Goal: Task Accomplishment & Management: Manage account settings

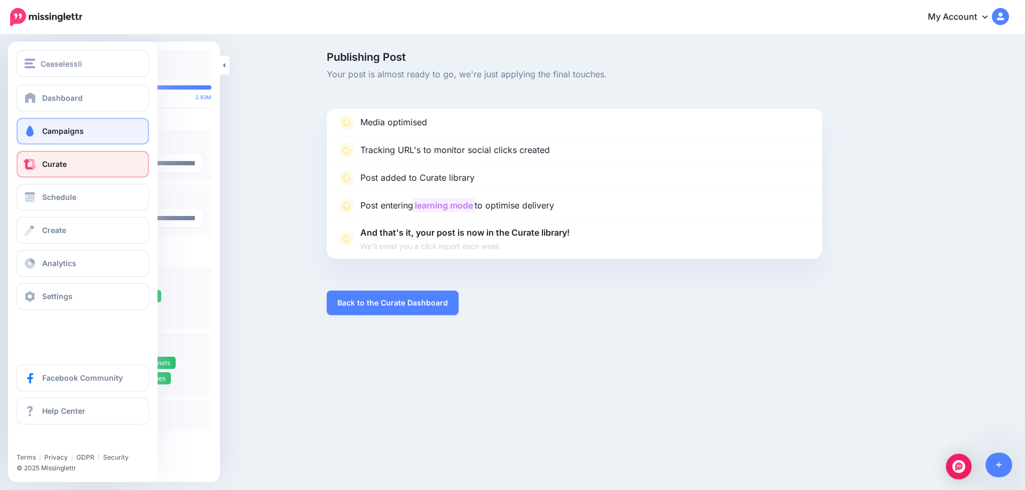
click at [38, 129] on link "Campaigns" at bounding box center [83, 131] width 132 height 27
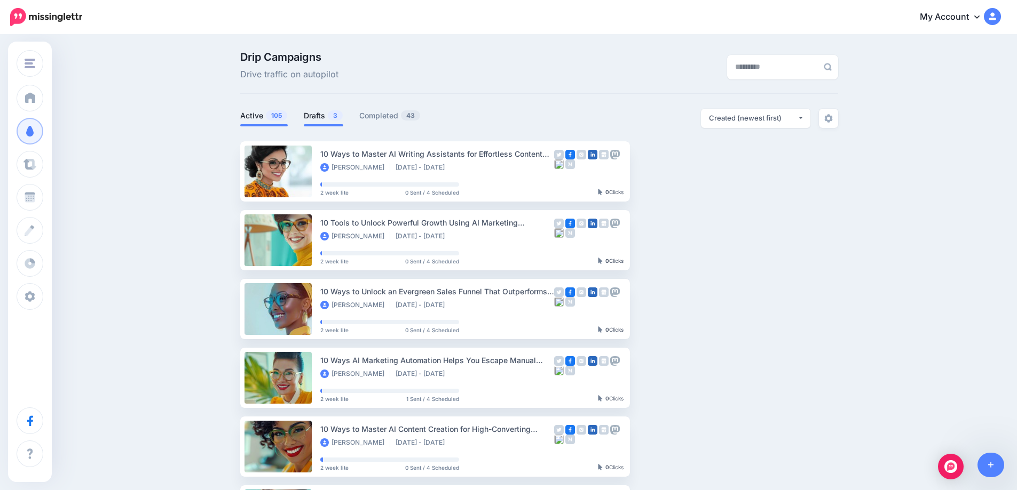
click at [323, 115] on link "Drafts 3" at bounding box center [323, 115] width 39 height 13
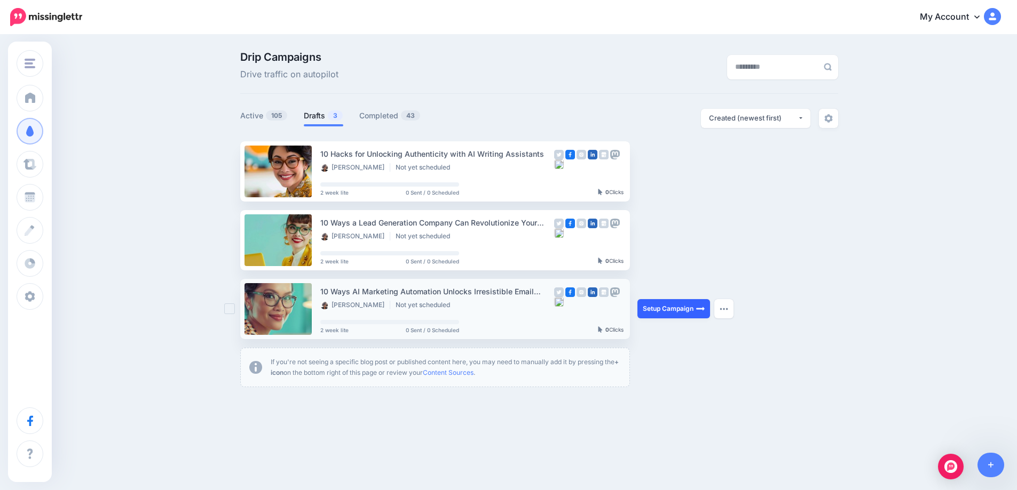
click at [685, 314] on link "Setup Campaign" at bounding box center [673, 308] width 73 height 19
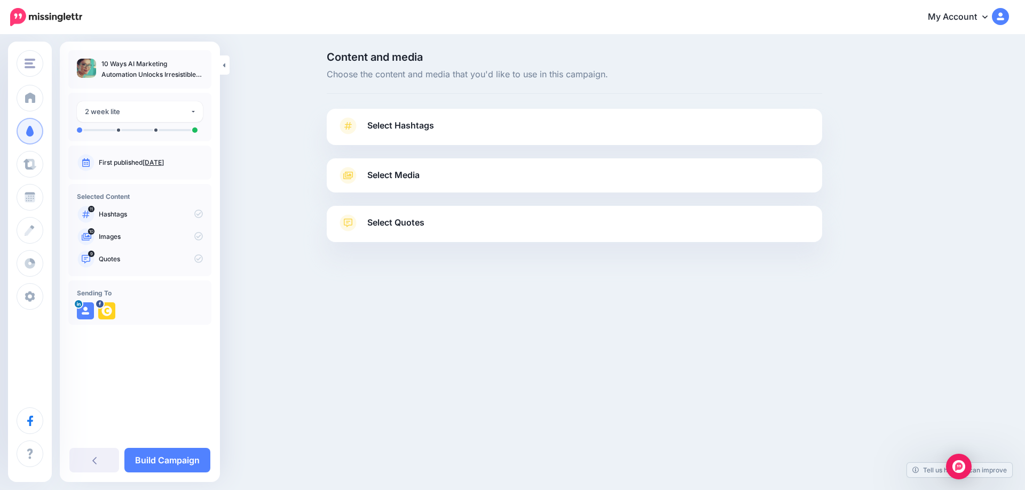
click at [164, 162] on link "Sept. 27, 2025" at bounding box center [152, 163] width 21 height 8
click at [399, 130] on span "Select Hashtags" at bounding box center [400, 125] width 67 height 14
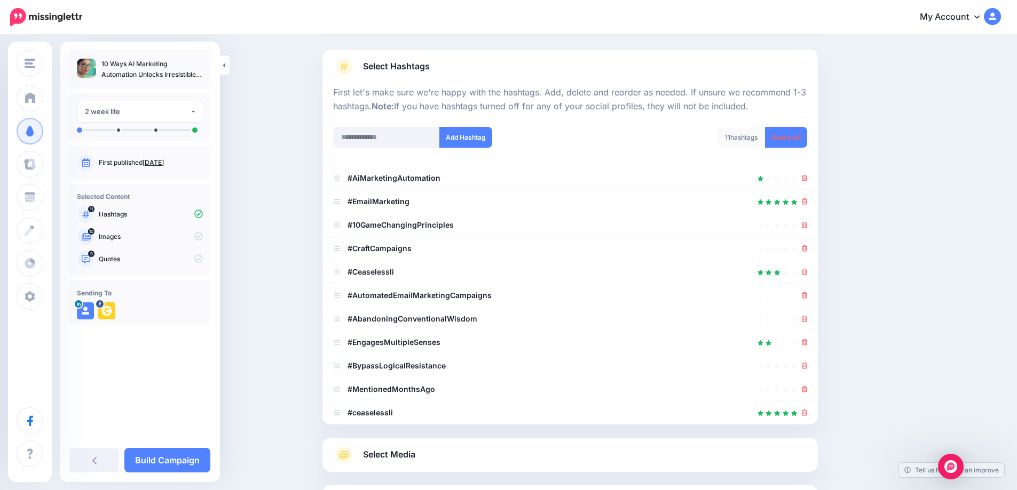
scroll to position [61, 0]
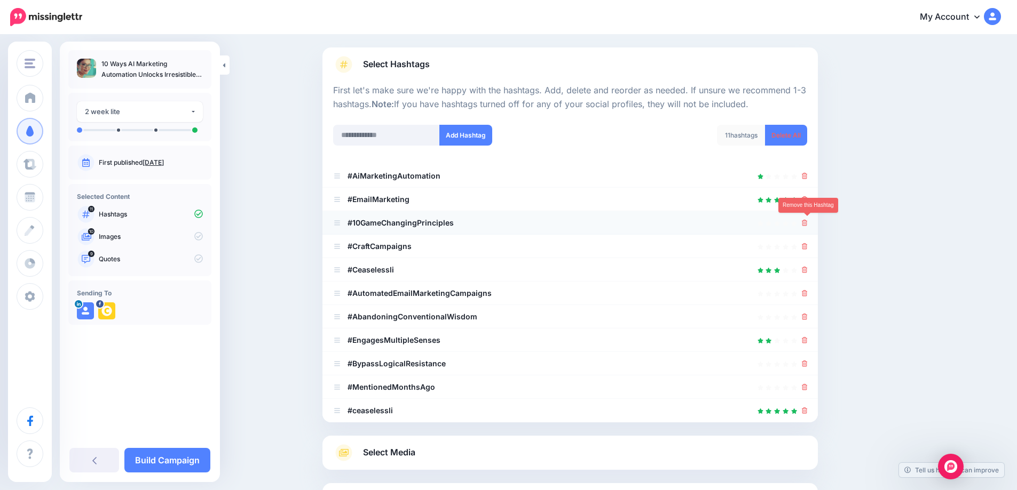
click at [806, 222] on icon at bounding box center [805, 223] width 6 height 6
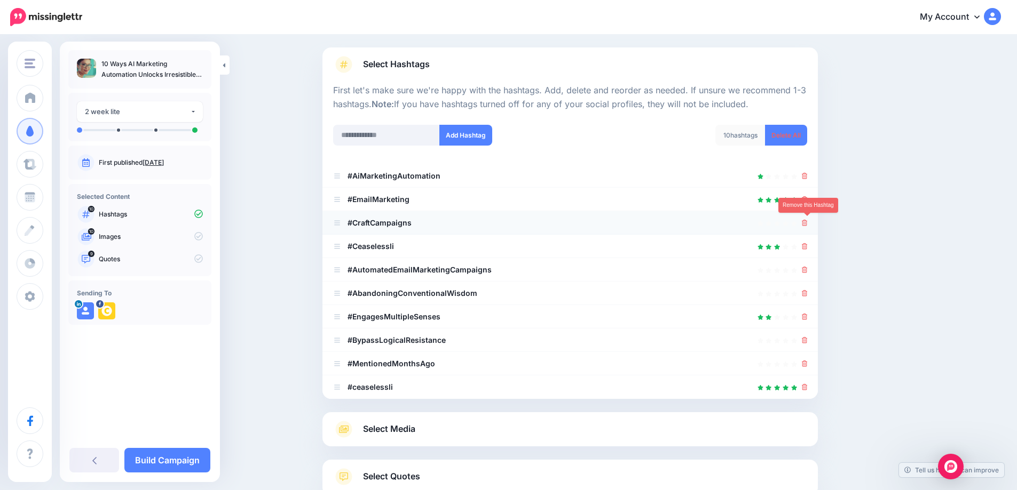
click at [807, 226] on icon at bounding box center [805, 223] width 6 height 6
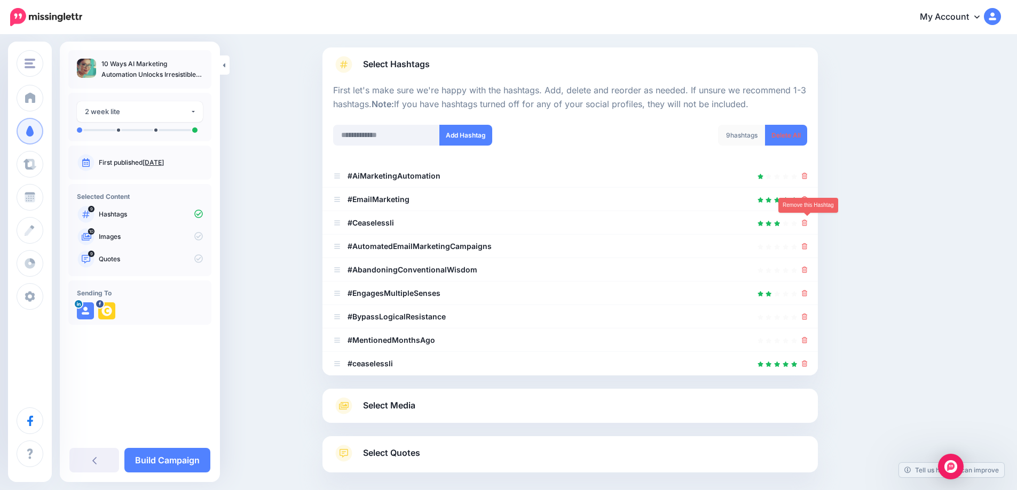
click at [807, 226] on icon at bounding box center [805, 223] width 6 height 6
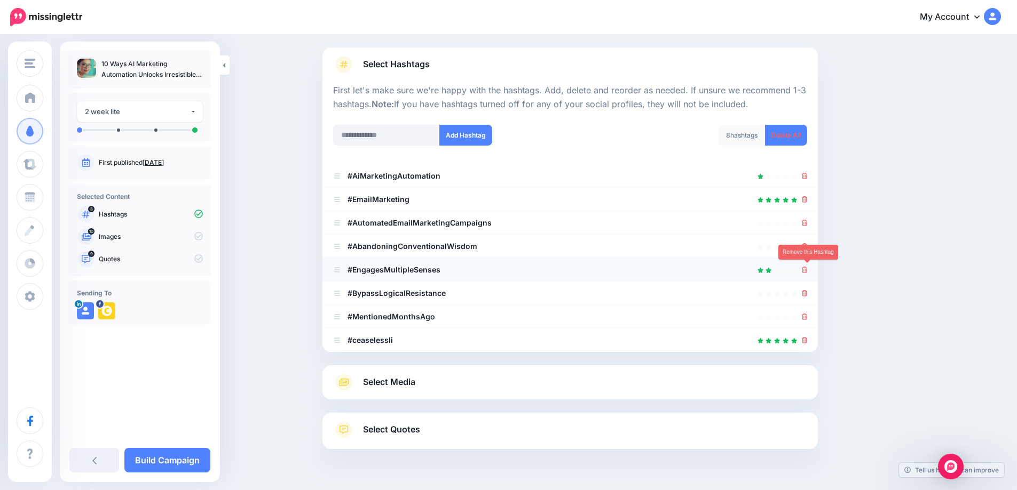
click at [807, 272] on icon at bounding box center [805, 270] width 6 height 6
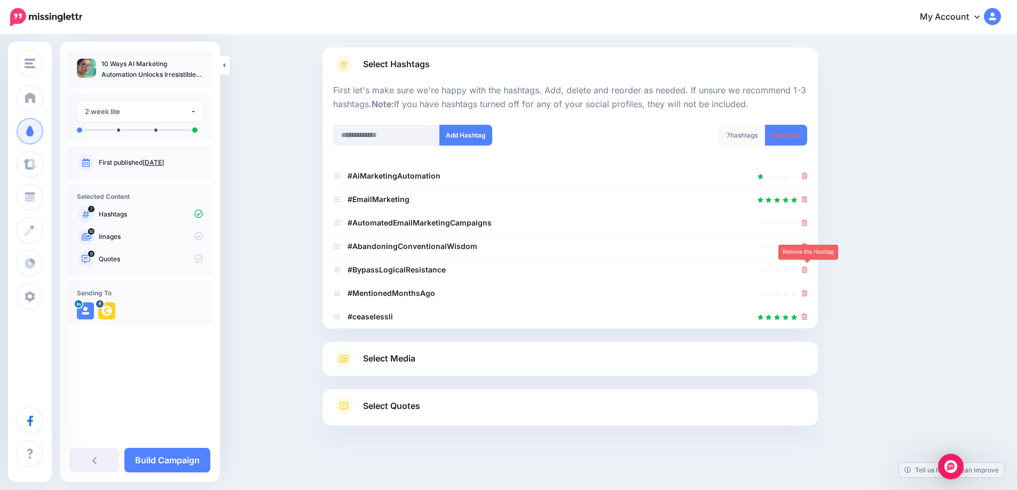
click at [807, 272] on icon at bounding box center [805, 270] width 6 height 6
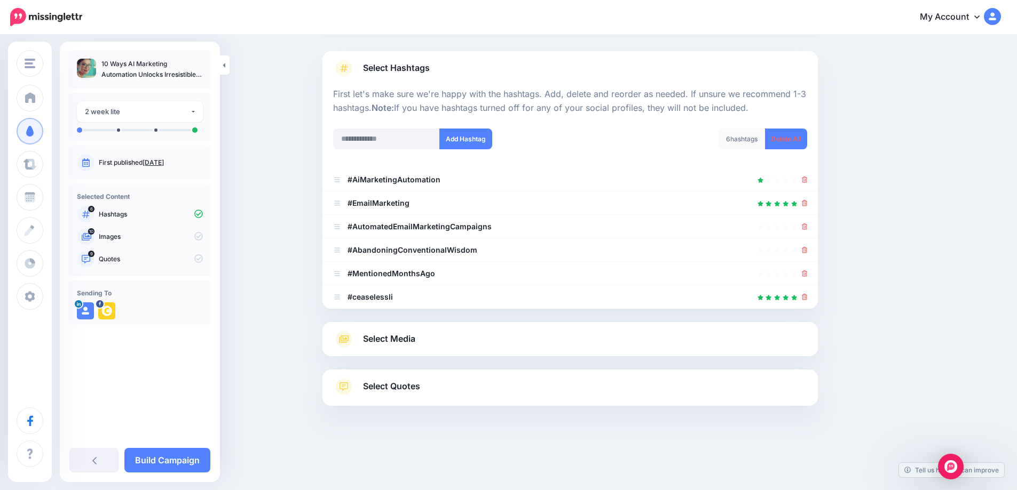
scroll to position [58, 0]
click at [806, 249] on icon at bounding box center [805, 250] width 6 height 6
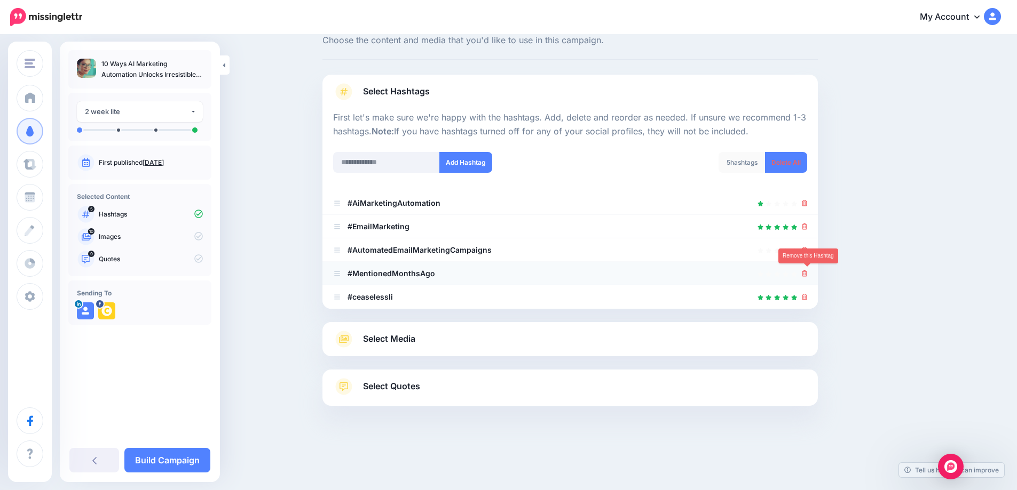
click at [805, 273] on icon at bounding box center [805, 274] width 6 height 6
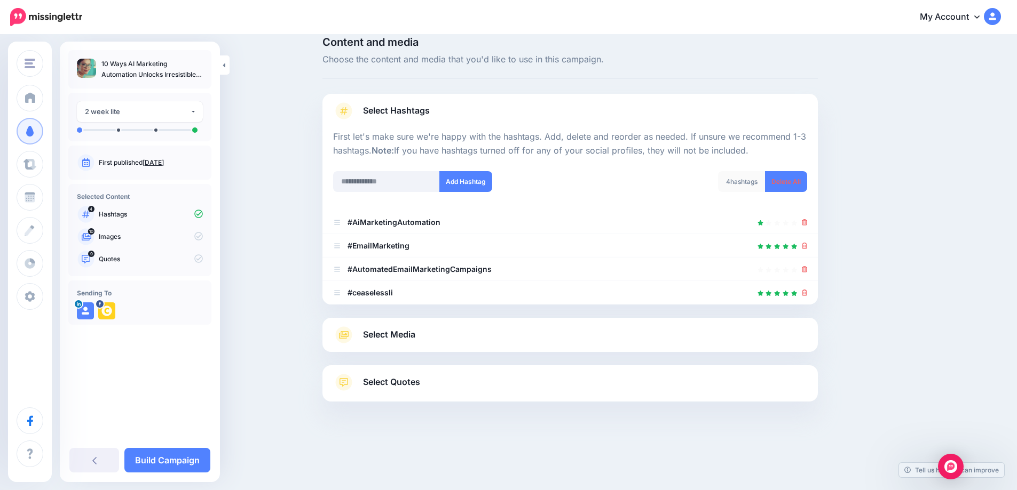
click at [401, 337] on span "Select Media" at bounding box center [389, 335] width 52 height 14
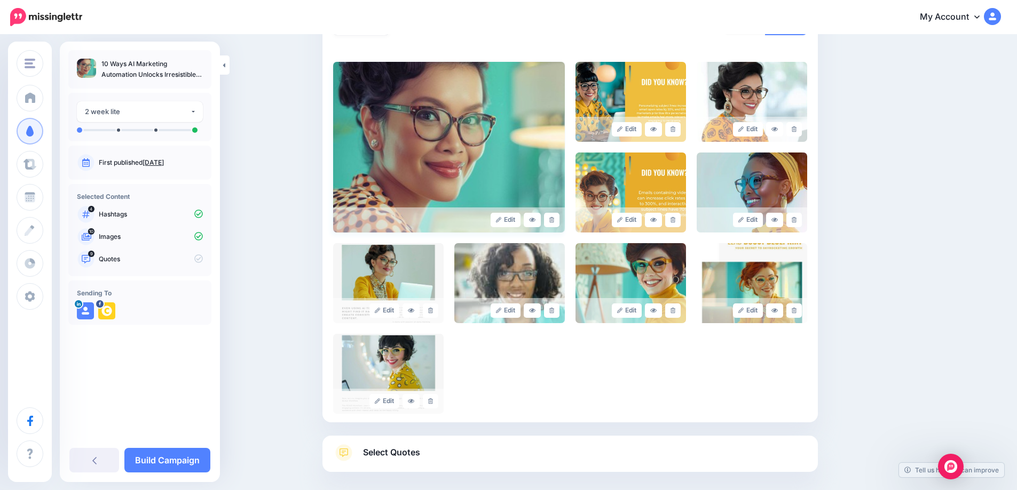
scroll to position [219, 0]
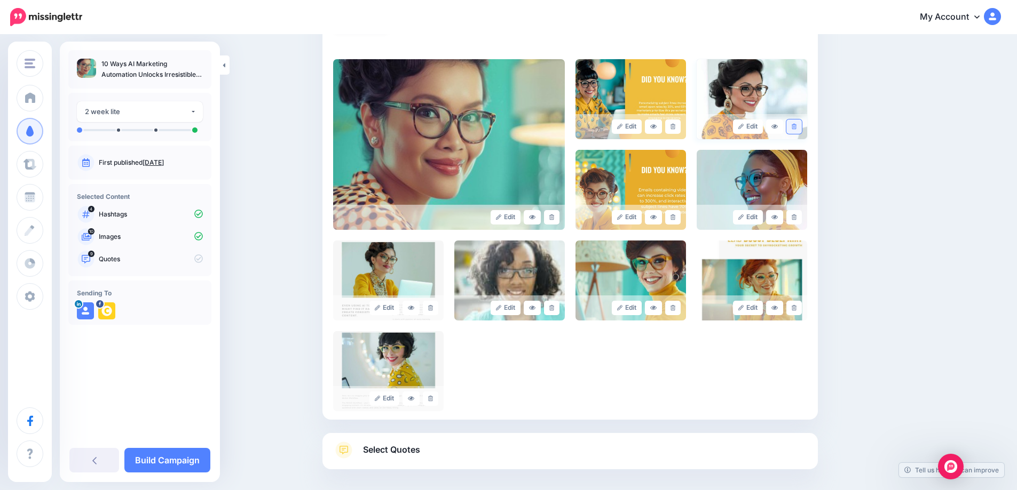
click at [798, 130] on link at bounding box center [793, 127] width 15 height 14
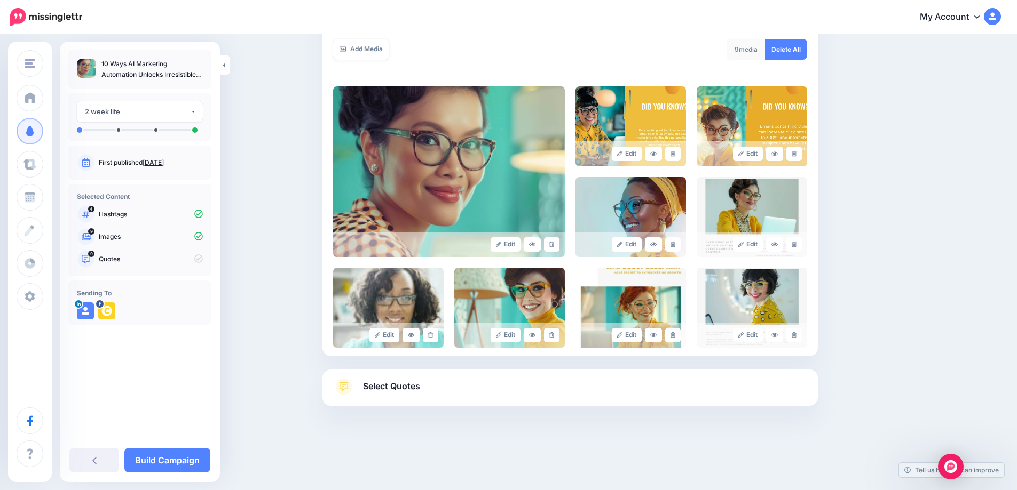
scroll to position [192, 0]
click at [678, 248] on link at bounding box center [672, 244] width 15 height 14
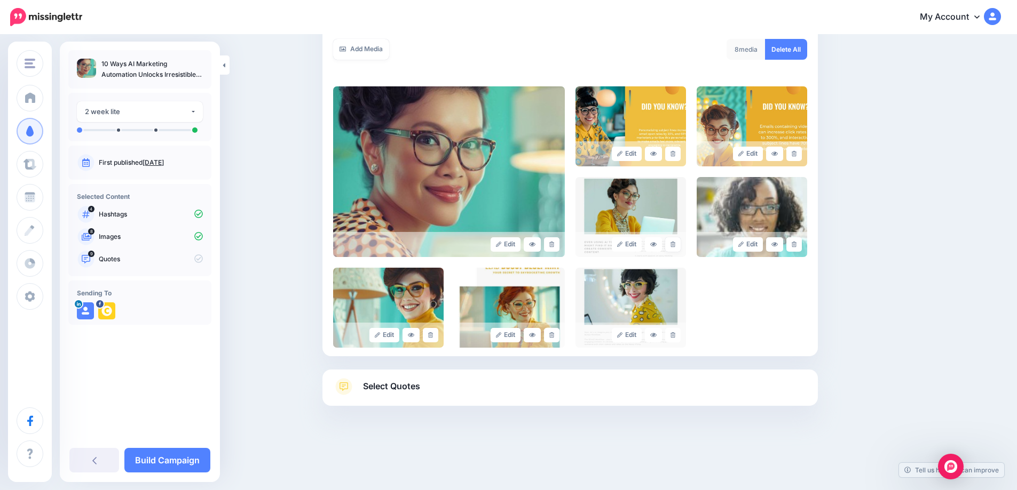
click at [678, 248] on link at bounding box center [672, 244] width 15 height 14
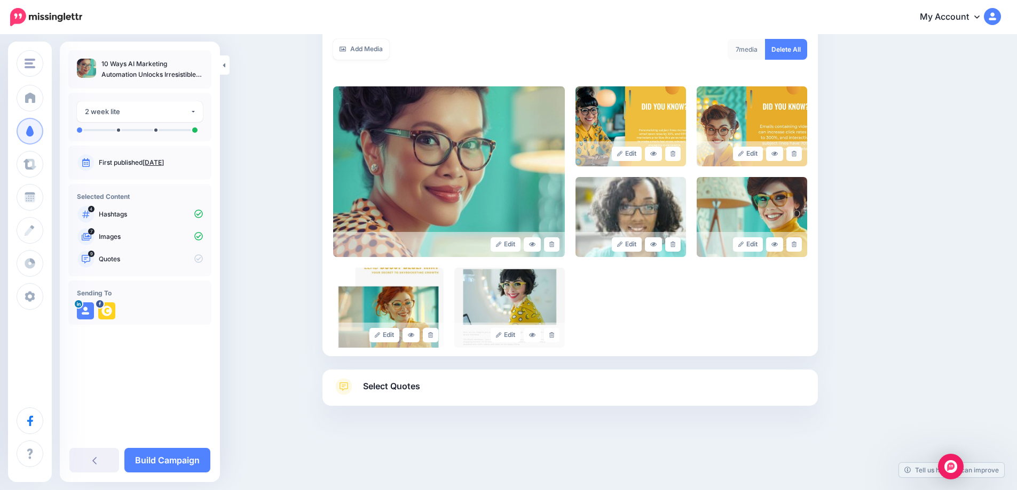
click at [678, 248] on link at bounding box center [672, 244] width 15 height 14
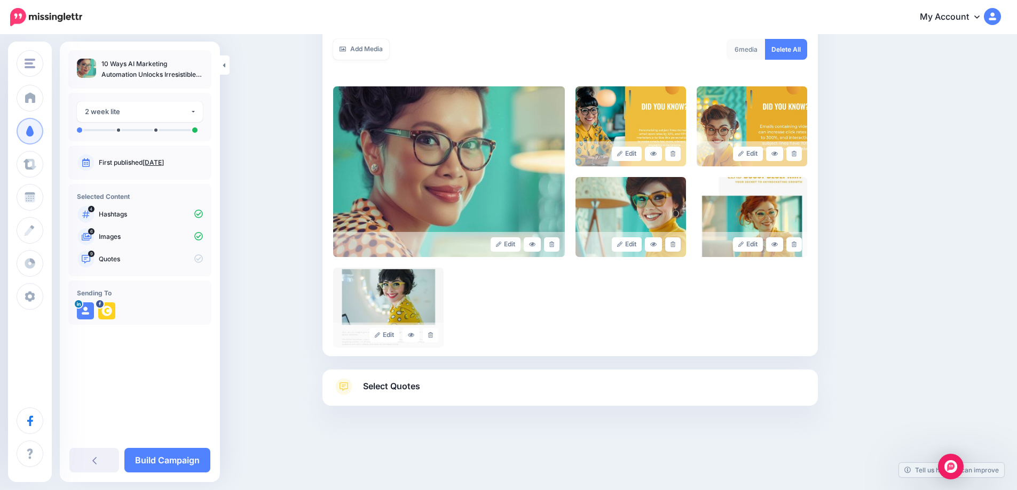
click at [678, 248] on link at bounding box center [672, 244] width 15 height 14
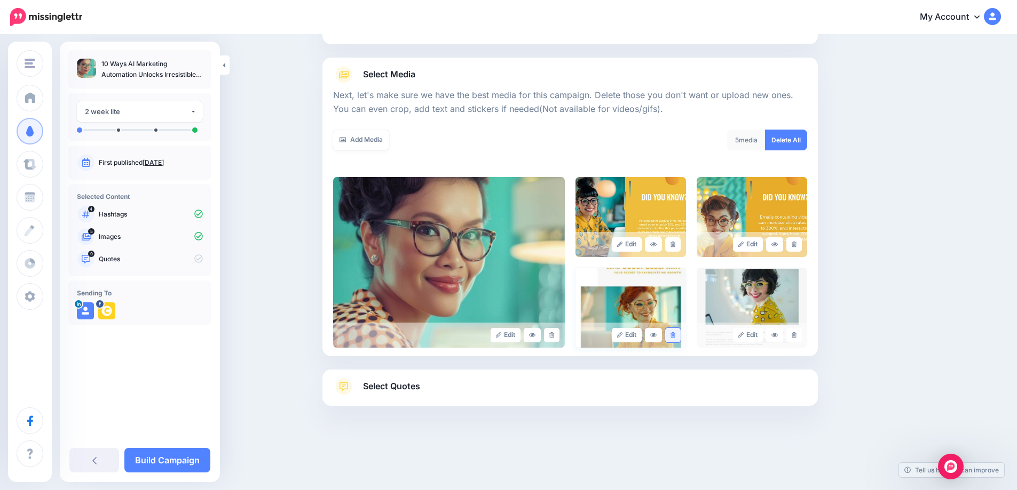
click at [675, 337] on icon at bounding box center [672, 335] width 5 height 6
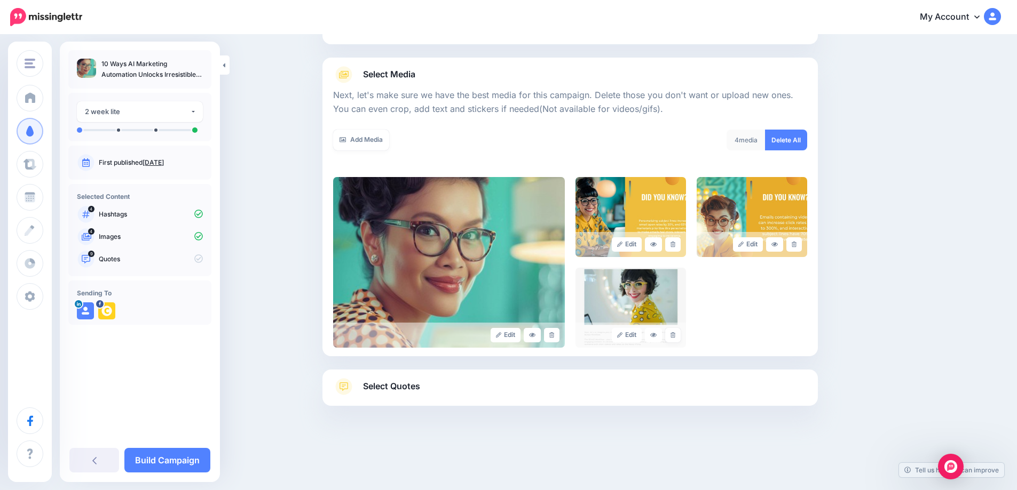
click at [675, 337] on icon at bounding box center [672, 335] width 5 height 6
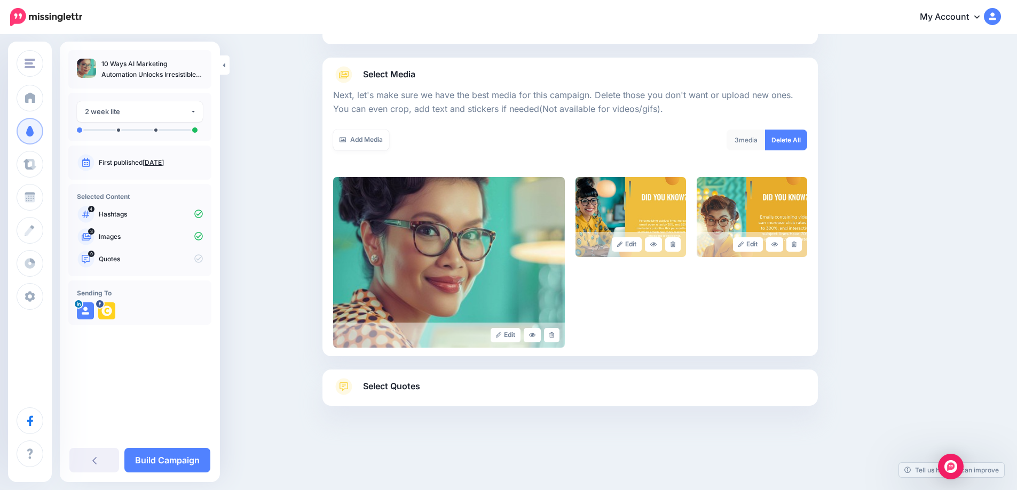
click at [394, 387] on span "Select Quotes" at bounding box center [391, 386] width 57 height 14
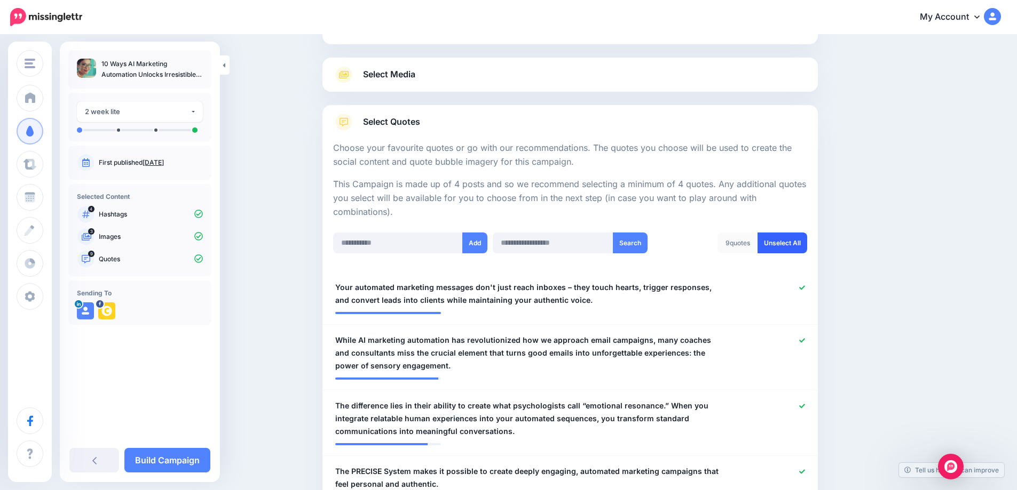
click at [790, 252] on link "Unselect All" at bounding box center [782, 243] width 50 height 21
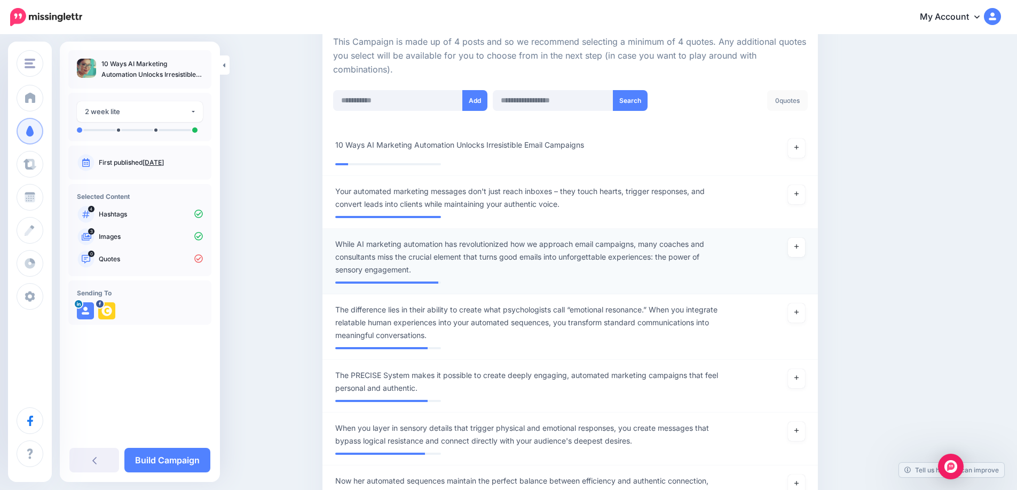
scroll to position [243, 0]
click at [804, 147] on link at bounding box center [796, 148] width 17 height 19
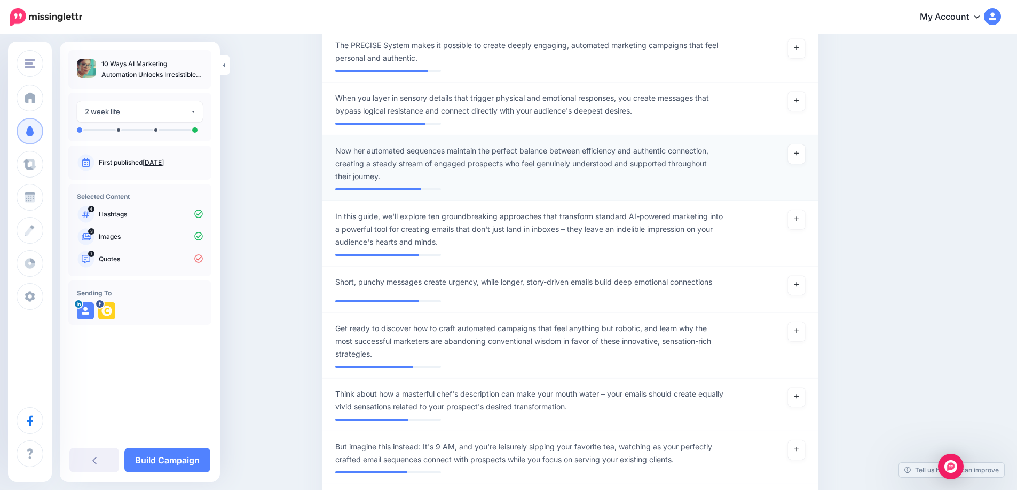
scroll to position [568, 0]
click at [798, 334] on icon at bounding box center [796, 331] width 4 height 6
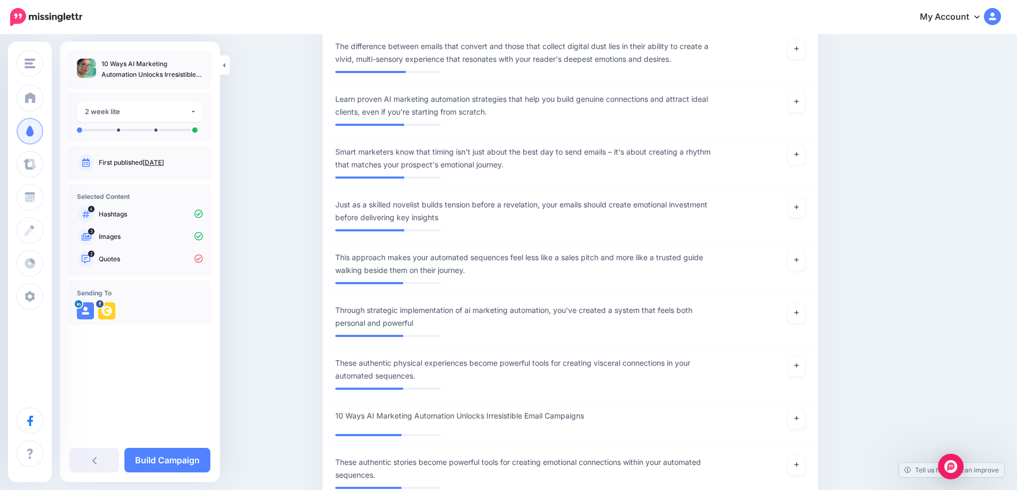
scroll to position [1075, 0]
click at [805, 263] on link at bounding box center [796, 260] width 17 height 19
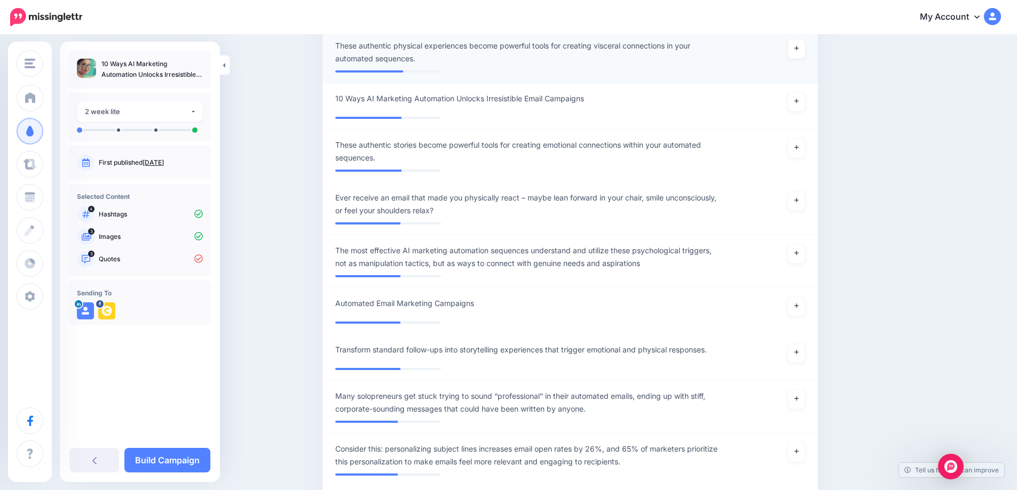
scroll to position [1393, 0]
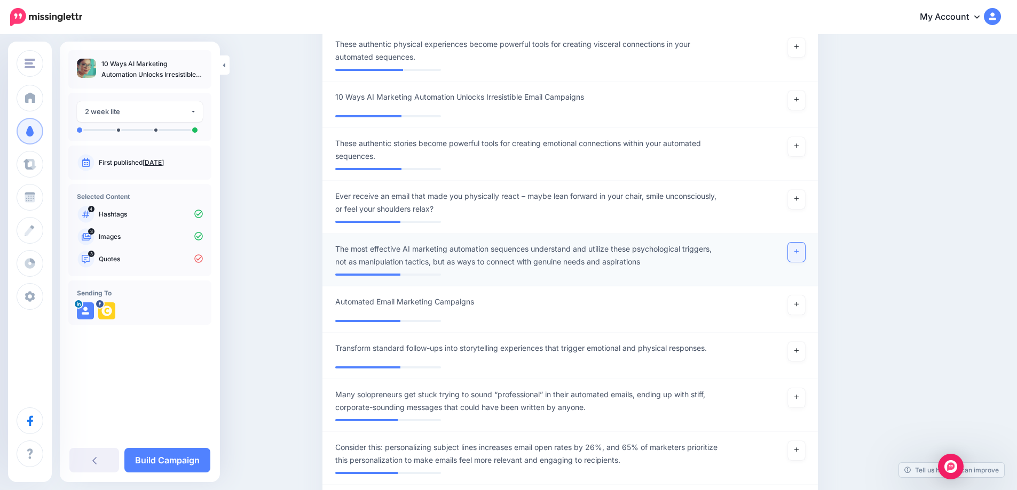
click at [797, 249] on link at bounding box center [796, 252] width 17 height 19
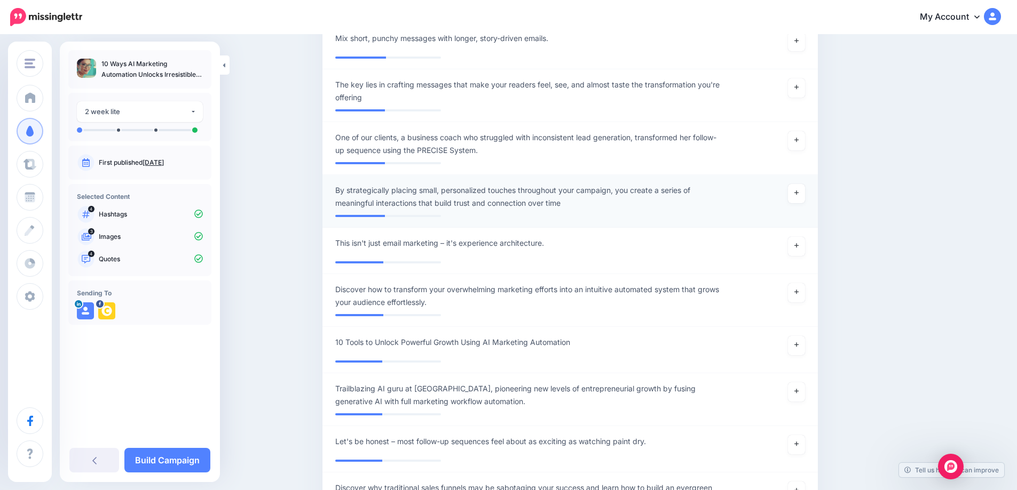
scroll to position [2699, 0]
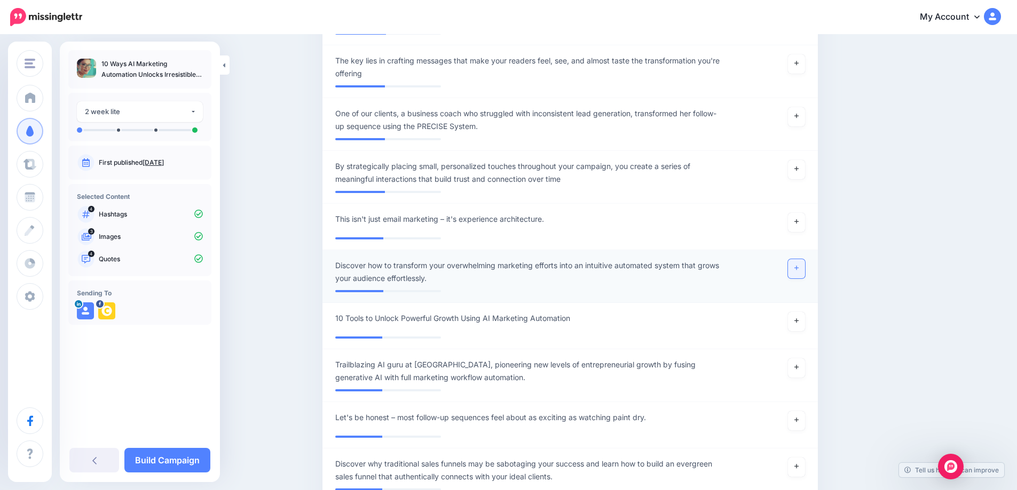
click at [800, 279] on link at bounding box center [796, 268] width 17 height 19
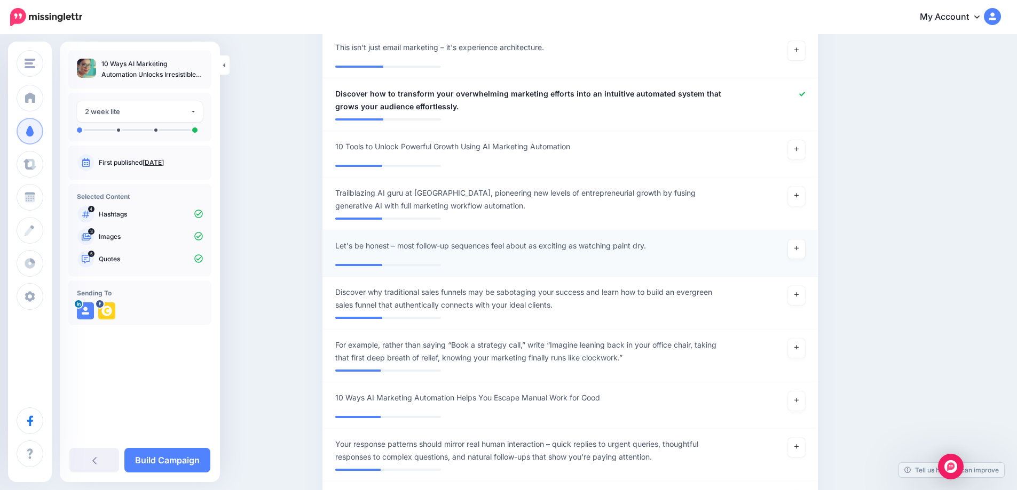
scroll to position [2872, 0]
click at [800, 304] on link at bounding box center [796, 294] width 17 height 19
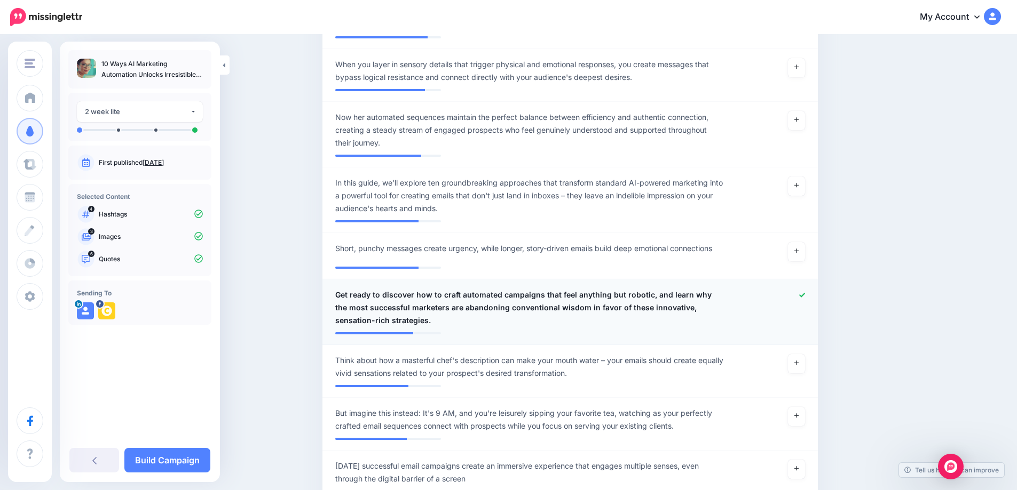
scroll to position [608, 0]
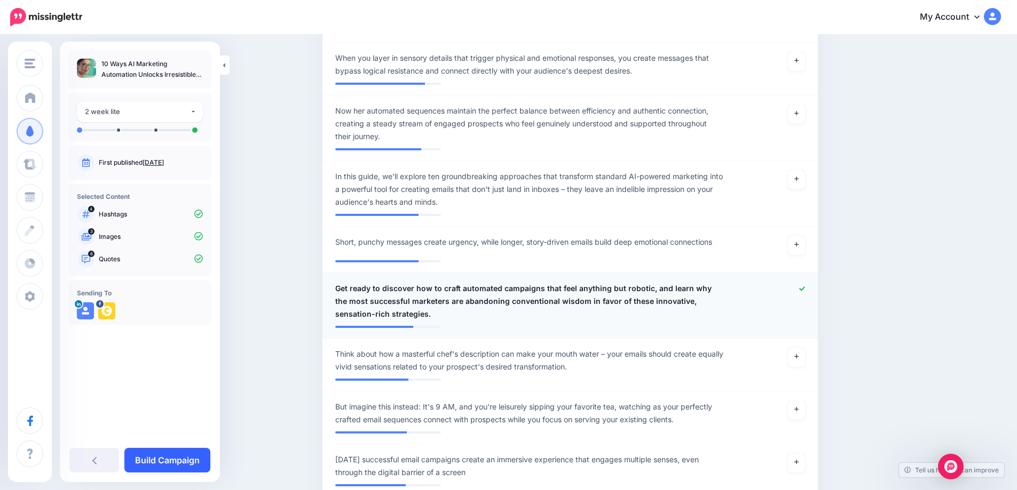
click at [178, 455] on link "Build Campaign" at bounding box center [167, 460] width 86 height 25
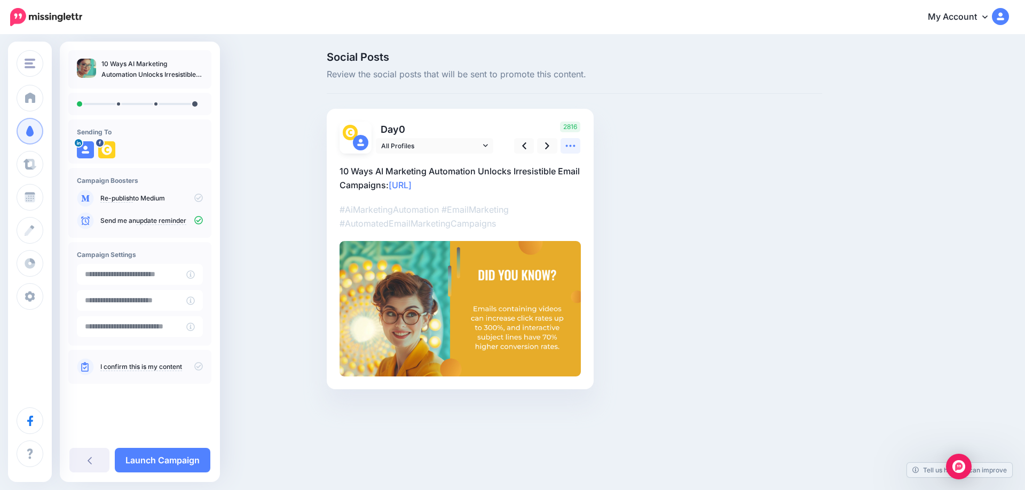
click at [576, 146] on link at bounding box center [570, 145] width 20 height 15
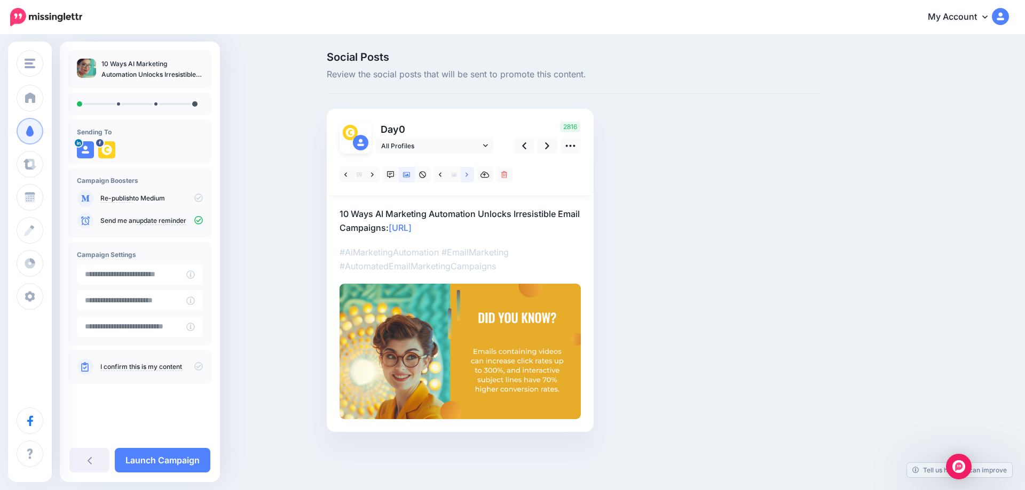
click at [466, 178] on icon at bounding box center [466, 174] width 3 height 7
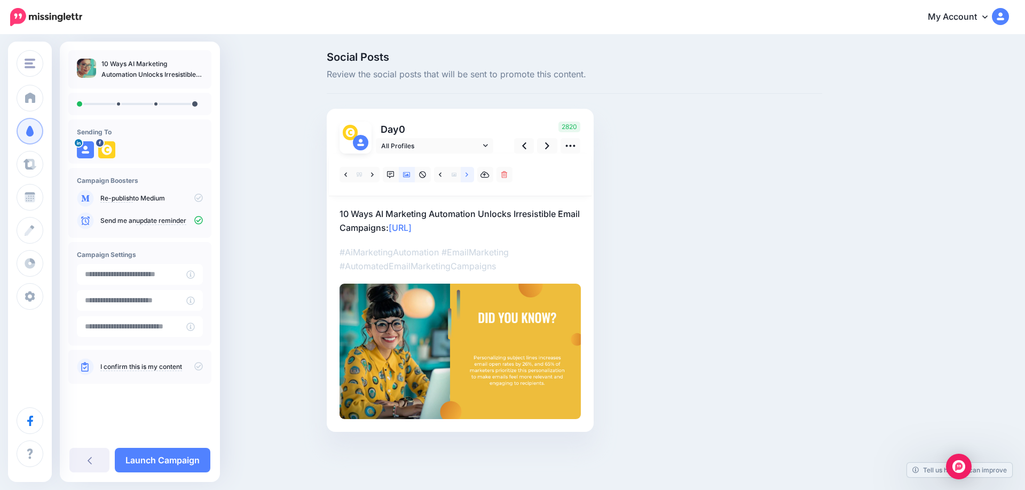
click at [466, 178] on icon at bounding box center [466, 174] width 3 height 7
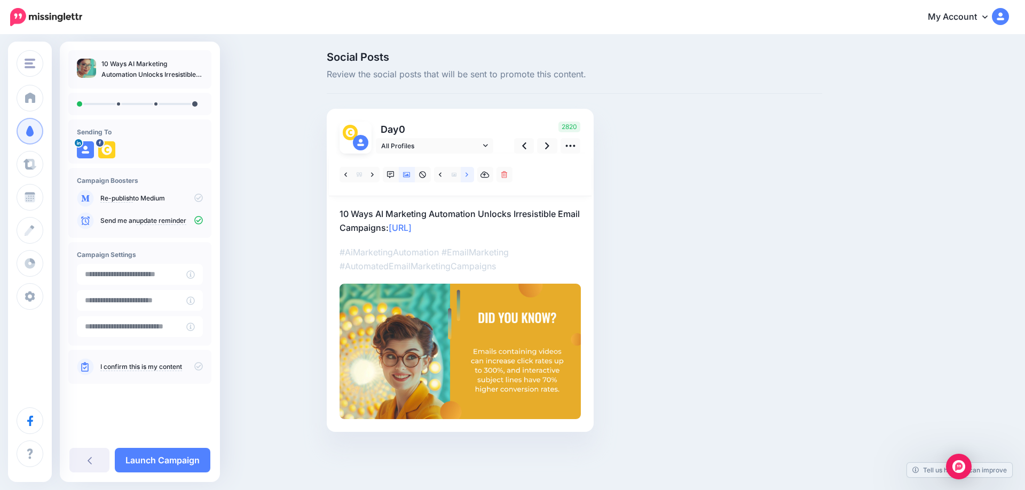
click at [466, 178] on icon at bounding box center [466, 174] width 3 height 7
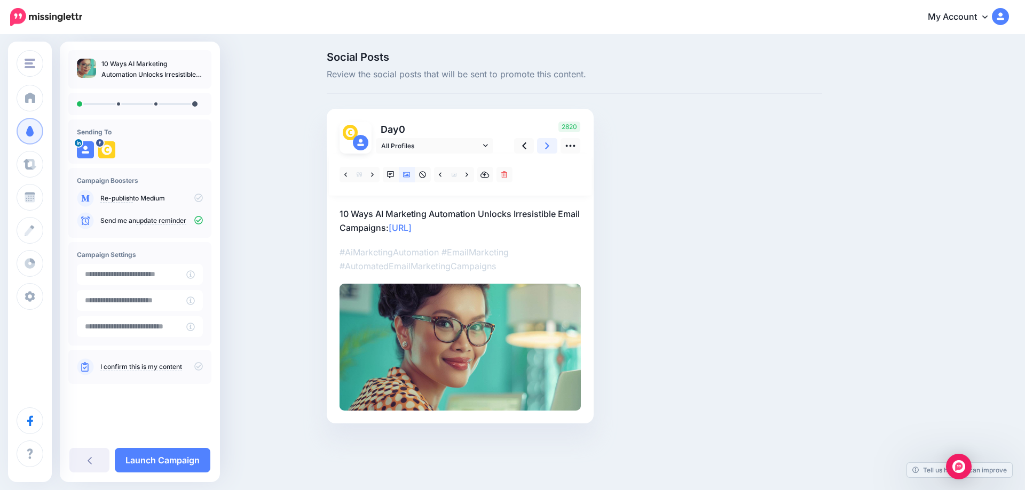
click at [549, 147] on icon at bounding box center [547, 145] width 4 height 11
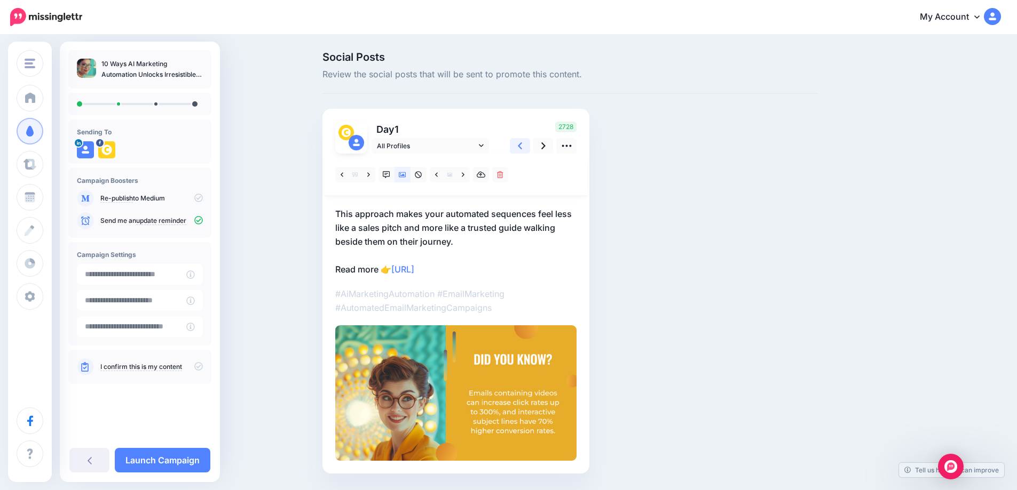
click at [522, 145] on icon at bounding box center [520, 145] width 4 height 11
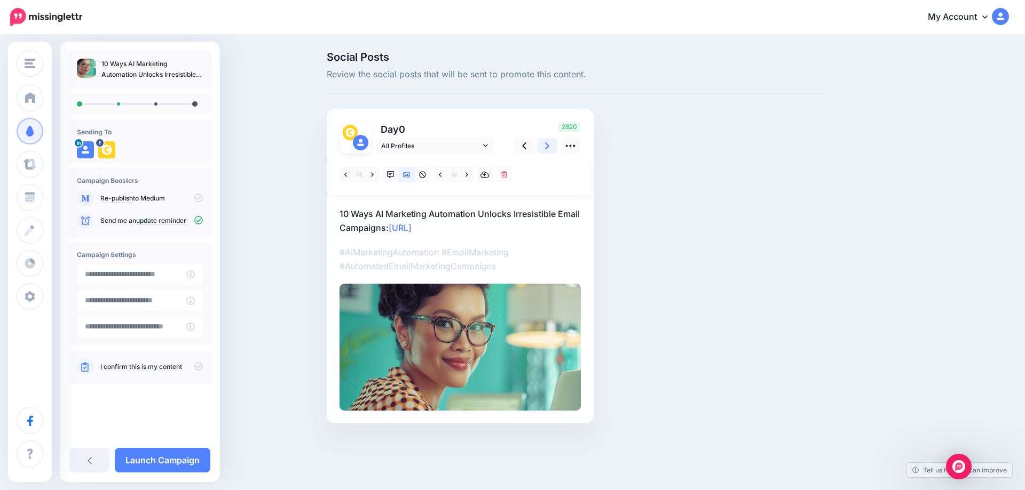
click at [549, 146] on icon at bounding box center [547, 145] width 4 height 7
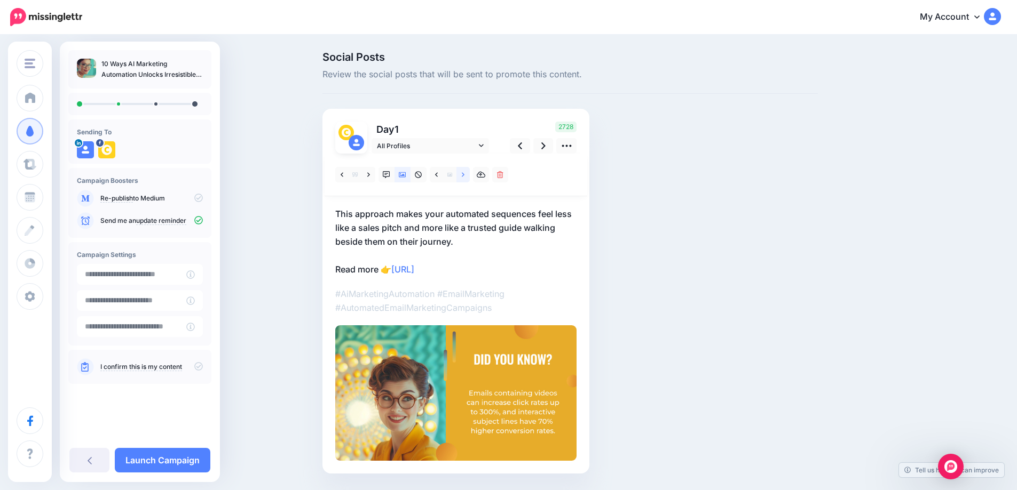
click at [469, 176] on link at bounding box center [462, 174] width 13 height 15
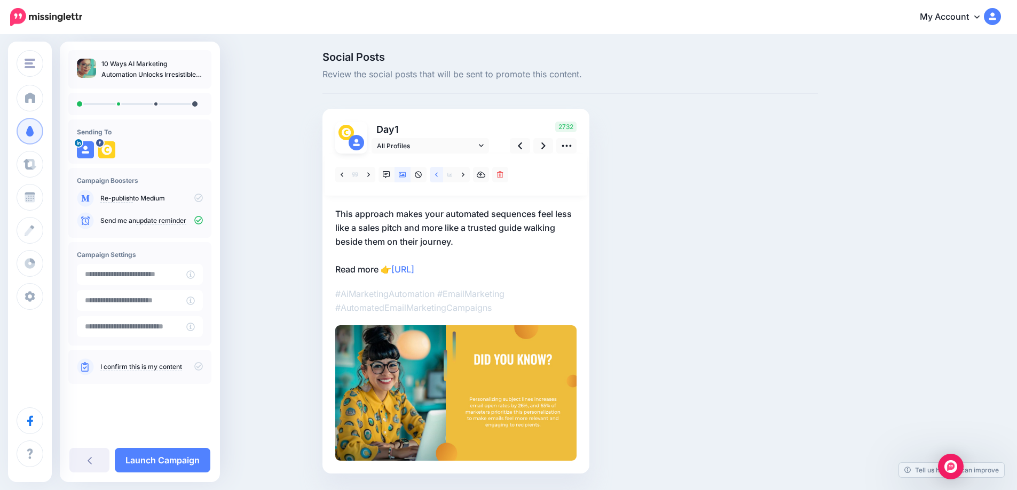
click at [438, 178] on icon at bounding box center [436, 174] width 3 height 7
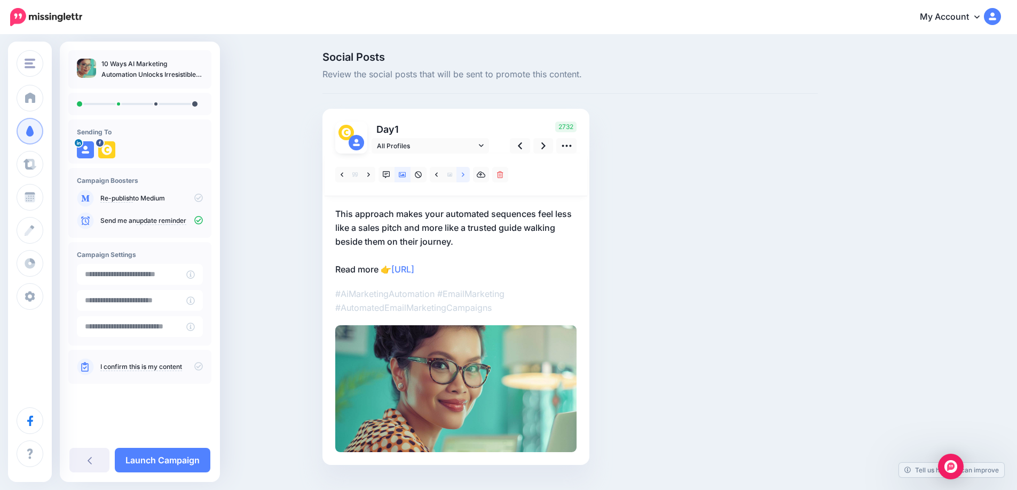
click at [465, 175] on link at bounding box center [462, 174] width 13 height 15
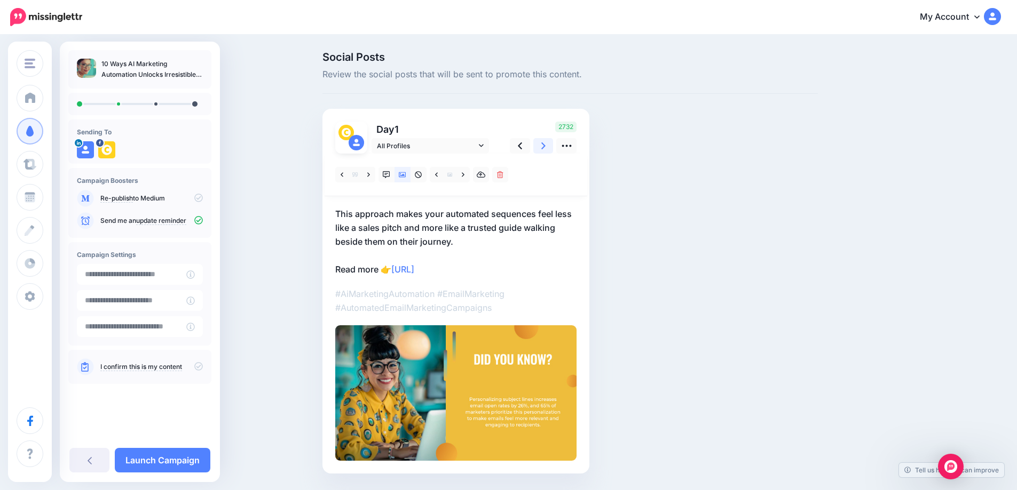
click at [545, 145] on icon at bounding box center [543, 145] width 4 height 11
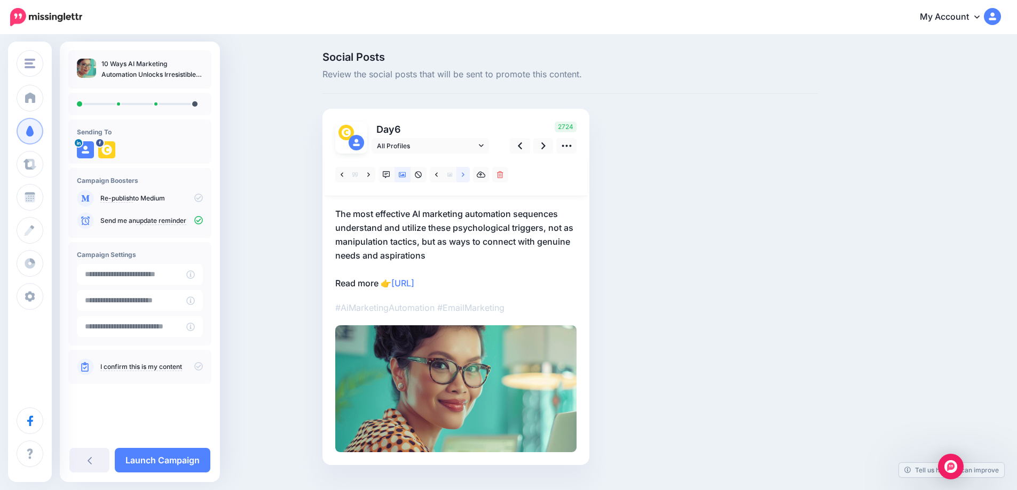
click at [464, 176] on icon at bounding box center [463, 174] width 3 height 7
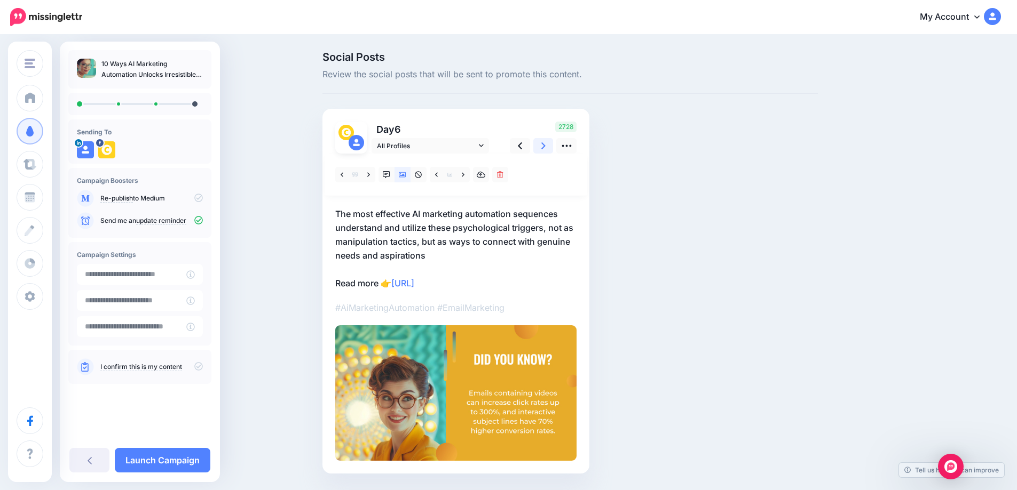
click at [541, 147] on link at bounding box center [543, 145] width 20 height 15
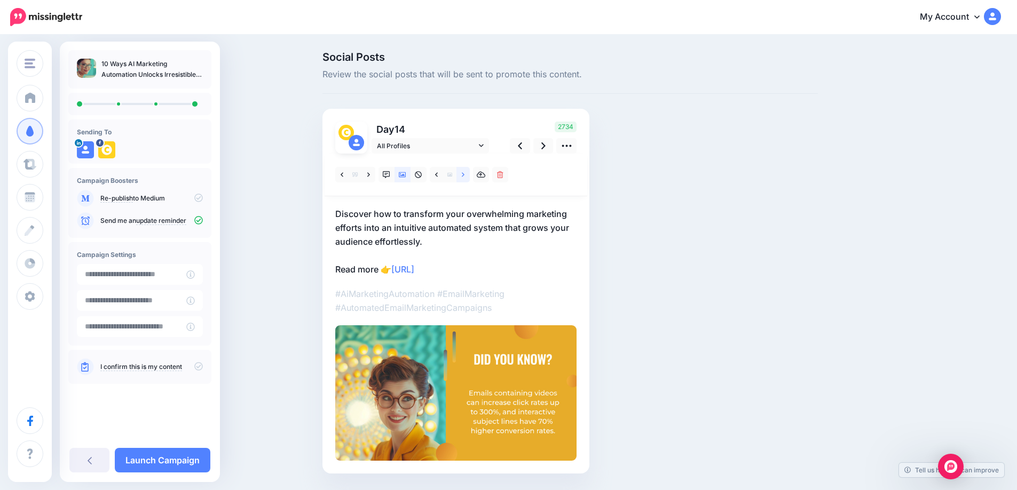
click at [464, 177] on icon at bounding box center [463, 174] width 3 height 7
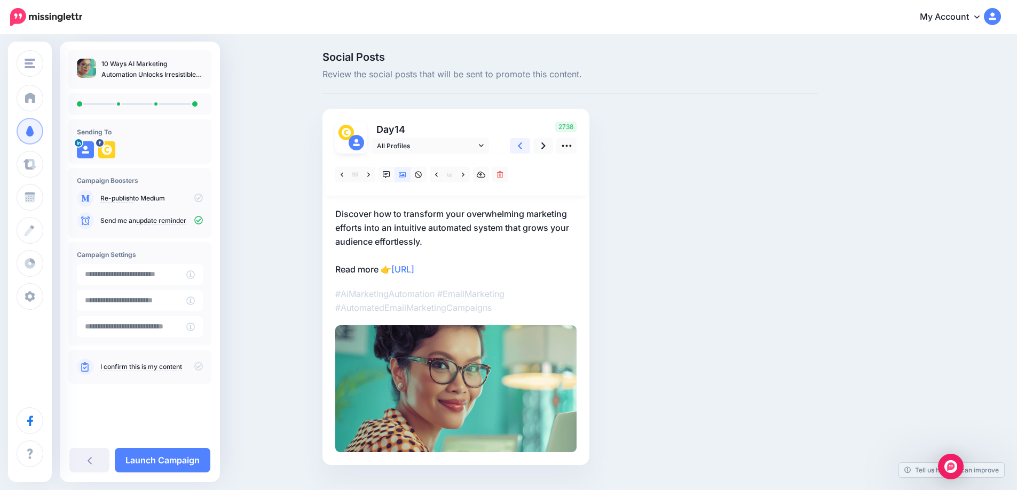
click at [520, 148] on link at bounding box center [520, 145] width 20 height 15
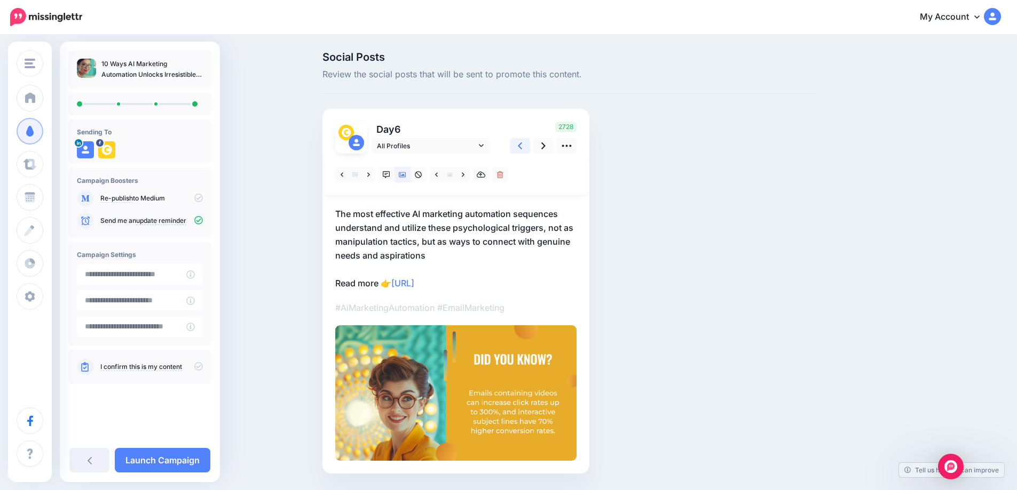
click at [520, 148] on link at bounding box center [520, 145] width 20 height 15
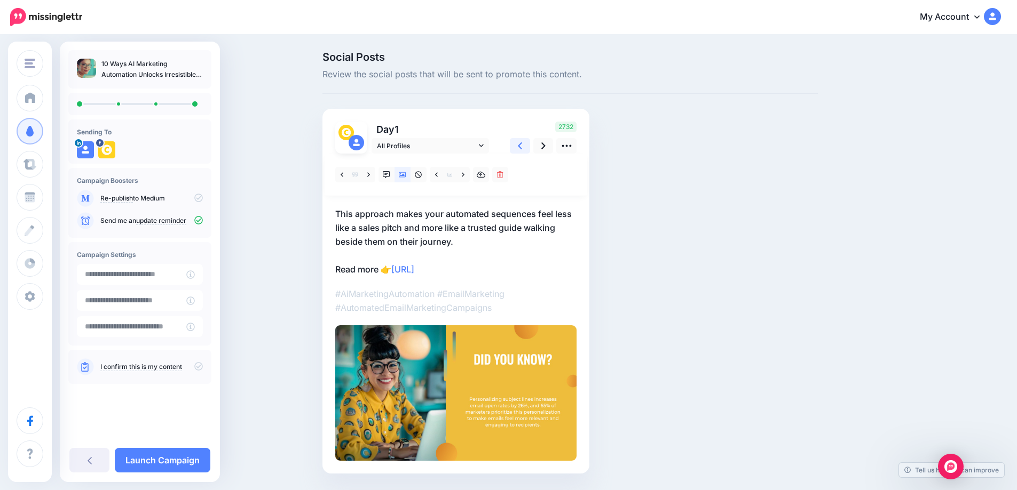
click at [520, 148] on link at bounding box center [520, 145] width 20 height 15
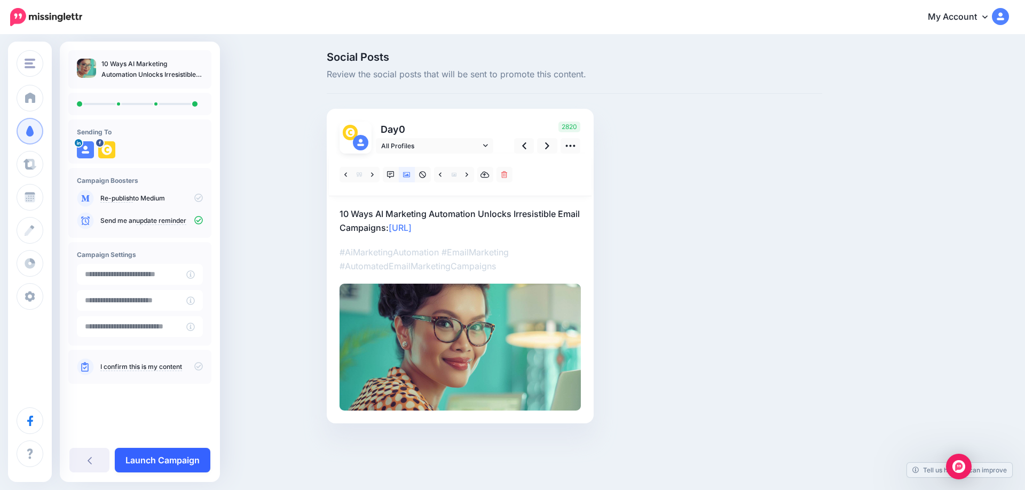
click at [191, 458] on link "Launch Campaign" at bounding box center [163, 460] width 96 height 25
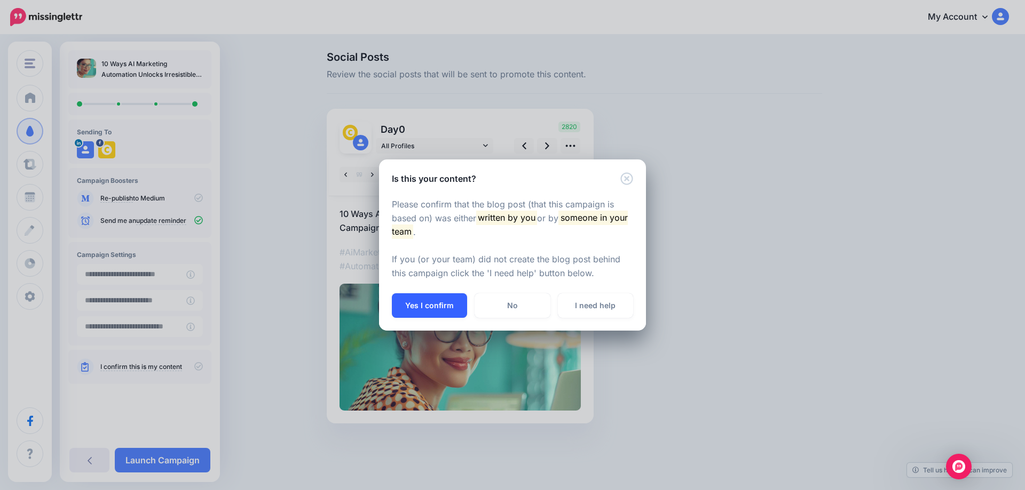
click at [400, 312] on button "Yes I confirm" at bounding box center [429, 306] width 75 height 25
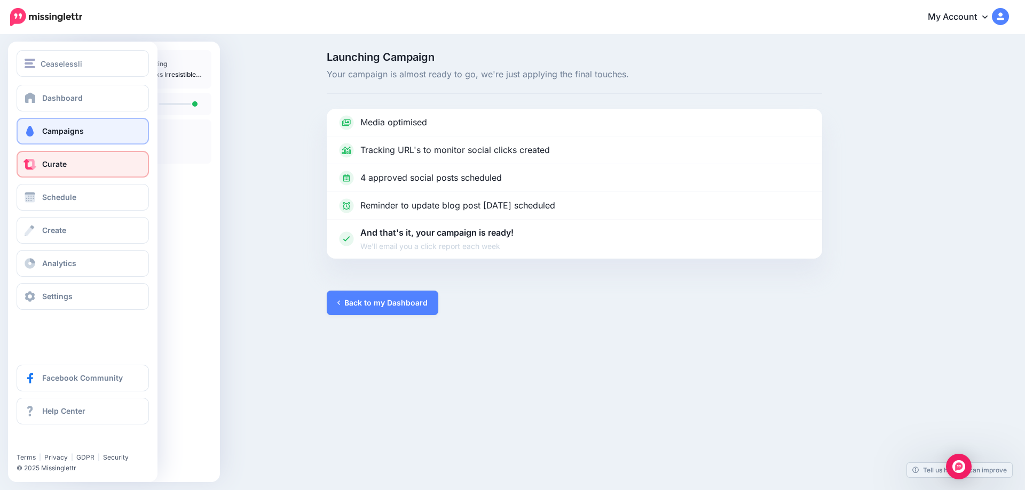
click at [68, 160] on link "Curate" at bounding box center [83, 164] width 132 height 27
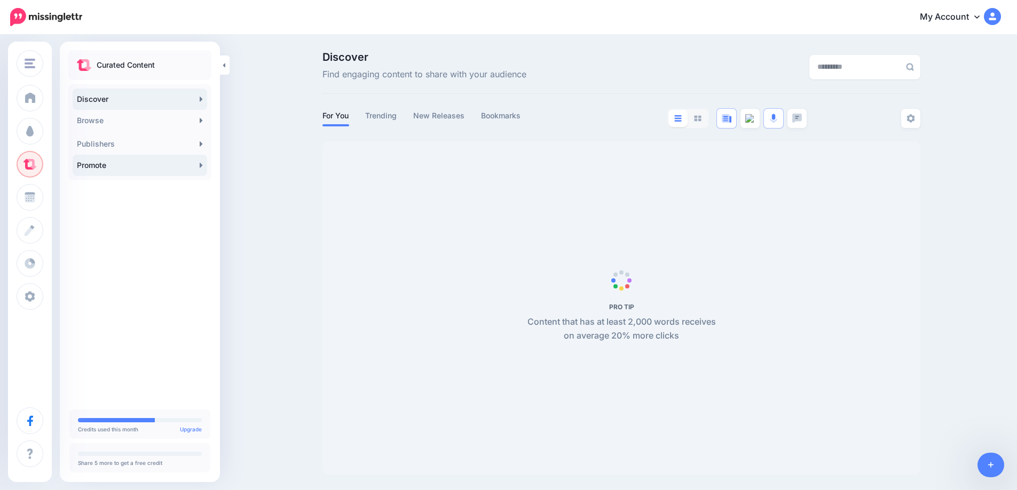
click at [200, 166] on icon at bounding box center [201, 165] width 3 height 5
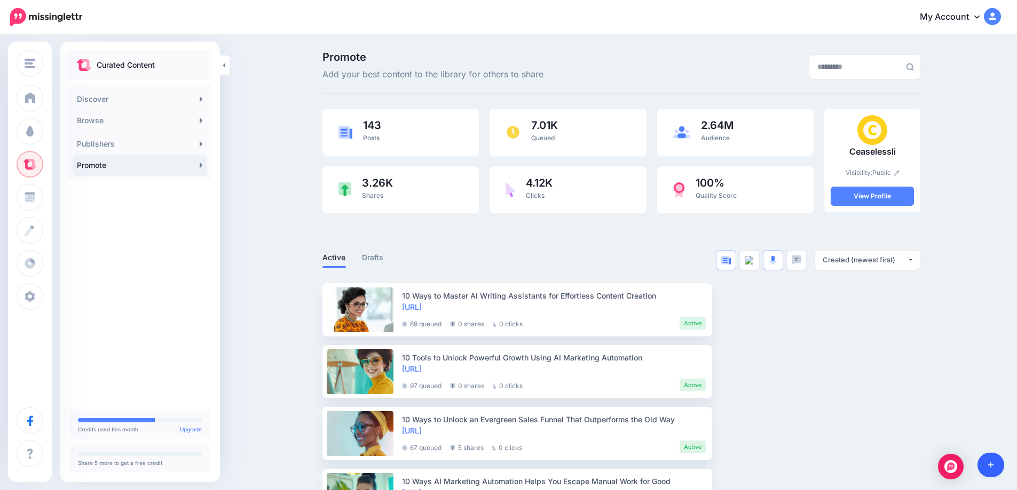
click at [994, 463] on link at bounding box center [990, 465] width 27 height 25
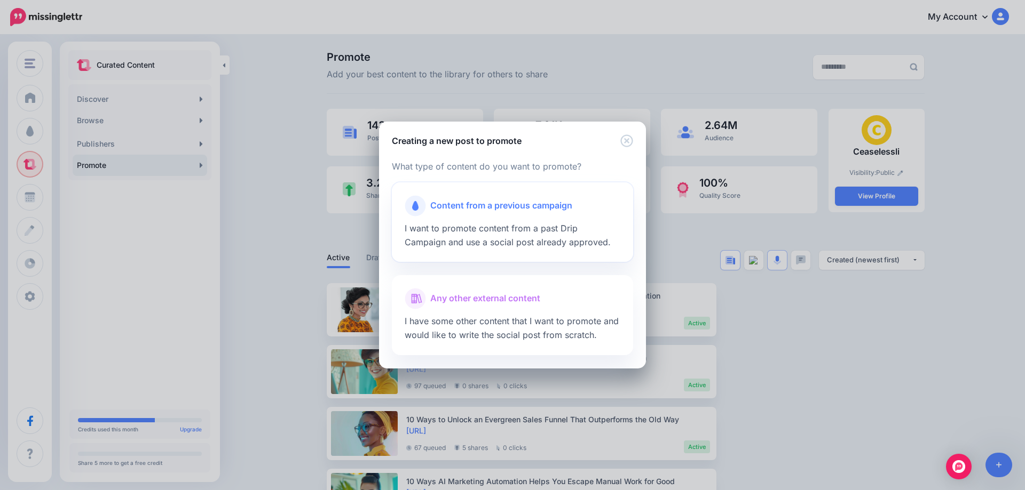
click at [512, 208] on span "Content from a previous campaign" at bounding box center [501, 206] width 142 height 14
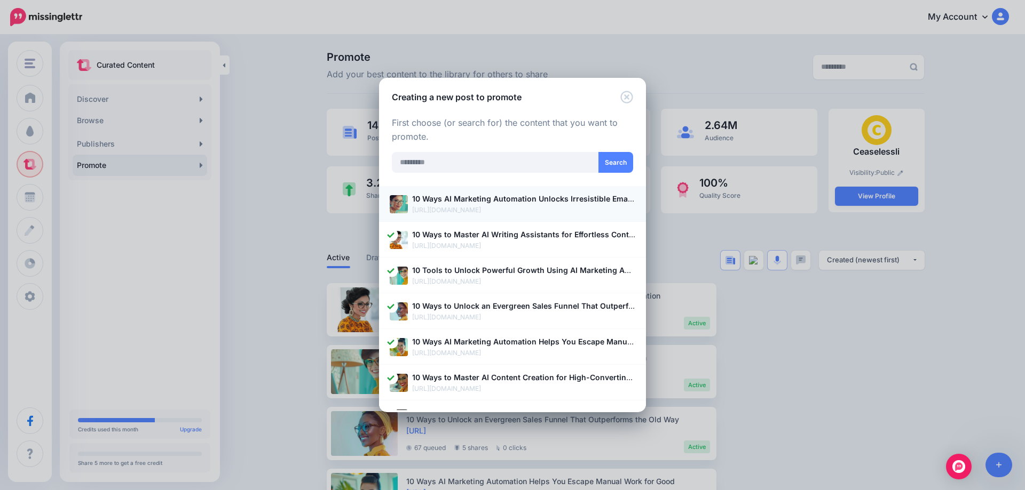
click at [494, 207] on p "[URL][DOMAIN_NAME]" at bounding box center [523, 210] width 223 height 11
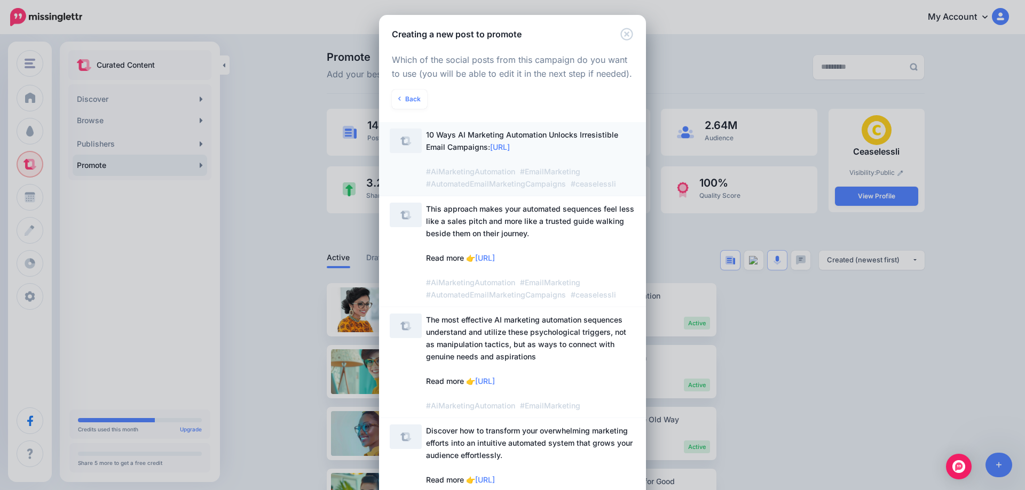
click at [493, 152] on span "https://lttr.ai/AjO8r" at bounding box center [500, 146] width 20 height 9
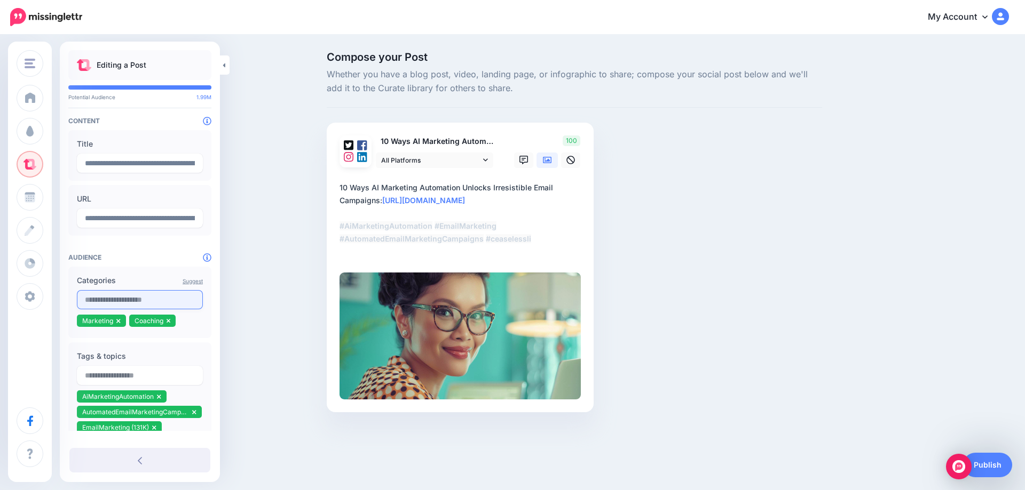
click at [120, 297] on input "text" at bounding box center [140, 299] width 126 height 19
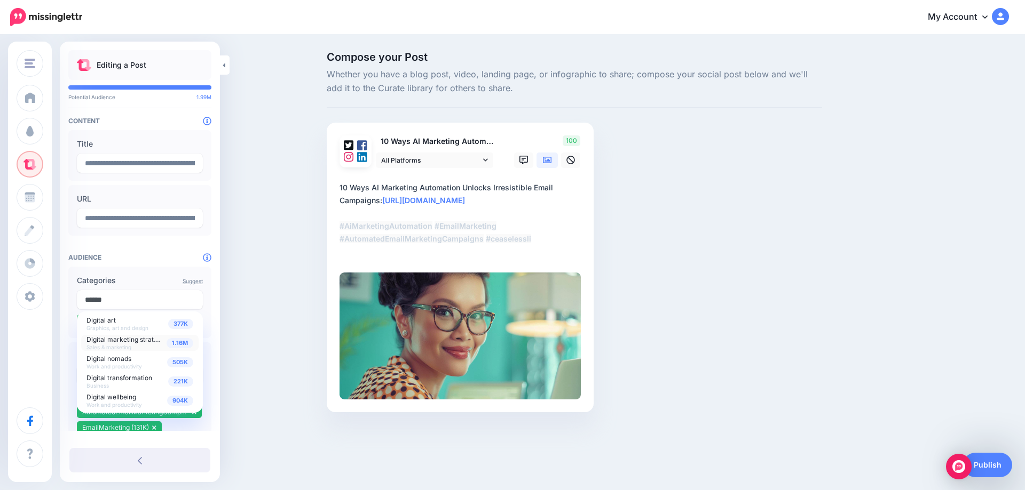
type input "******"
click at [173, 344] on span "1.16M" at bounding box center [180, 343] width 27 height 10
click at [242, 333] on div "Compose your Post Whether you have a blog post, video, landing page, or infogra…" at bounding box center [512, 248] width 1025 height 425
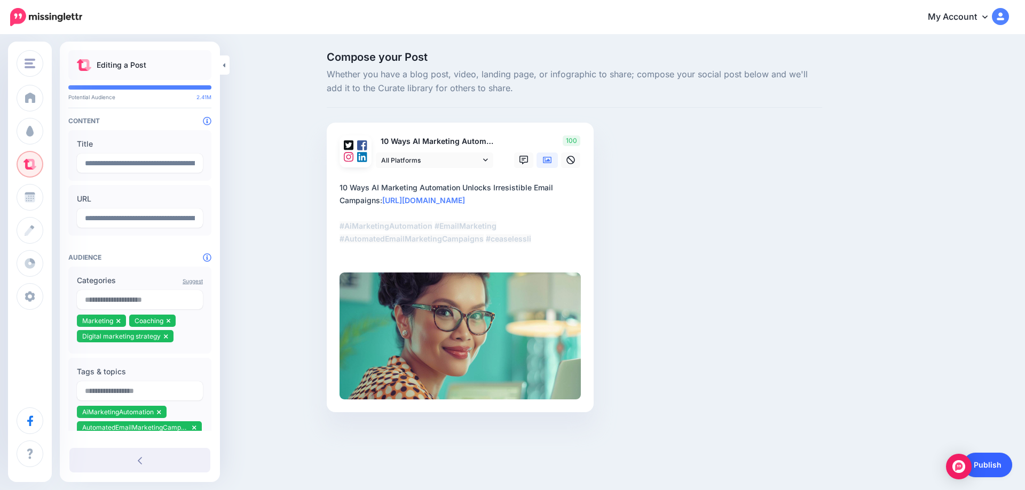
click at [991, 459] on link "Publish" at bounding box center [987, 465] width 49 height 25
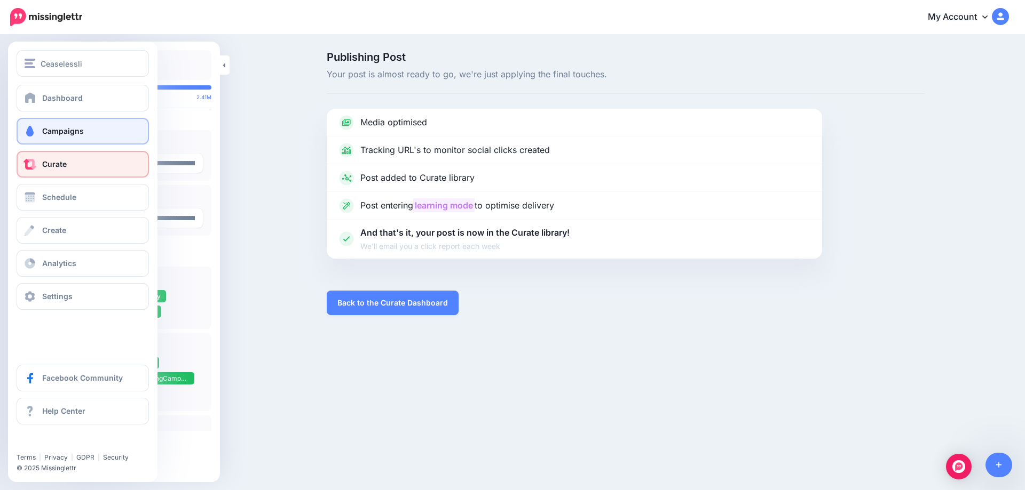
click at [30, 133] on span at bounding box center [30, 131] width 14 height 11
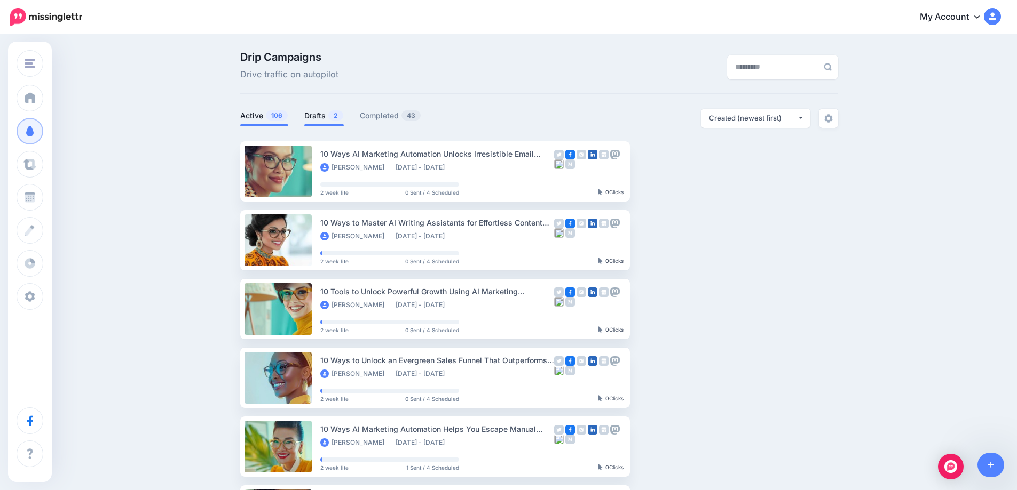
click at [322, 115] on link "Drafts 2" at bounding box center [323, 115] width 39 height 13
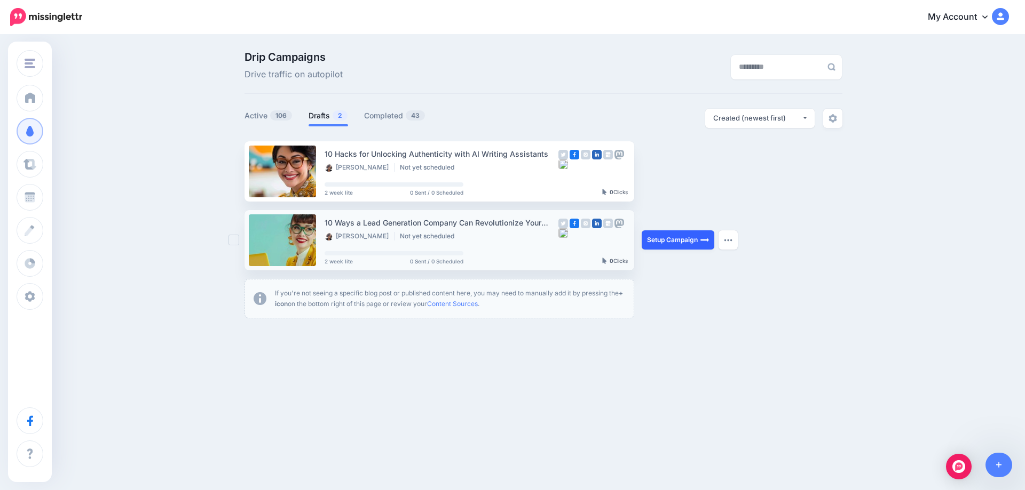
click at [692, 243] on link "Setup Campaign" at bounding box center [677, 240] width 73 height 19
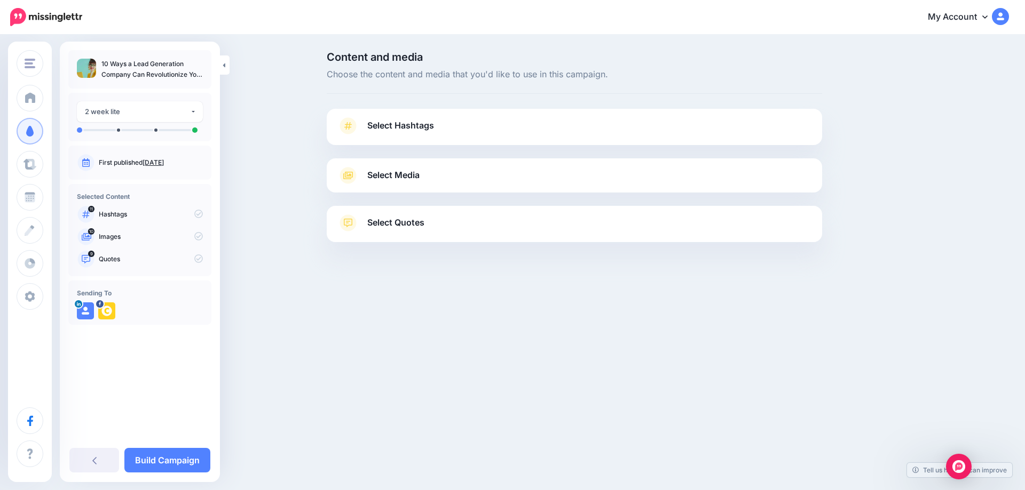
click at [164, 161] on link "[DATE]" at bounding box center [152, 163] width 21 height 8
click at [413, 126] on span "Select Hashtags" at bounding box center [400, 125] width 67 height 14
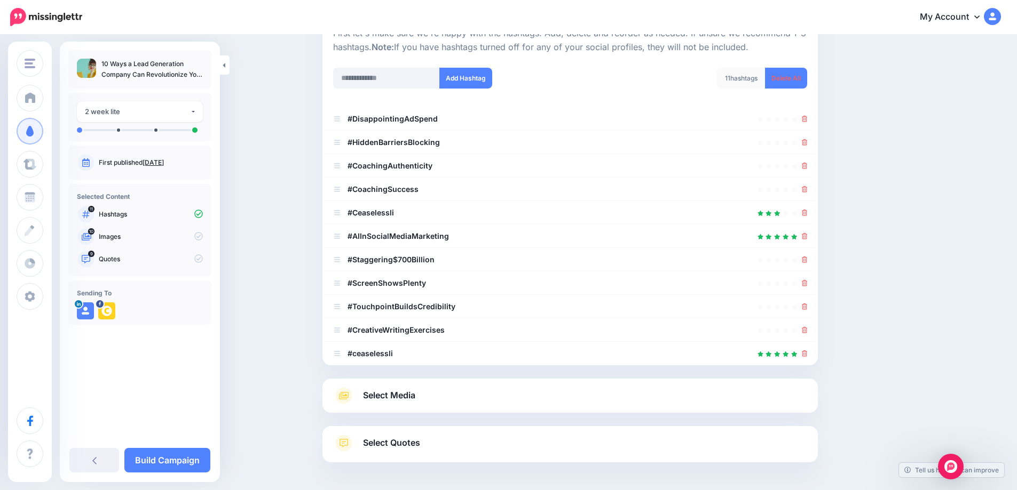
scroll to position [121, 0]
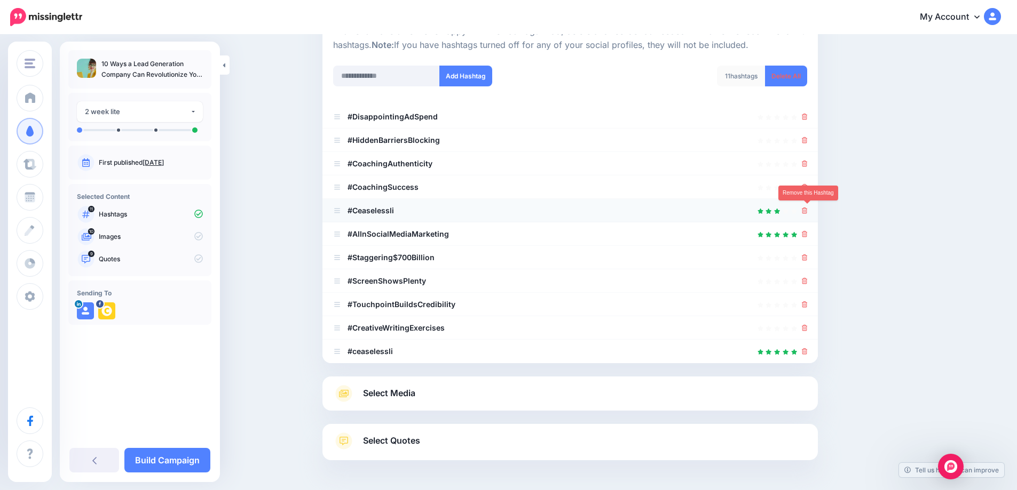
click at [807, 213] on icon at bounding box center [805, 211] width 6 height 6
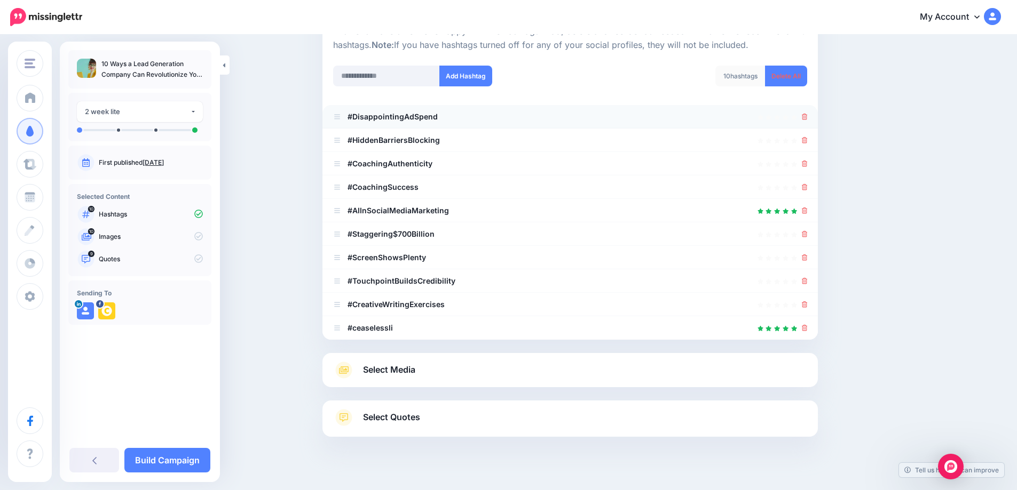
click at [804, 121] on div at bounding box center [570, 116] width 474 height 13
click at [807, 119] on icon at bounding box center [805, 117] width 6 height 6
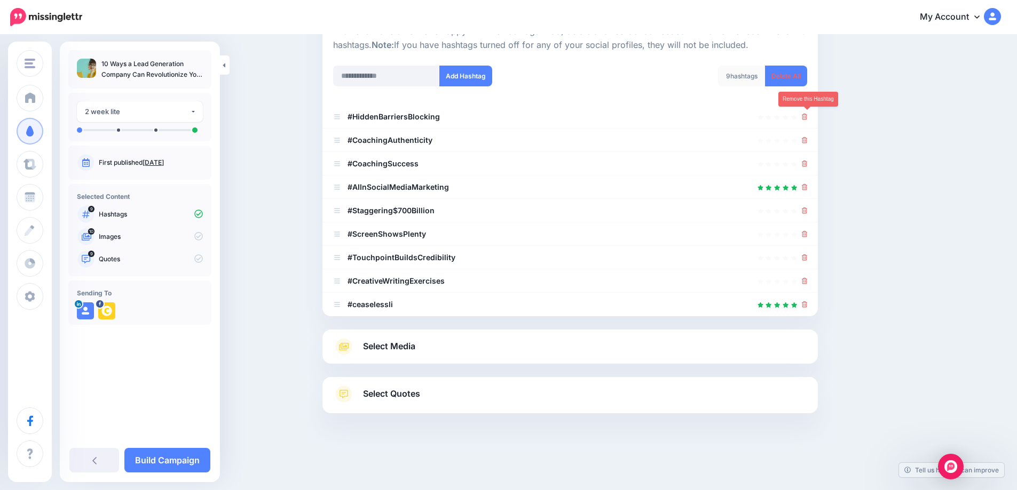
click at [807, 119] on icon at bounding box center [805, 117] width 6 height 6
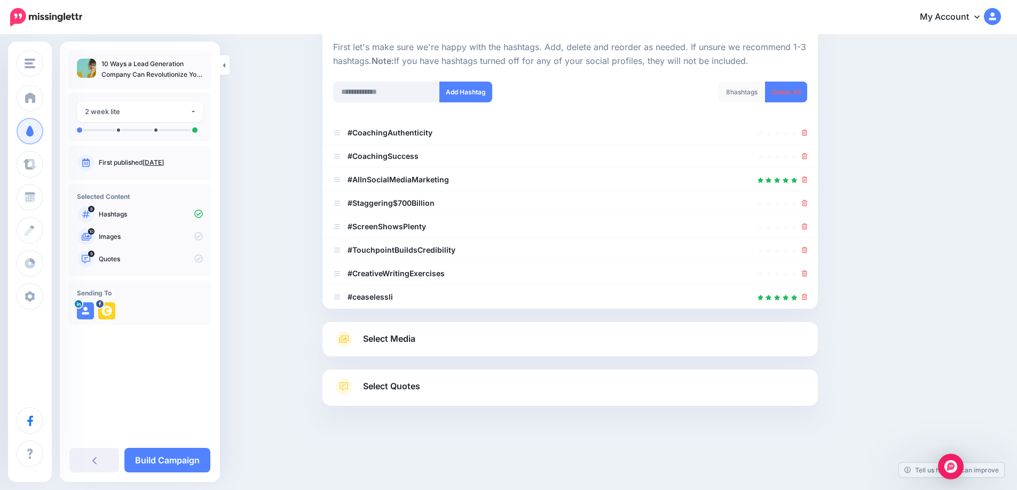
scroll to position [105, 0]
click at [807, 202] on icon at bounding box center [805, 203] width 6 height 6
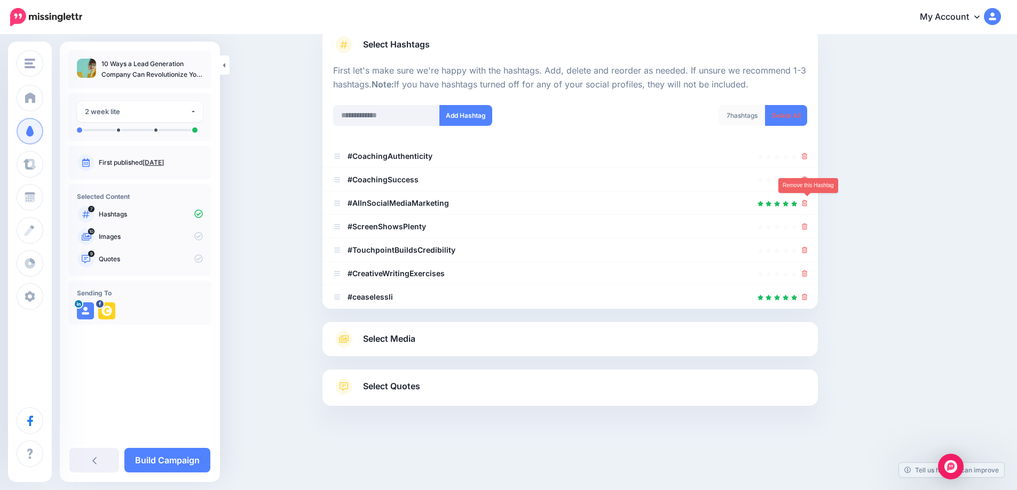
scroll to position [81, 0]
click at [807, 226] on icon at bounding box center [805, 227] width 6 height 6
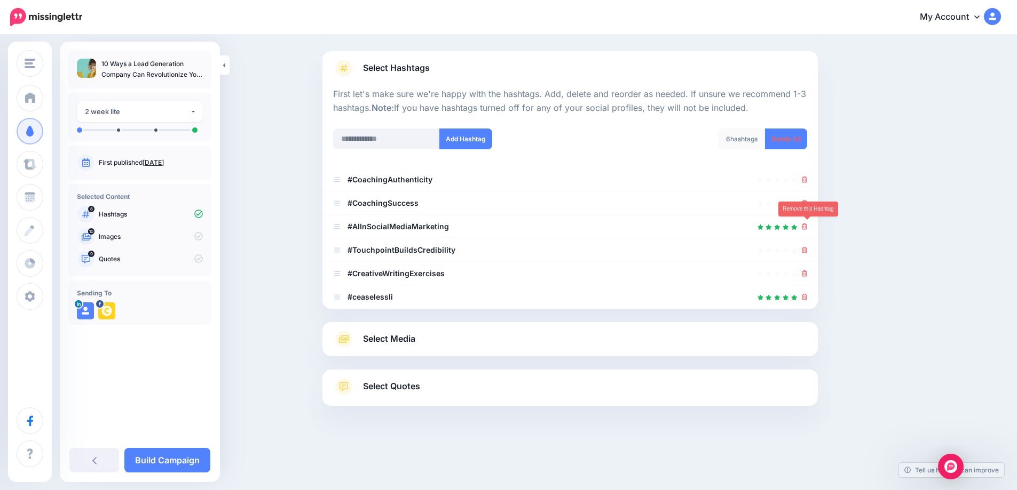
scroll to position [58, 0]
click at [806, 247] on icon at bounding box center [805, 250] width 6 height 6
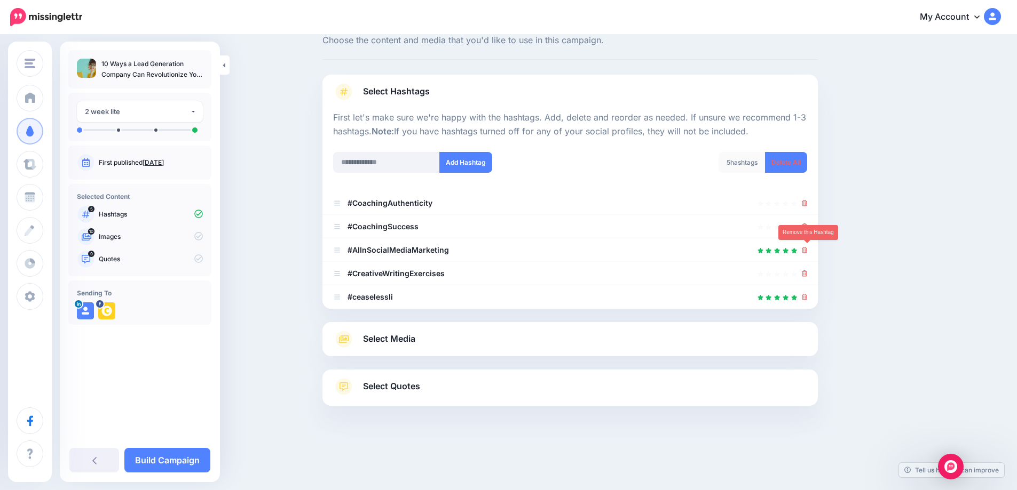
scroll to position [34, 0]
click at [807, 272] on icon at bounding box center [805, 274] width 6 height 6
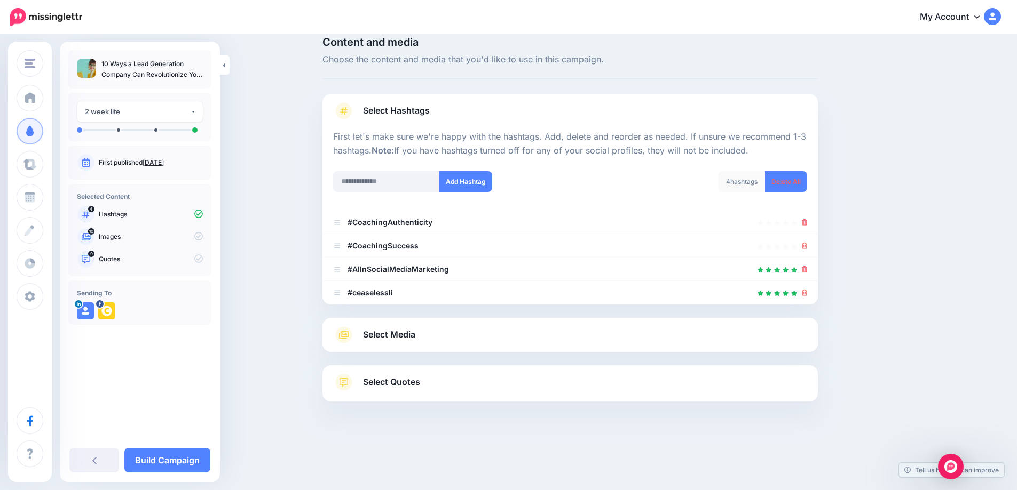
click at [403, 334] on span "Select Media" at bounding box center [389, 335] width 52 height 14
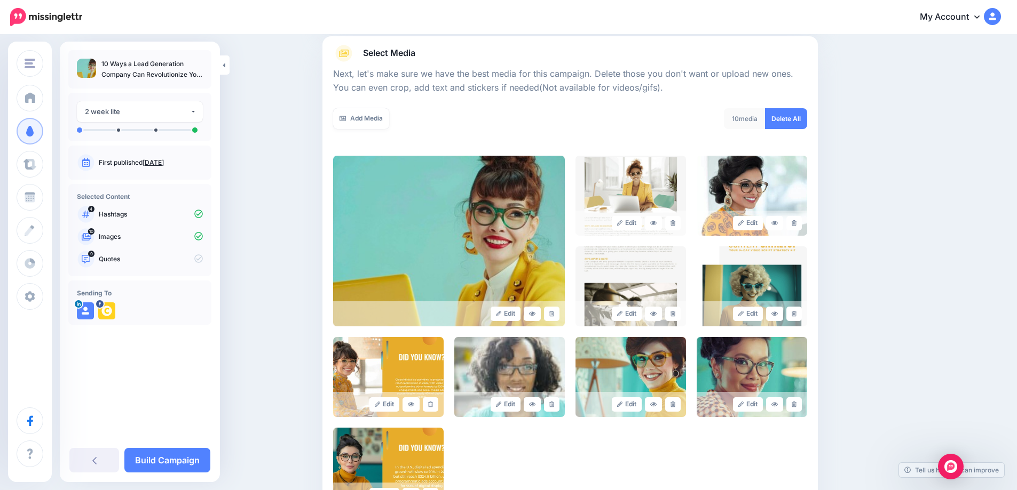
scroll to position [124, 0]
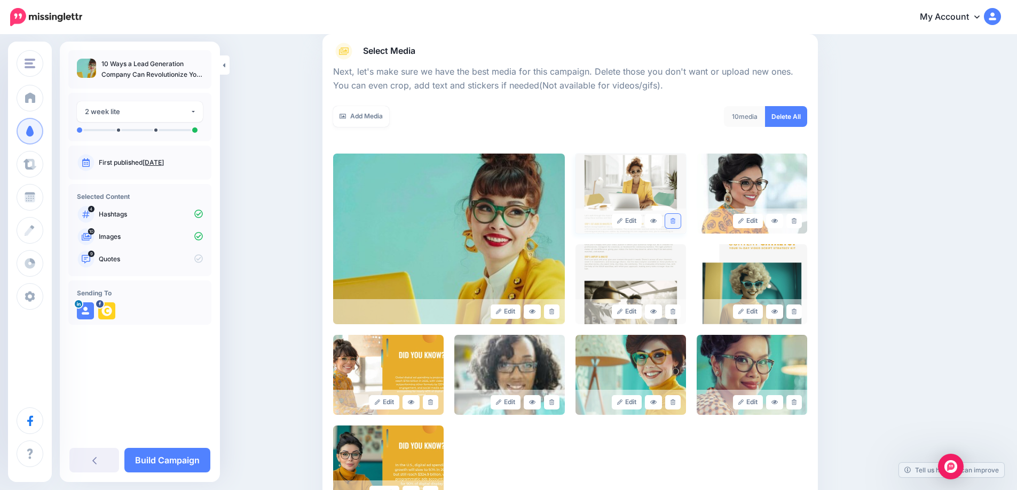
click at [675, 223] on icon at bounding box center [672, 221] width 5 height 6
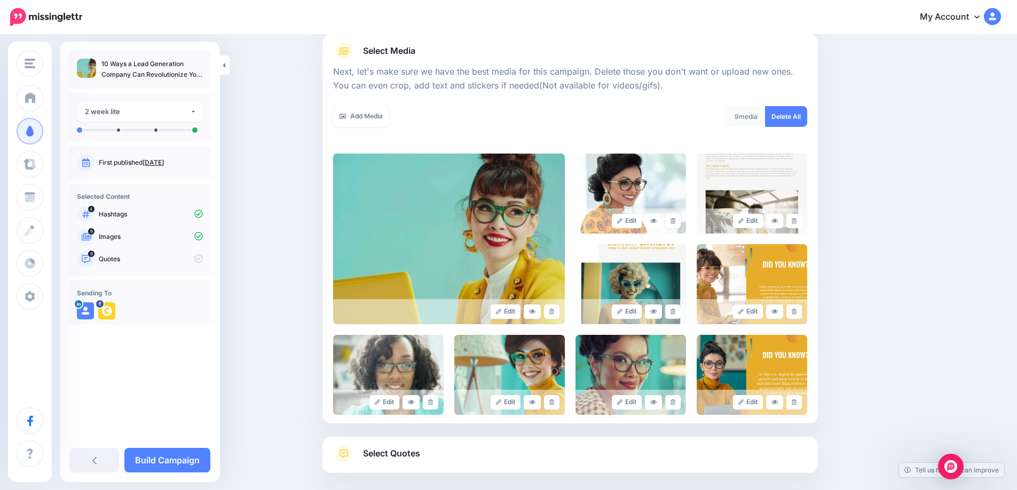
click at [675, 223] on icon at bounding box center [672, 221] width 5 height 6
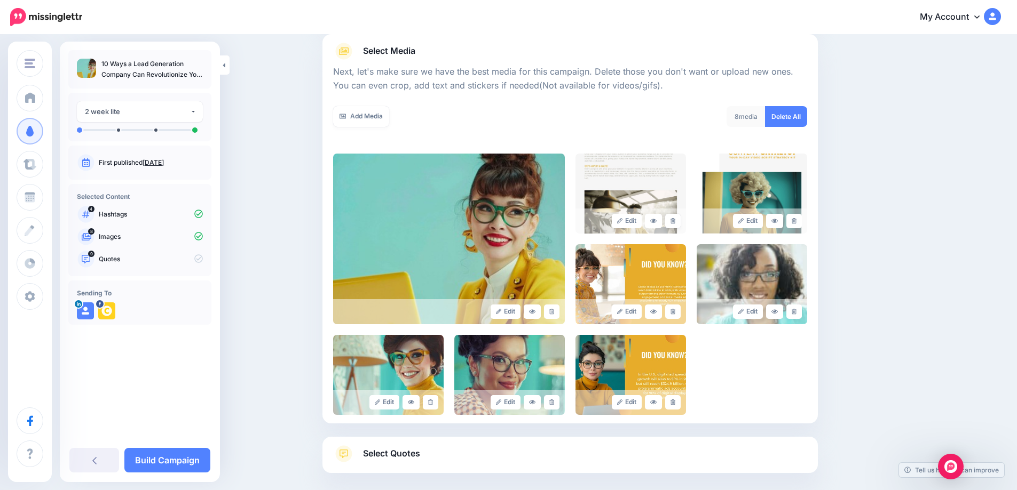
click at [675, 223] on icon at bounding box center [672, 221] width 5 height 6
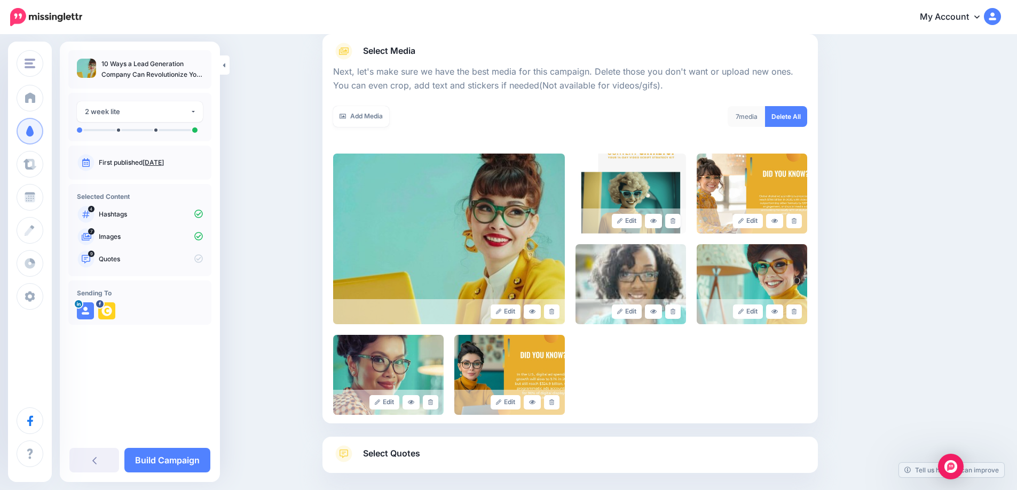
click at [675, 223] on icon at bounding box center [672, 221] width 5 height 6
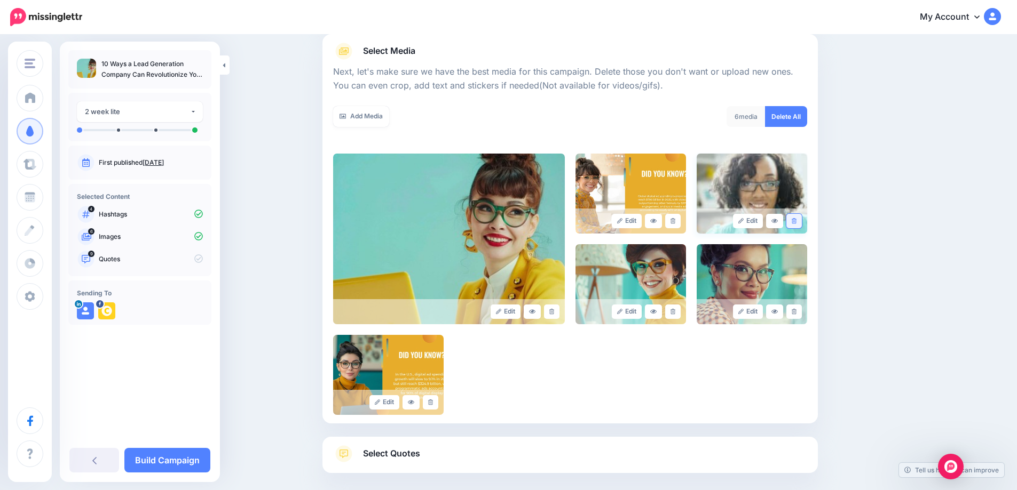
click at [796, 224] on icon at bounding box center [793, 221] width 5 height 6
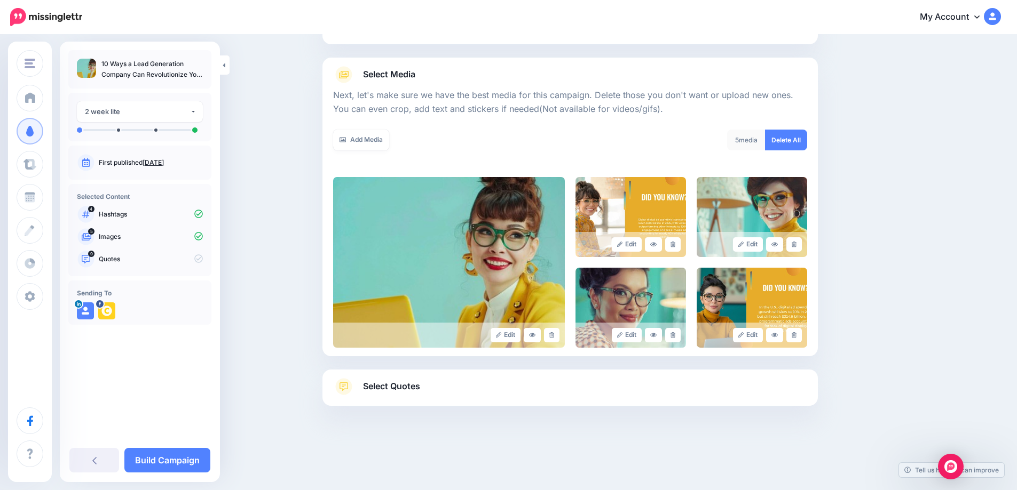
scroll to position [101, 0]
click at [801, 242] on link at bounding box center [793, 244] width 15 height 14
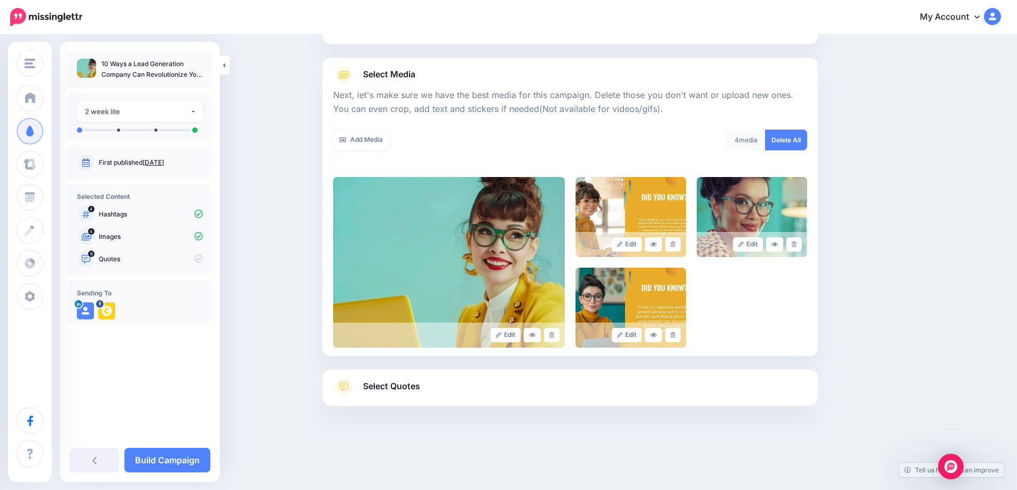
click at [801, 242] on link at bounding box center [793, 244] width 15 height 14
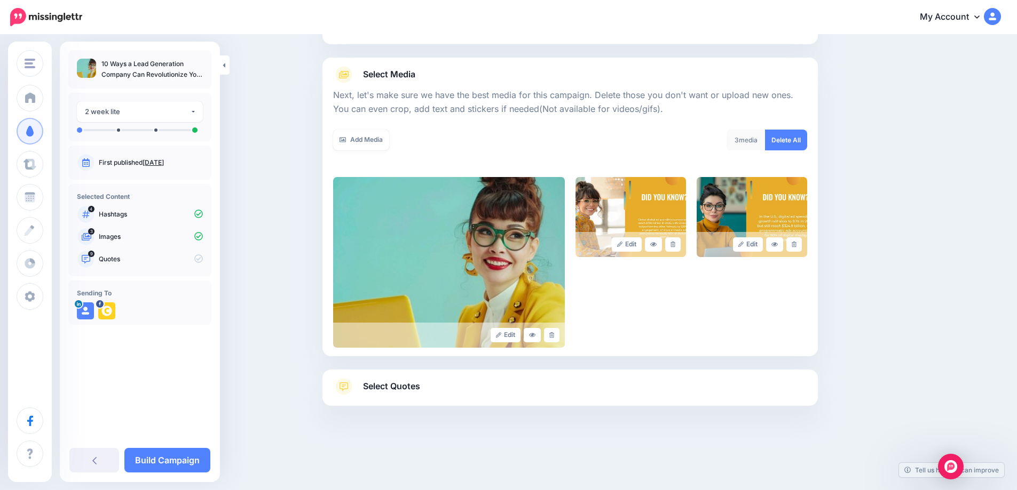
click at [400, 387] on span "Select Quotes" at bounding box center [391, 386] width 57 height 14
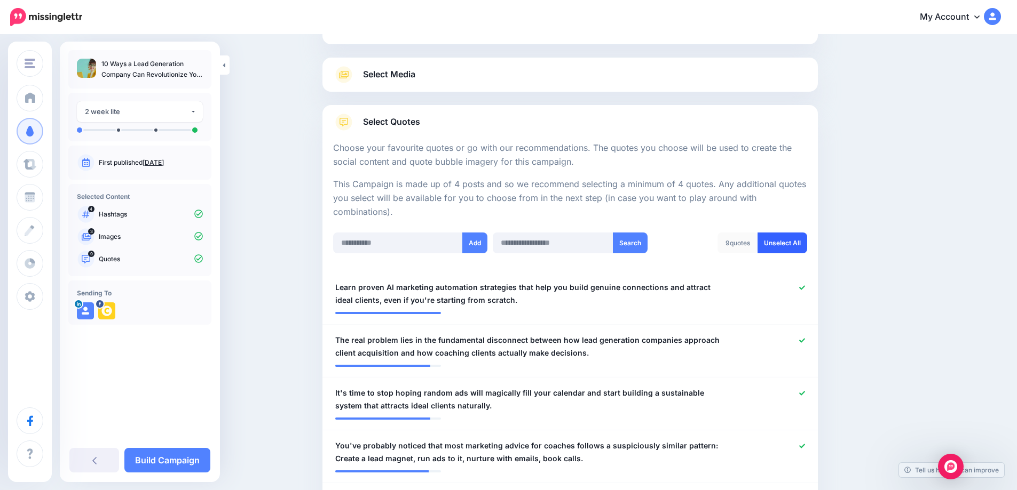
click at [801, 249] on link "Unselect All" at bounding box center [782, 243] width 50 height 21
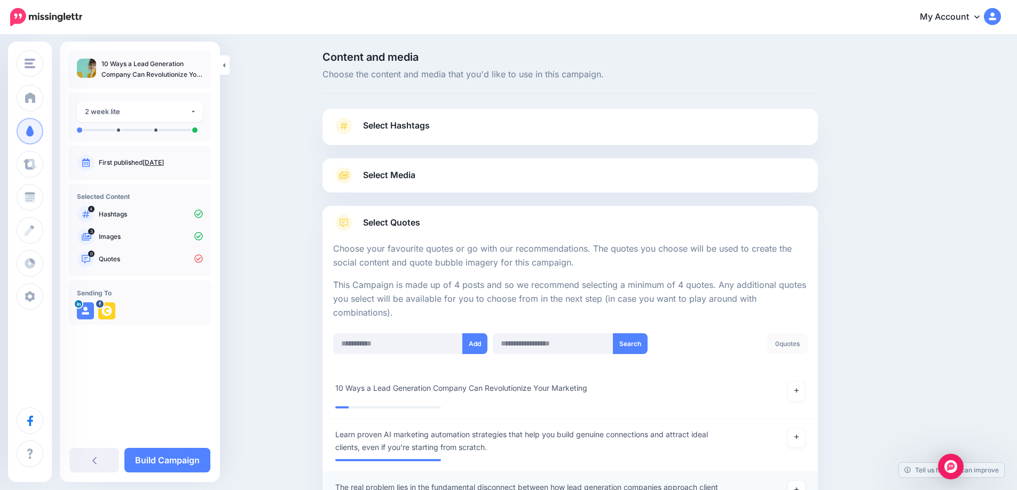
scroll to position [153, 0]
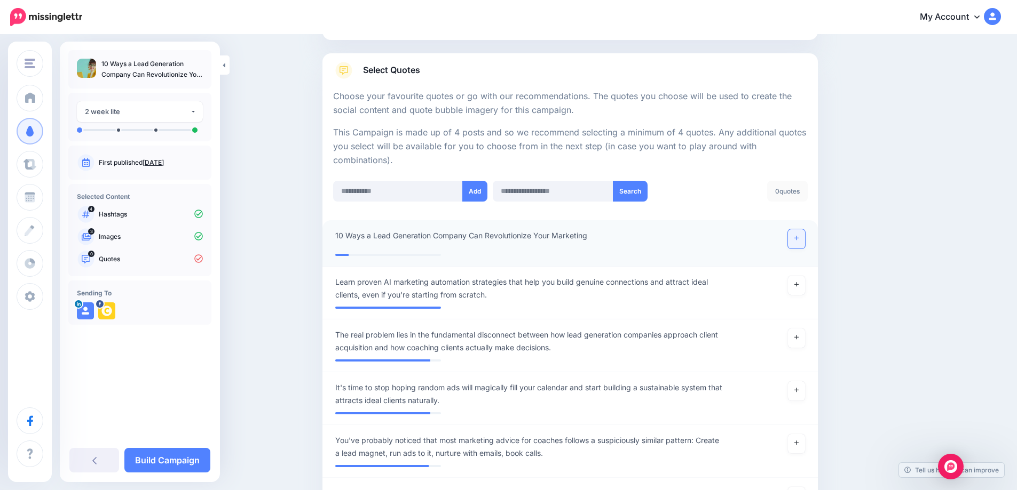
click at [795, 245] on link at bounding box center [796, 238] width 17 height 19
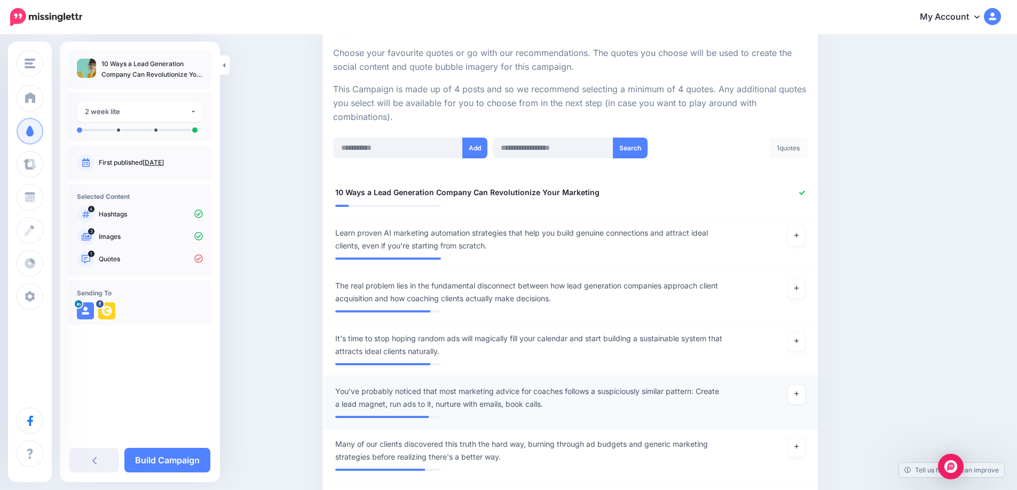
scroll to position [196, 0]
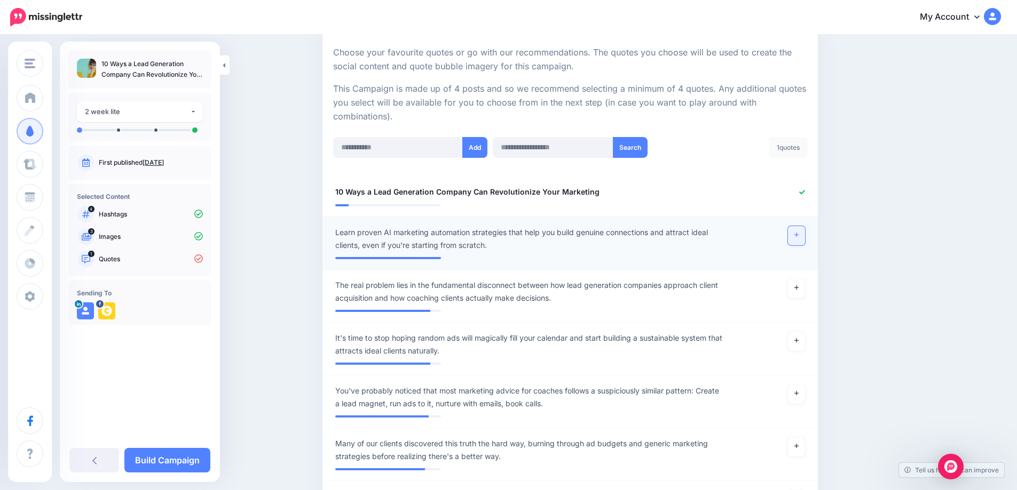
click at [803, 237] on link at bounding box center [796, 235] width 17 height 19
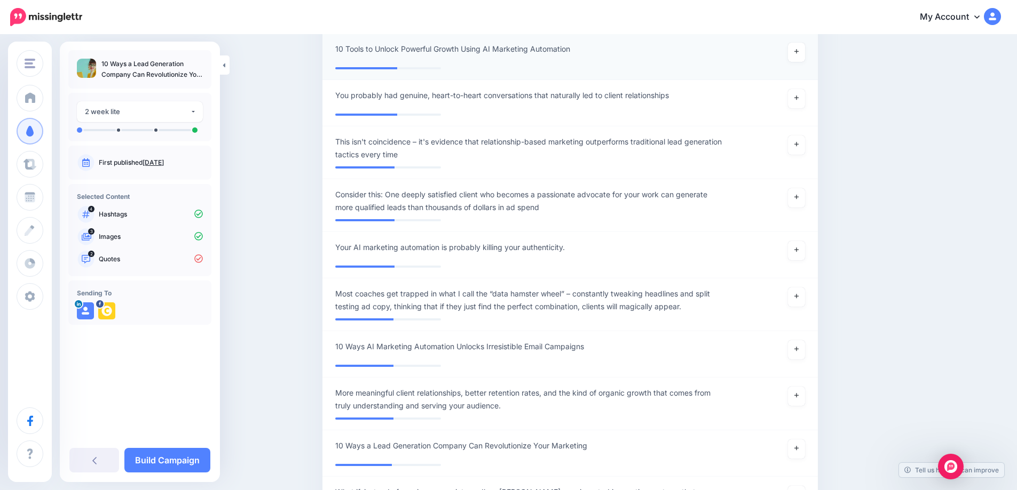
scroll to position [2245, 0]
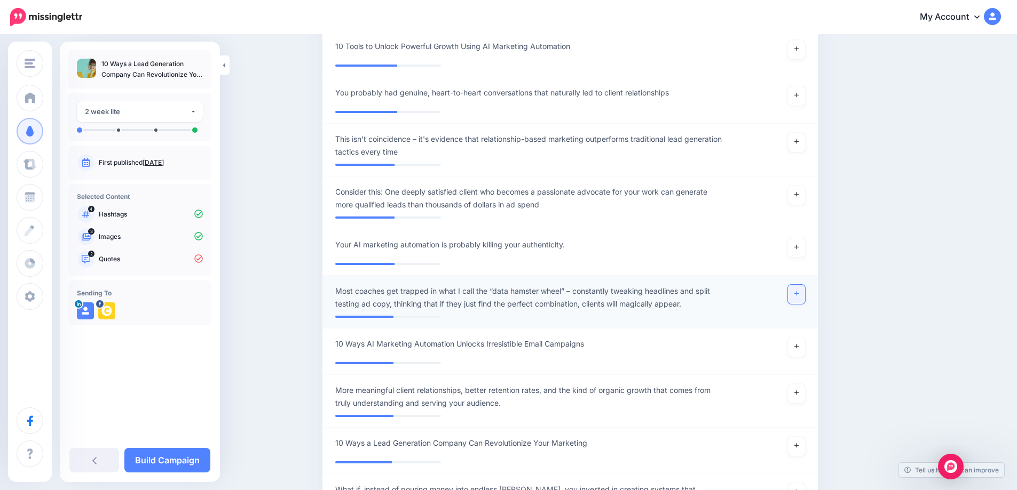
click at [795, 304] on link at bounding box center [796, 294] width 17 height 19
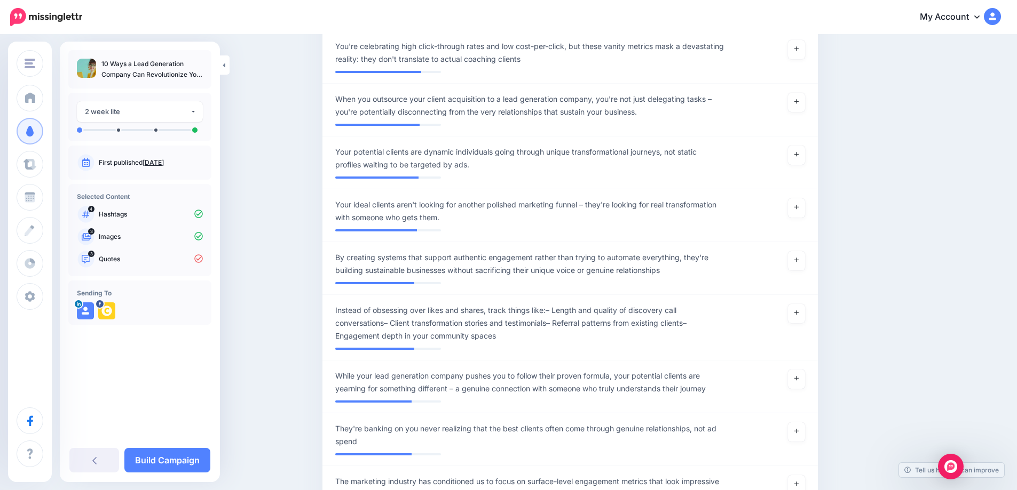
scroll to position [646, 0]
click at [799, 216] on link at bounding box center [796, 208] width 17 height 19
click at [798, 260] on icon at bounding box center [796, 261] width 4 height 6
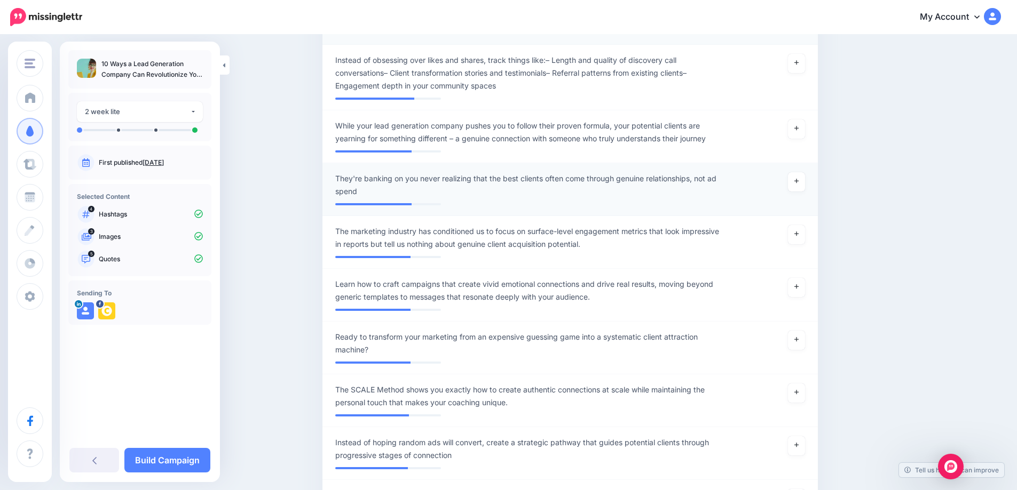
scroll to position [898, 0]
click at [797, 294] on link at bounding box center [796, 287] width 17 height 19
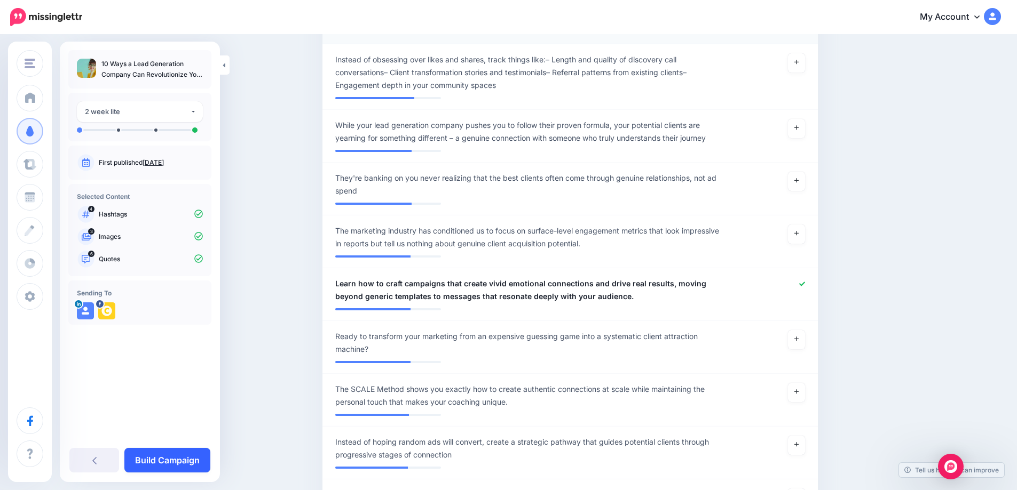
click at [186, 461] on link "Build Campaign" at bounding box center [167, 460] width 86 height 25
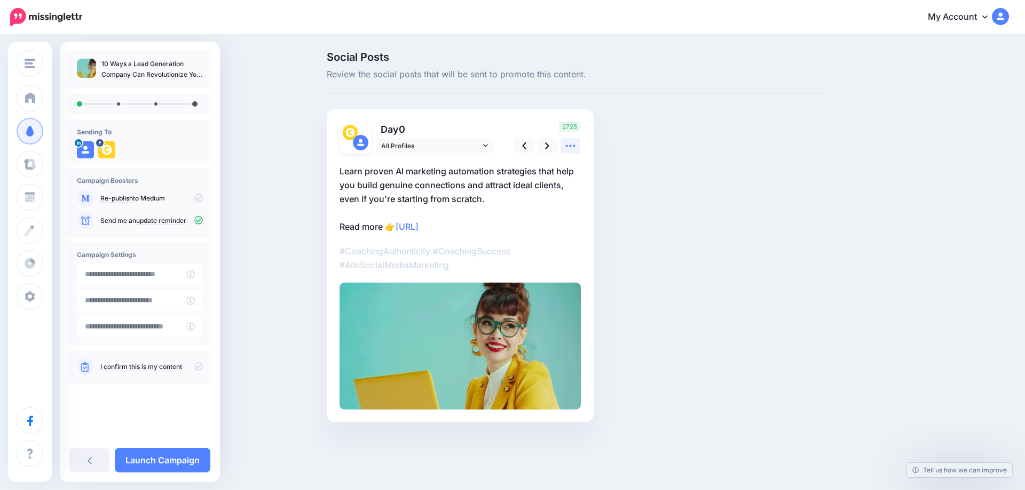
click at [568, 146] on icon at bounding box center [570, 145] width 11 height 11
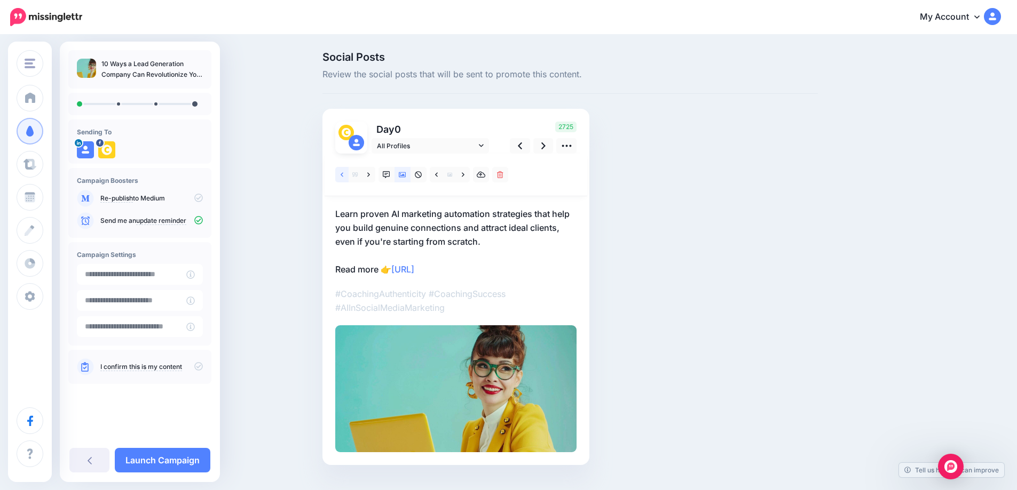
click at [343, 177] on icon at bounding box center [341, 174] width 3 height 7
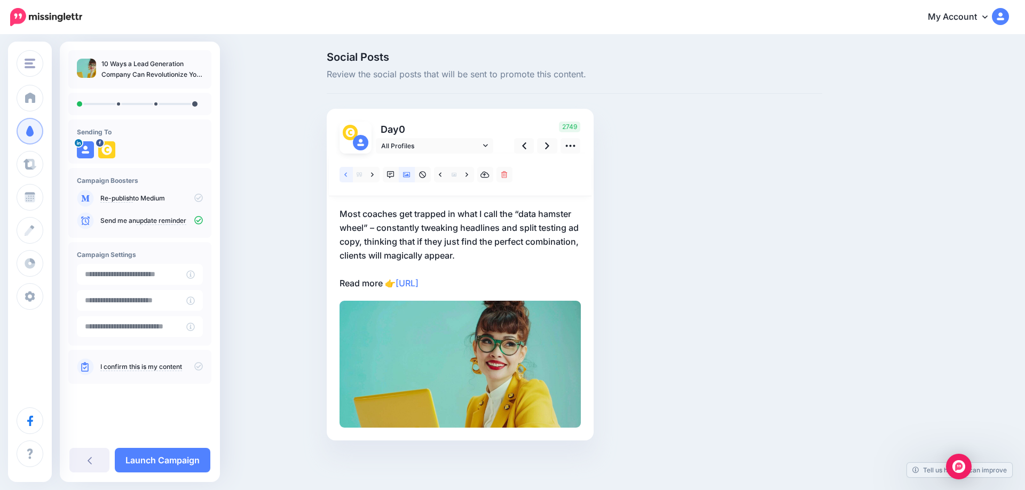
click at [347, 173] on link at bounding box center [345, 174] width 13 height 15
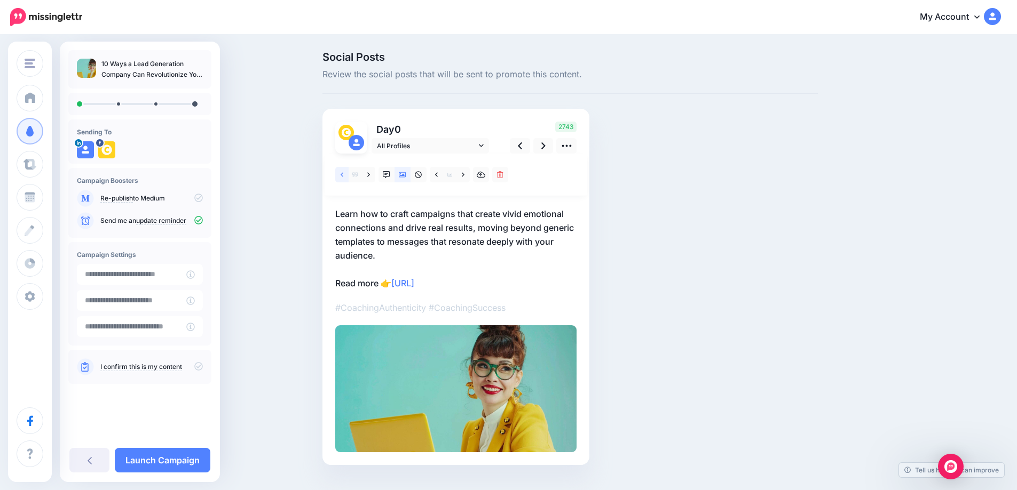
click at [342, 173] on link at bounding box center [341, 174] width 13 height 15
click at [348, 175] on link at bounding box center [341, 174] width 13 height 15
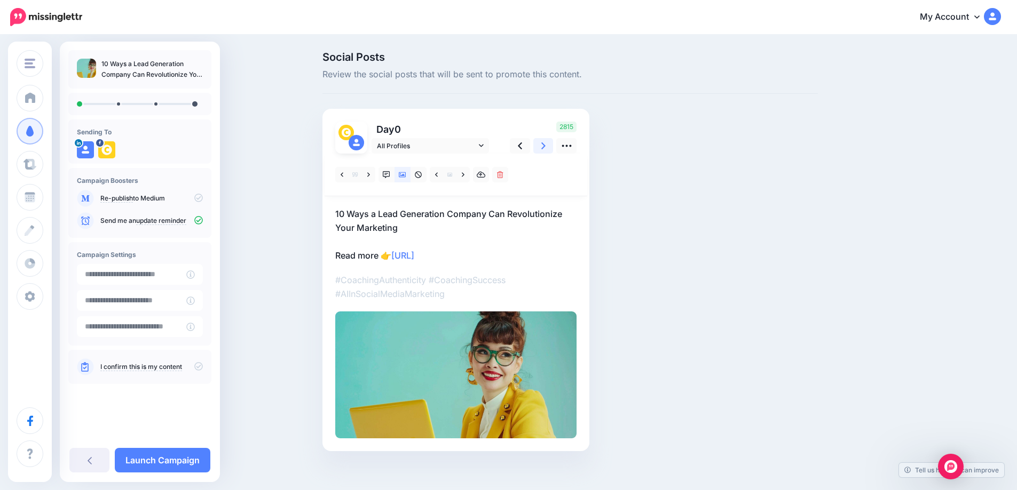
click at [545, 146] on icon at bounding box center [543, 145] width 4 height 11
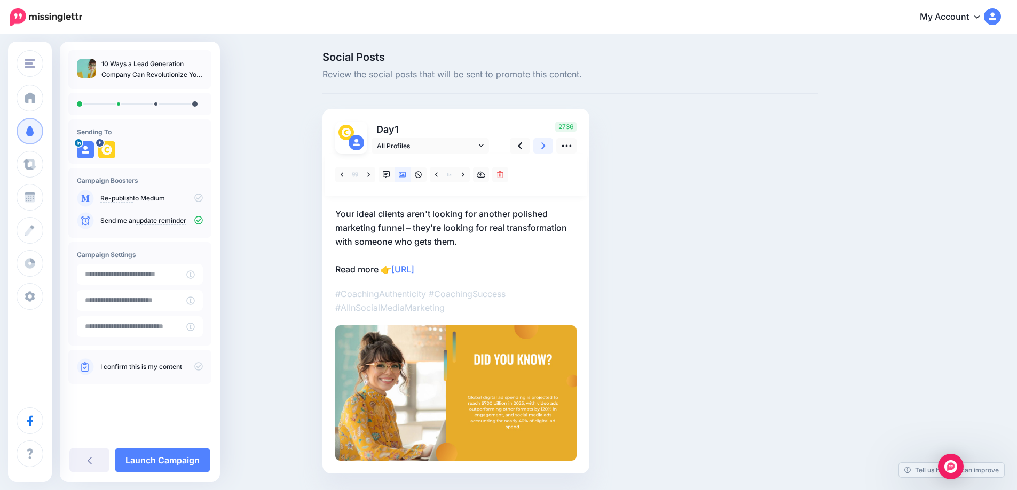
click at [550, 144] on link at bounding box center [543, 145] width 20 height 15
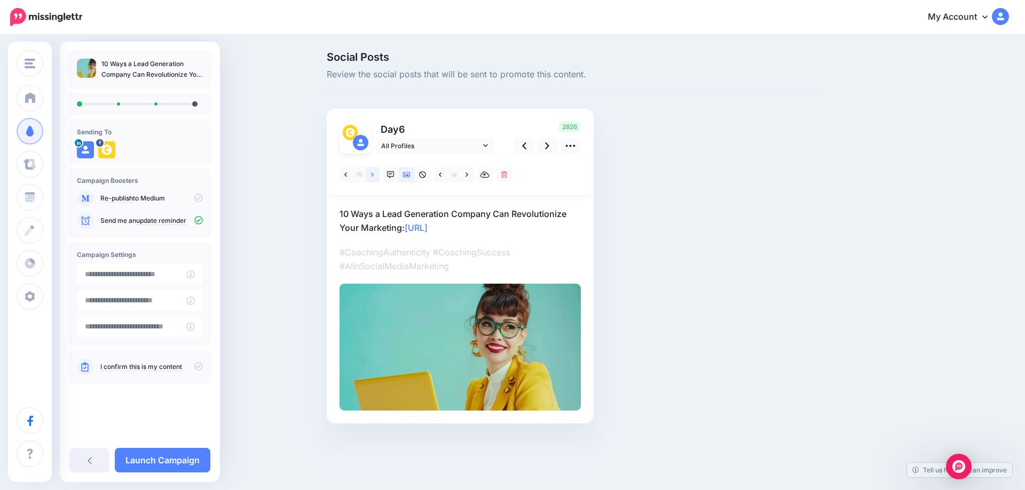
click at [373, 179] on link at bounding box center [372, 174] width 13 height 15
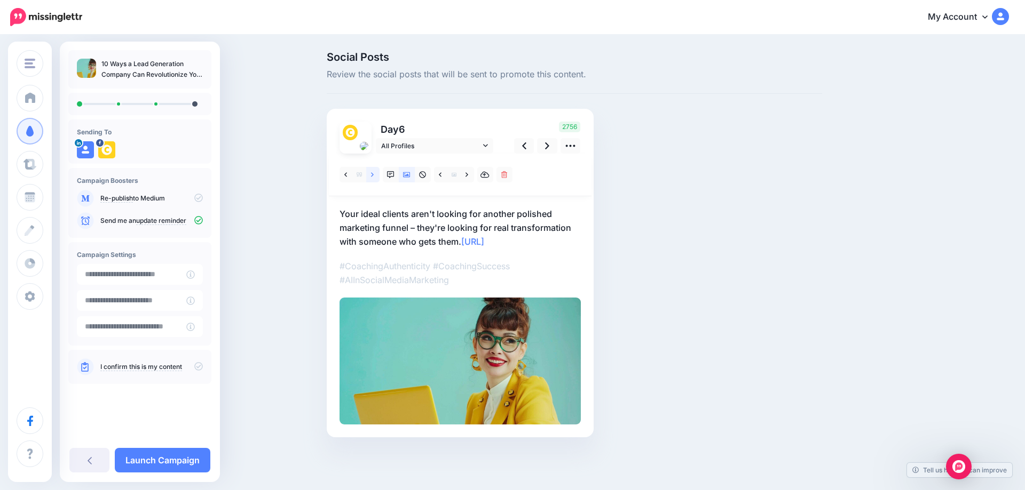
click at [373, 177] on icon at bounding box center [372, 174] width 3 height 7
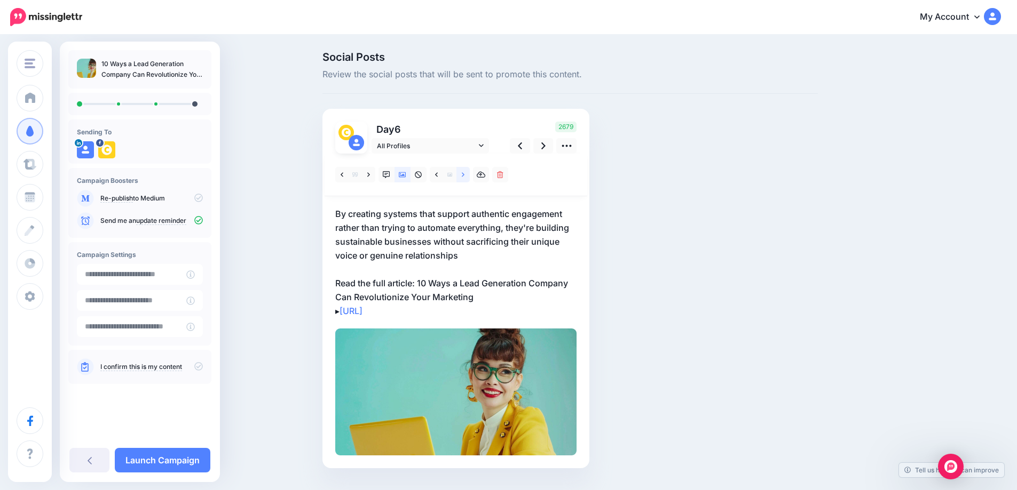
click at [464, 176] on icon at bounding box center [463, 174] width 3 height 4
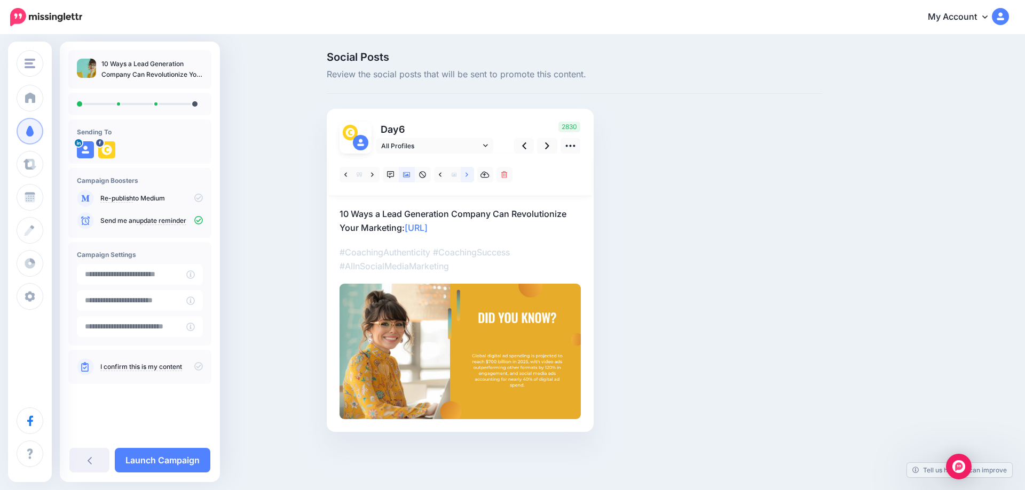
click at [467, 176] on icon at bounding box center [466, 174] width 3 height 4
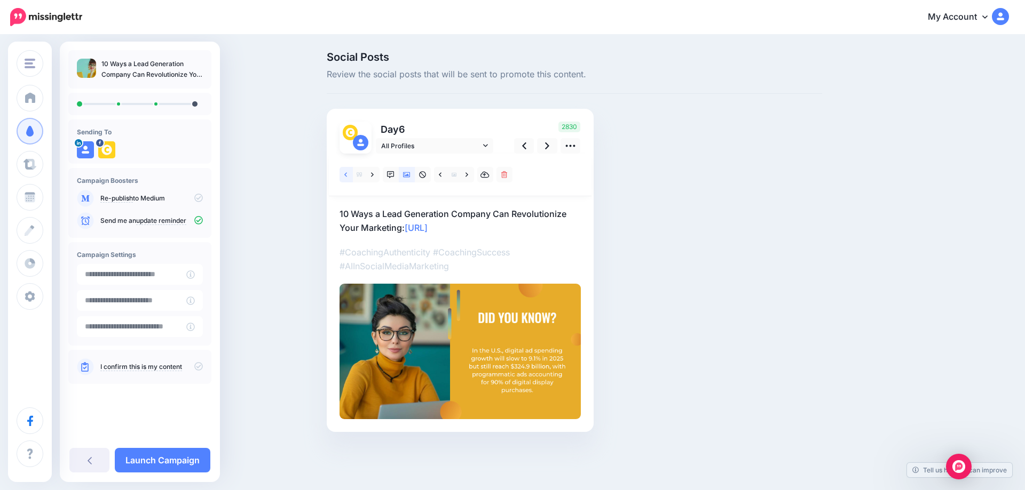
click at [350, 176] on link at bounding box center [345, 174] width 13 height 15
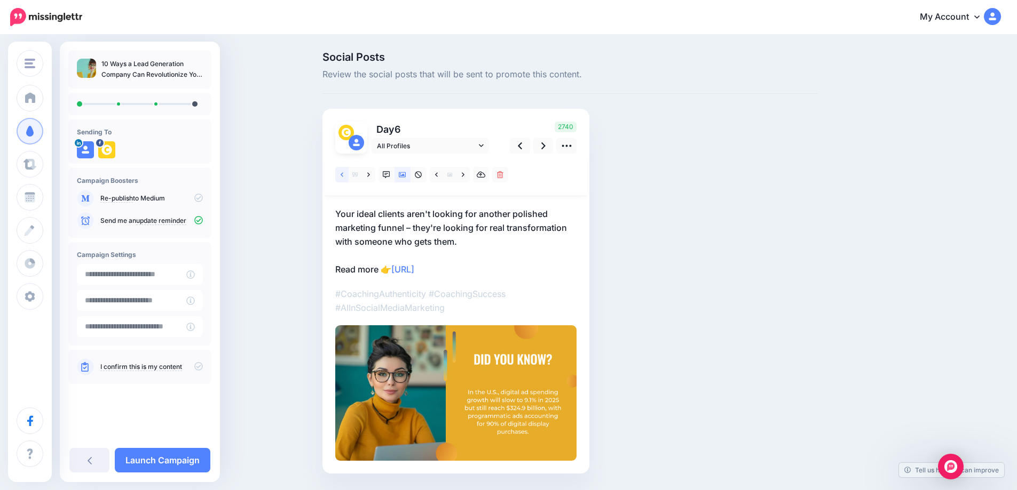
click at [348, 176] on link at bounding box center [341, 174] width 13 height 15
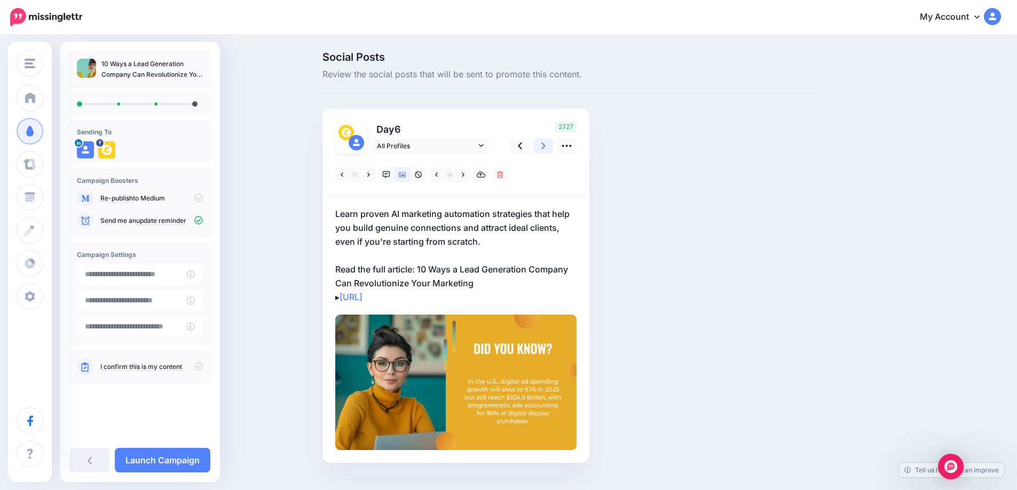
click at [544, 146] on link at bounding box center [543, 145] width 20 height 15
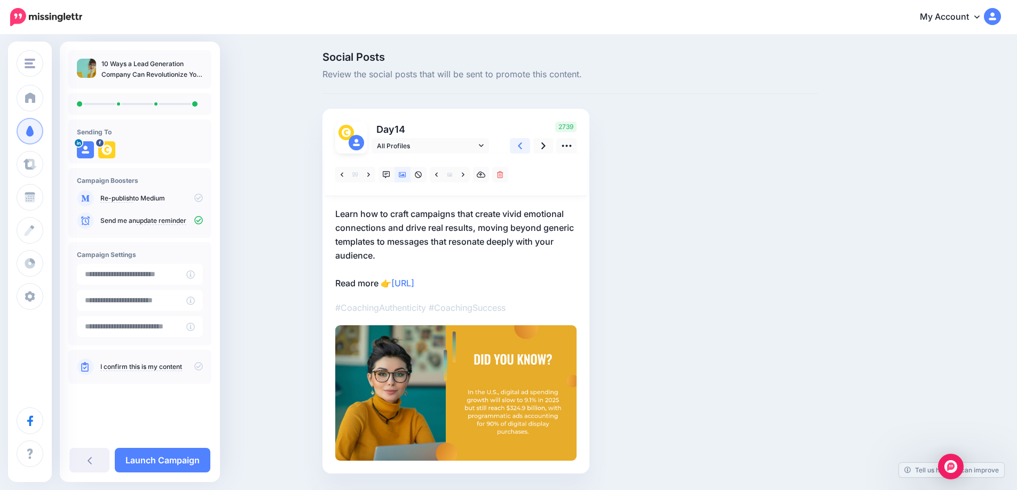
click at [527, 148] on link at bounding box center [520, 145] width 20 height 15
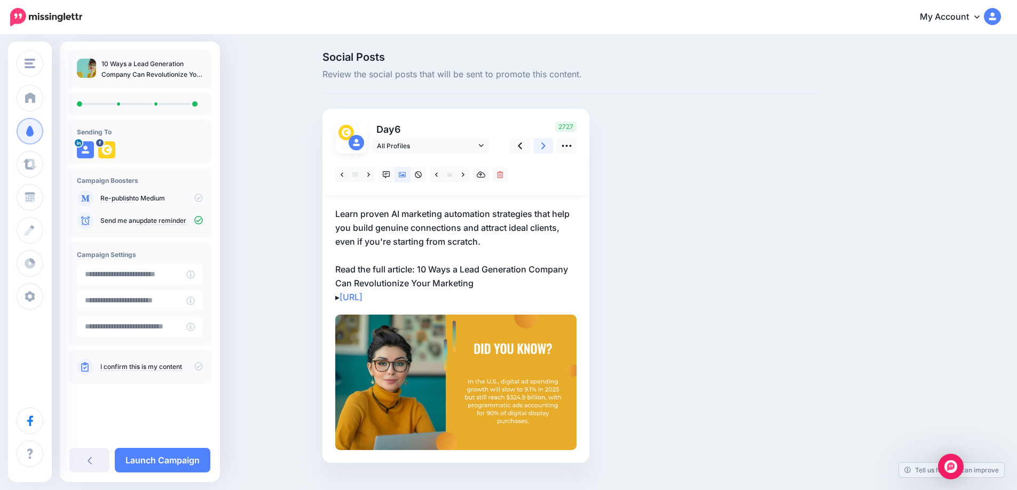
click at [545, 148] on icon at bounding box center [543, 145] width 4 height 11
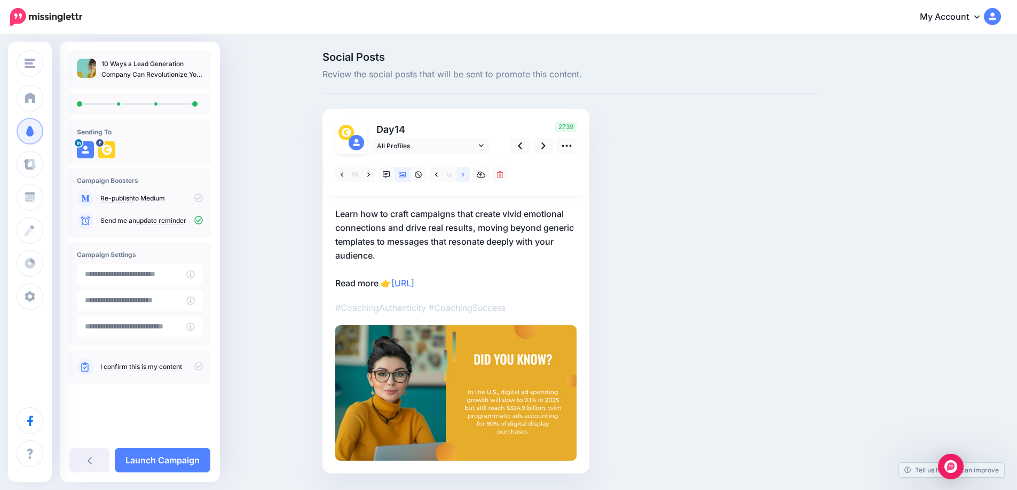
click at [469, 177] on link at bounding box center [462, 174] width 13 height 15
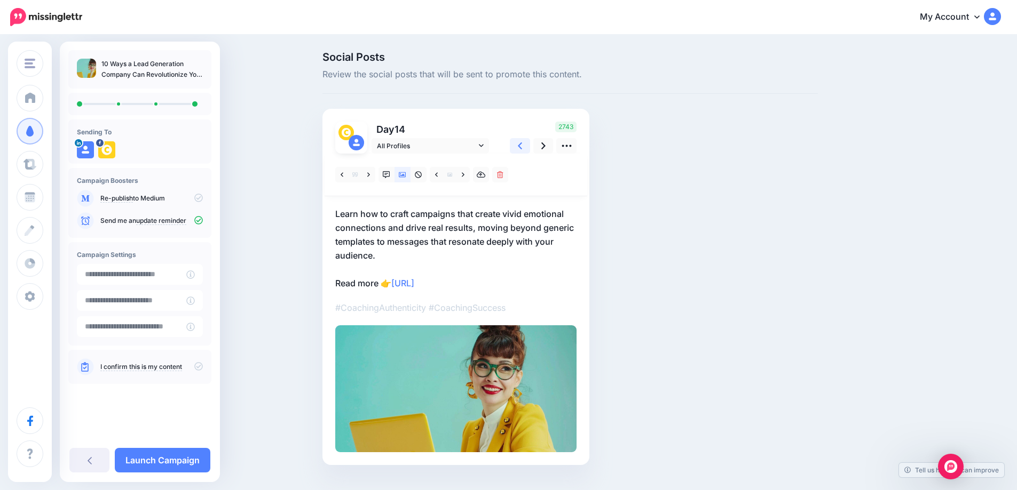
click at [522, 145] on icon at bounding box center [520, 145] width 4 height 11
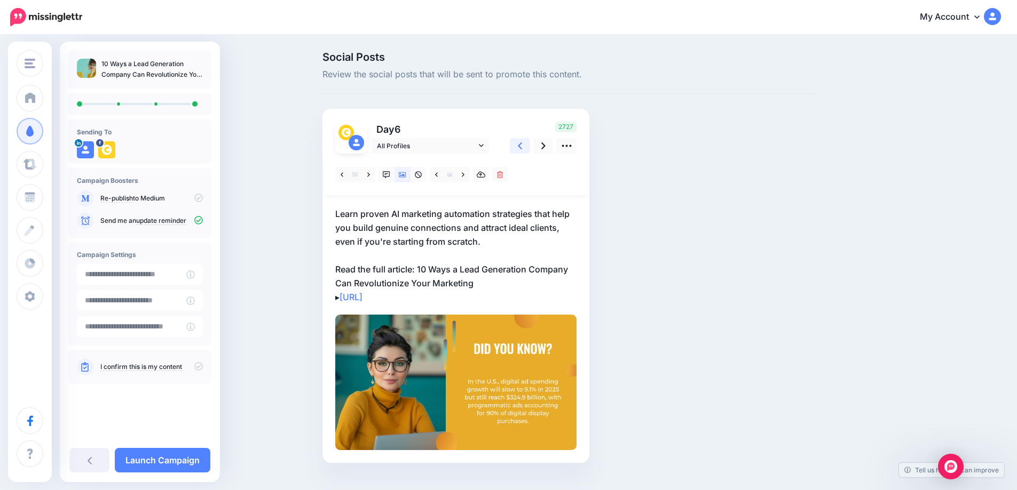
click at [522, 145] on icon at bounding box center [520, 145] width 4 height 11
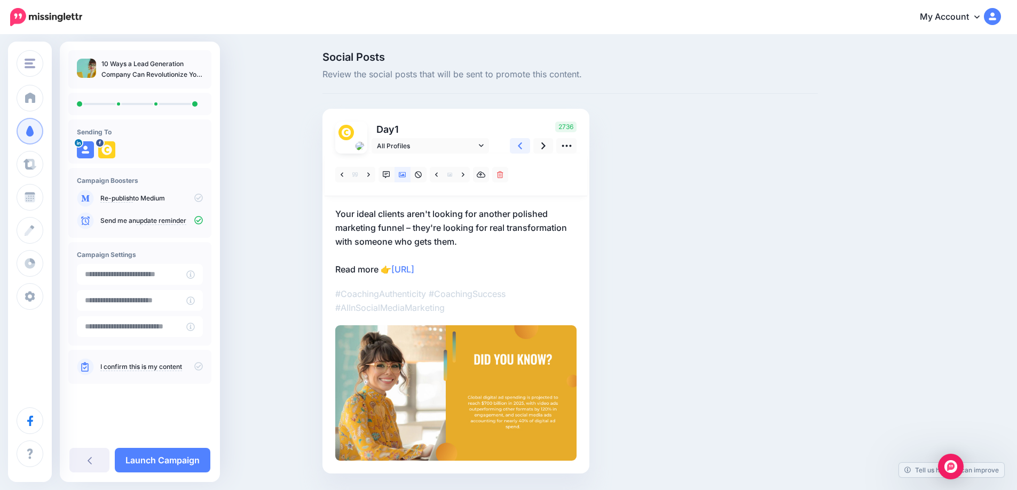
click at [522, 145] on icon at bounding box center [520, 145] width 4 height 11
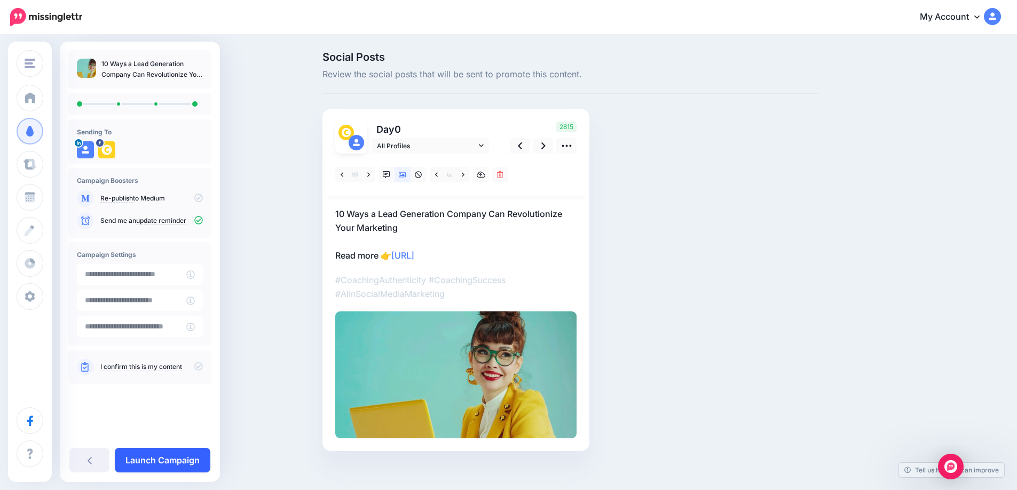
click at [163, 464] on link "Launch Campaign" at bounding box center [163, 460] width 96 height 25
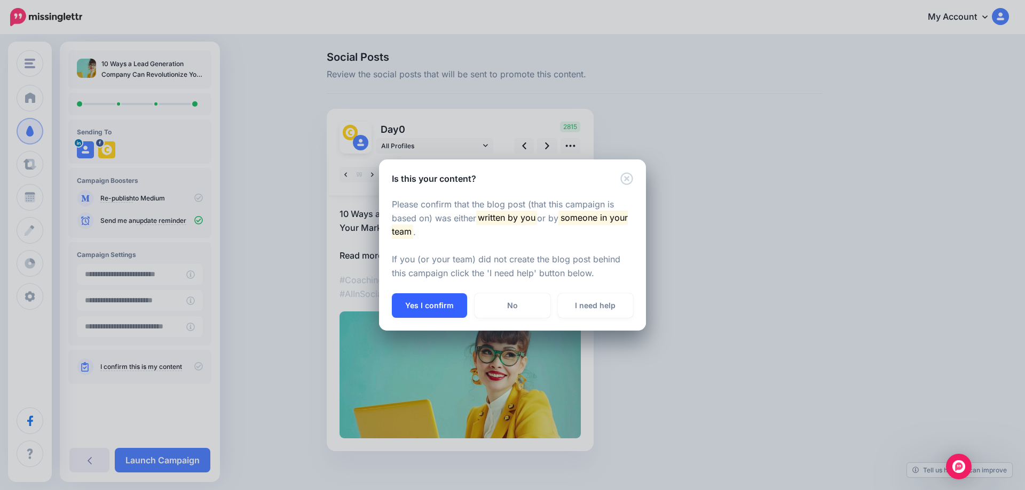
click at [434, 304] on button "Yes I confirm" at bounding box center [429, 306] width 75 height 25
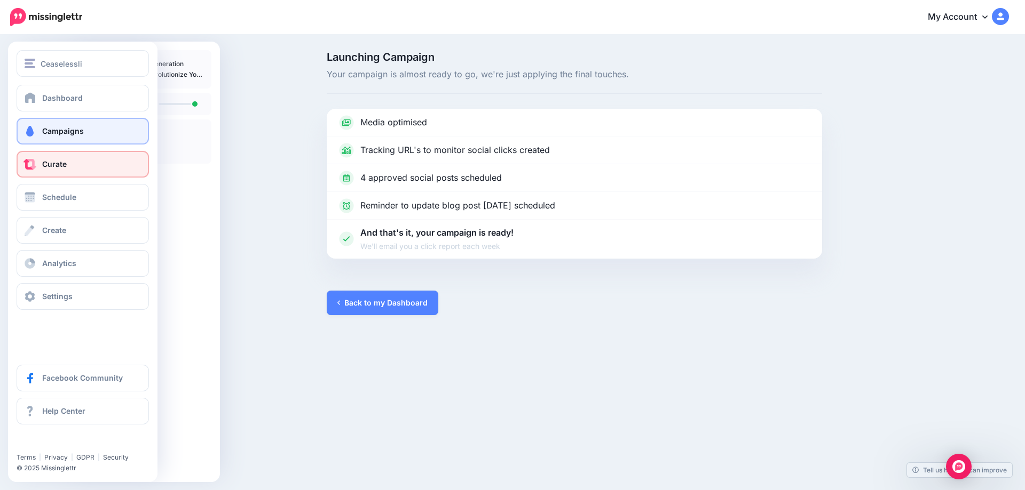
click at [28, 169] on span at bounding box center [30, 164] width 14 height 11
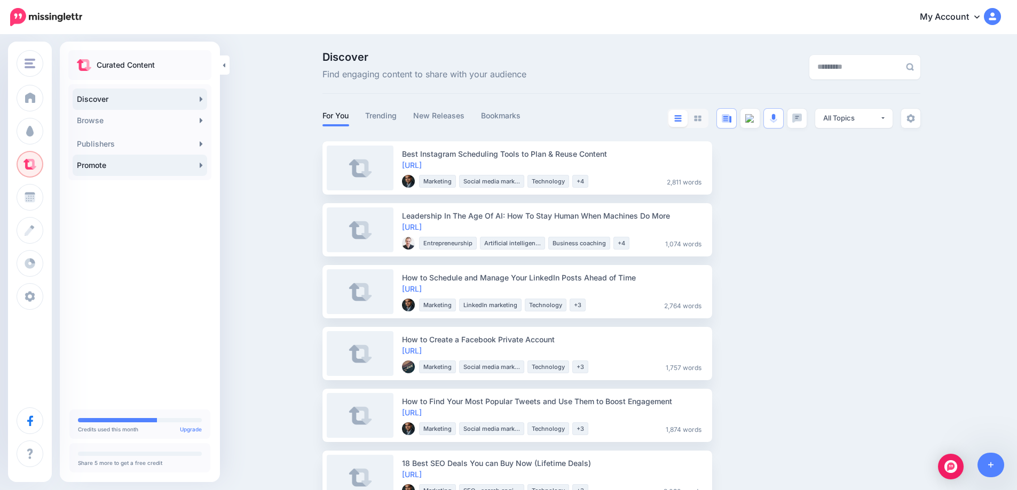
click at [196, 167] on link "Promote" at bounding box center [140, 165] width 134 height 21
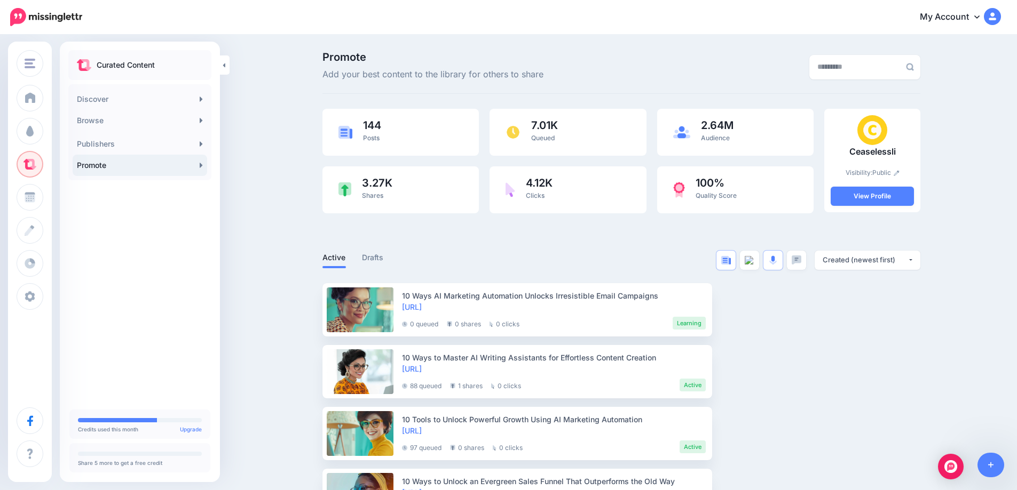
click at [197, 164] on link "Promote" at bounding box center [140, 165] width 134 height 21
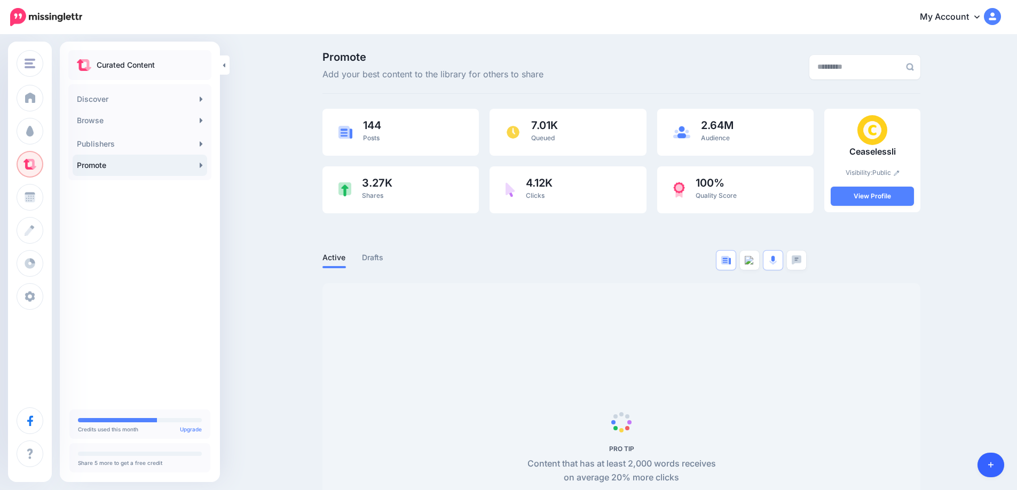
click at [993, 465] on link at bounding box center [990, 465] width 27 height 25
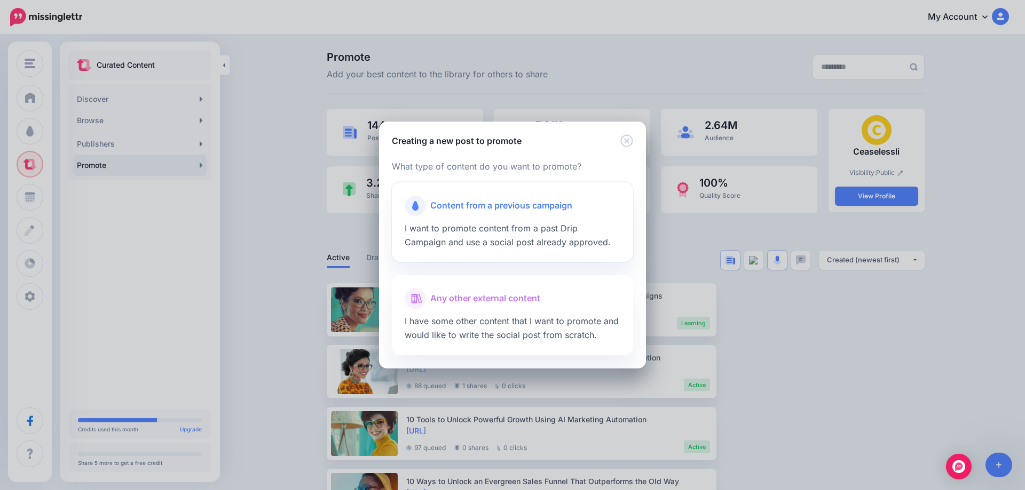
click at [535, 209] on span "Content from a previous campaign" at bounding box center [501, 206] width 142 height 14
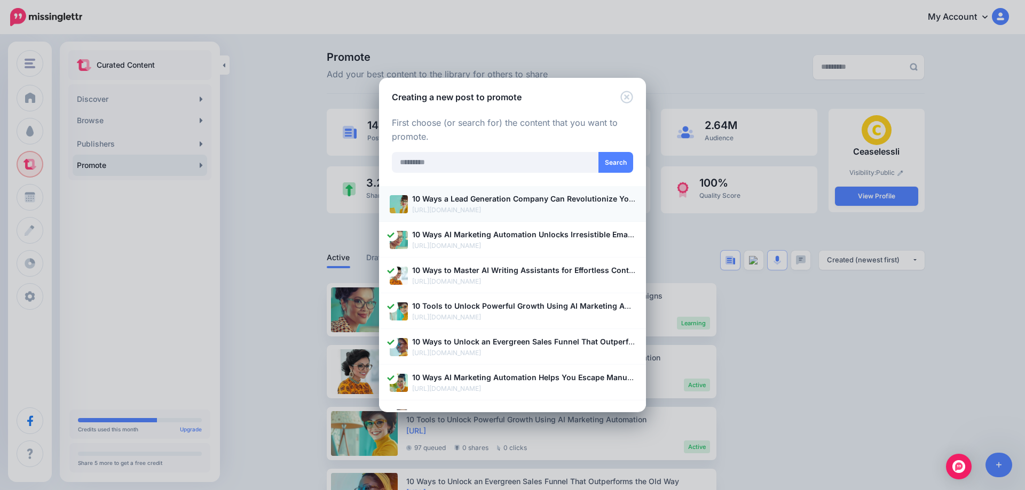
click at [513, 205] on p "10 Ways a Lead Generation Company Can Revolutionize Your Marketing" at bounding box center [523, 199] width 223 height 12
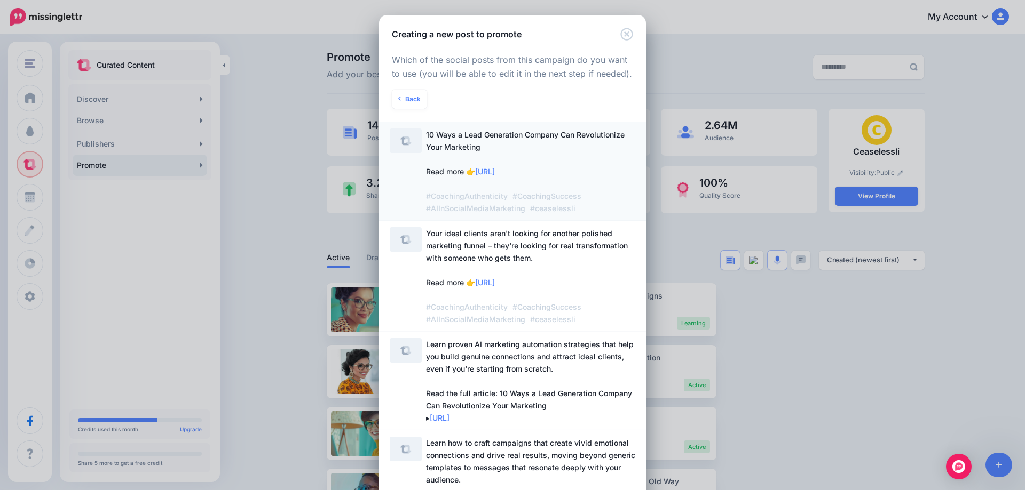
click at [500, 149] on span "10 Ways a Lead Generation Company Can Revolutionize Your Marketing Read more 👉 …" at bounding box center [530, 172] width 209 height 86
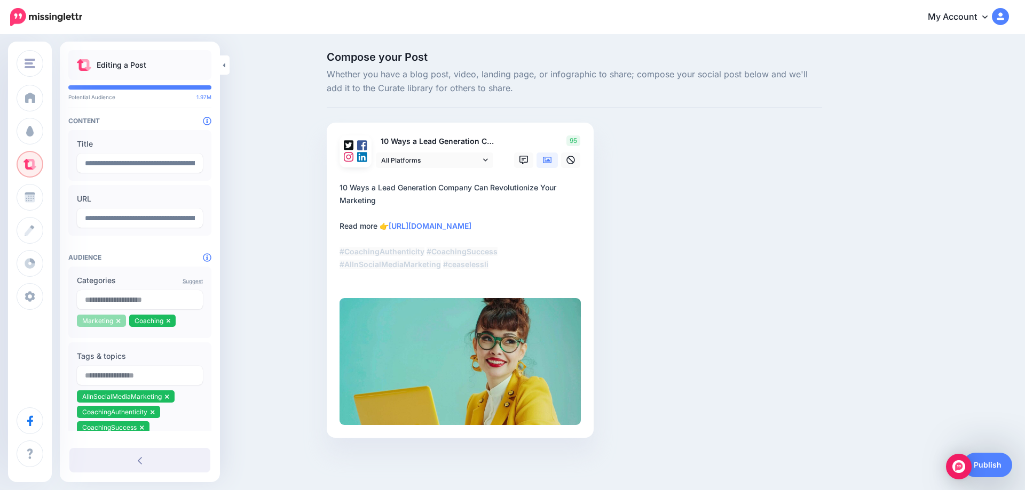
click at [117, 323] on icon at bounding box center [118, 321] width 4 height 6
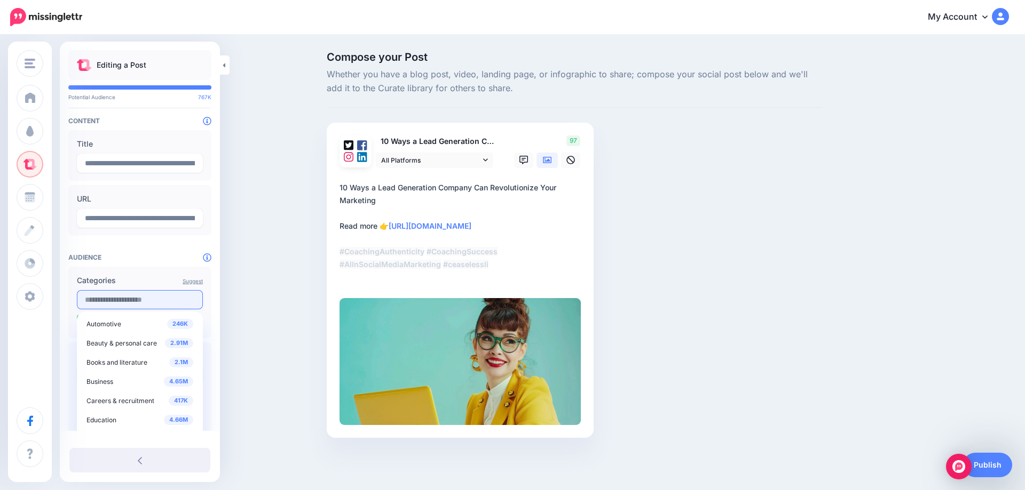
click at [131, 300] on input "text" at bounding box center [140, 299] width 126 height 19
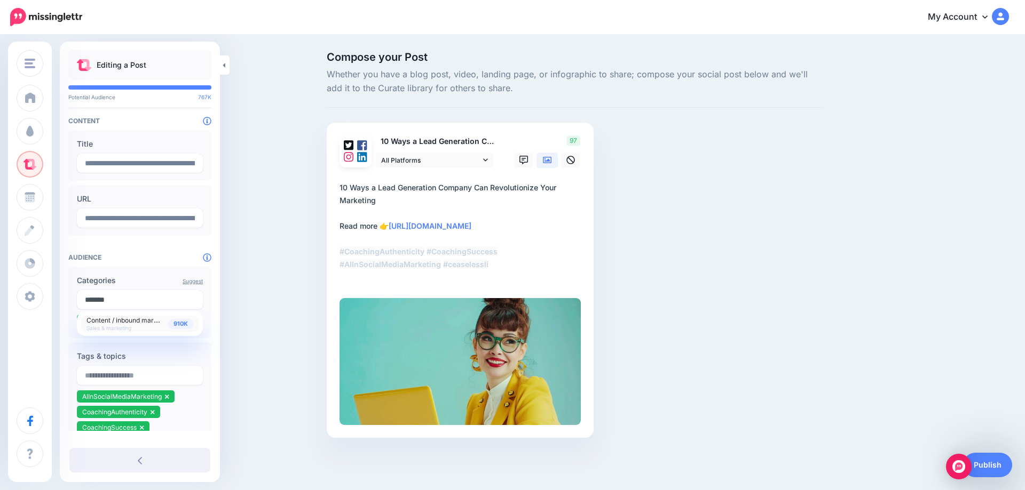
type input "*******"
click at [157, 327] on div "910K Content / inbound marketing Sales & marketing" at bounding box center [139, 323] width 107 height 15
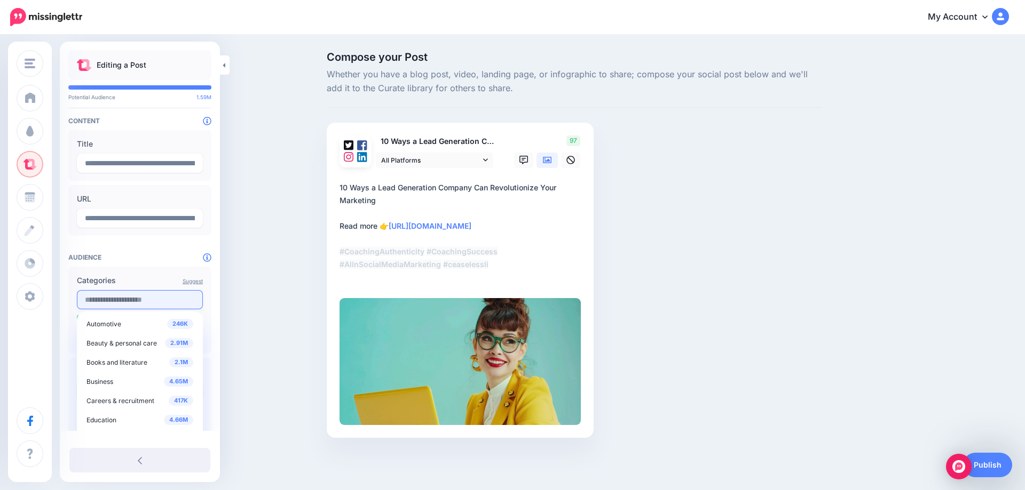
click at [150, 300] on input "text" at bounding box center [140, 299] width 126 height 19
type input "*********"
click at [144, 360] on span "Digital marketing strategy" at bounding box center [125, 358] width 78 height 9
click at [253, 330] on div "Compose your Post Whether you have a blog post, video, landing page, or infogra…" at bounding box center [512, 261] width 1025 height 450
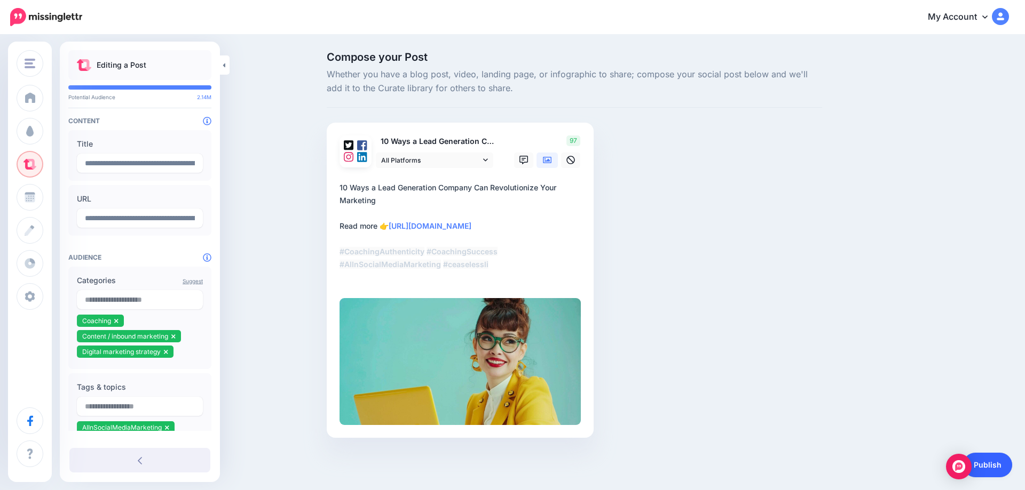
click at [985, 461] on link "Publish" at bounding box center [987, 465] width 49 height 25
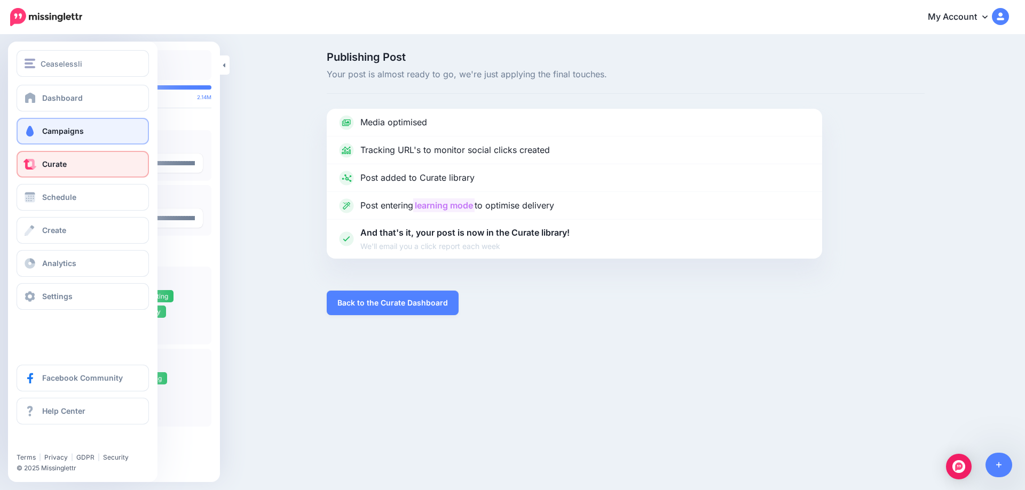
click at [34, 132] on span at bounding box center [30, 131] width 14 height 11
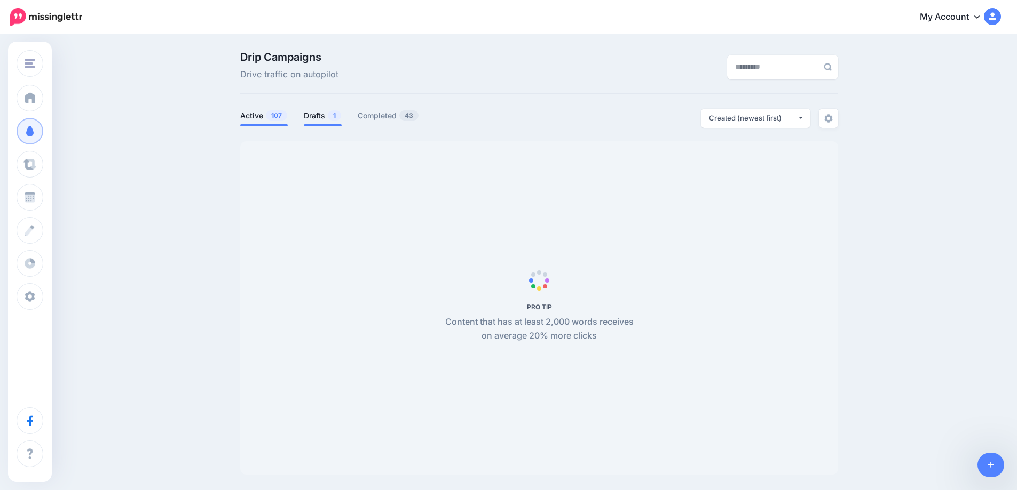
click at [322, 120] on link "Drafts 1" at bounding box center [323, 115] width 38 height 13
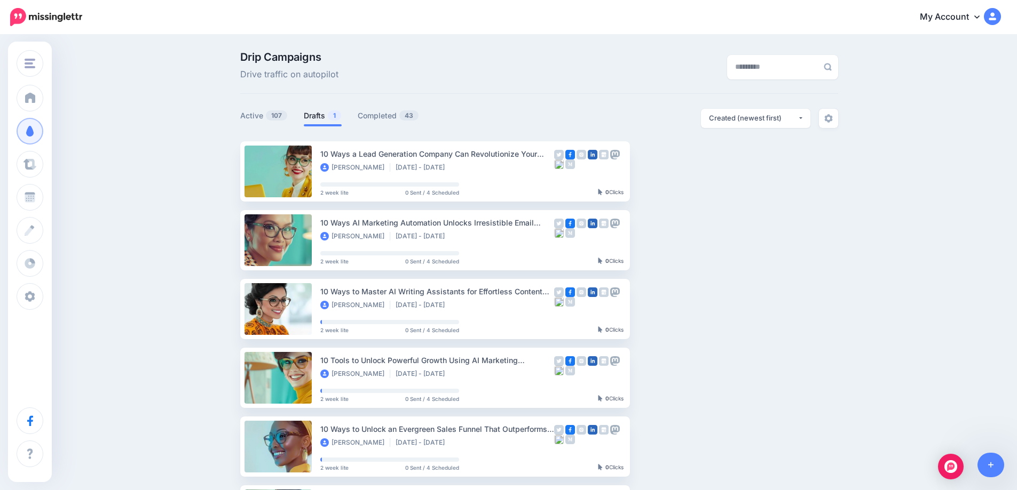
click at [317, 120] on link "Drafts 1" at bounding box center [323, 115] width 38 height 13
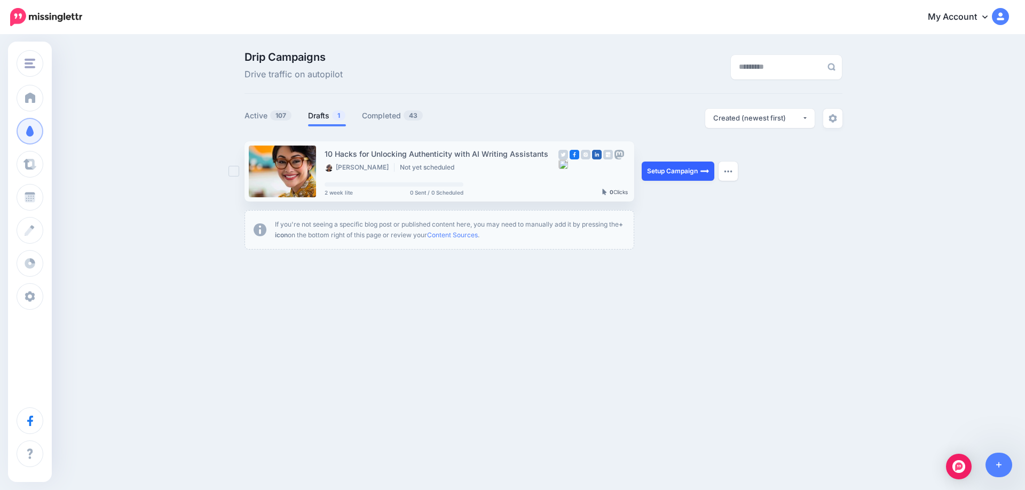
click at [676, 168] on link "Setup Campaign" at bounding box center [677, 171] width 73 height 19
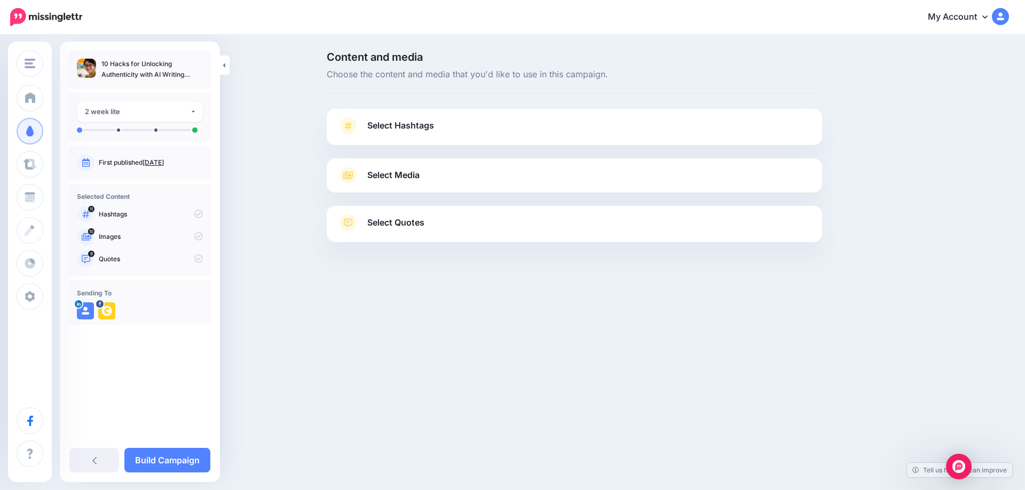
click at [164, 160] on link "Sept. 29, 2025" at bounding box center [152, 163] width 21 height 8
click at [164, 163] on link "Sept. 29, 2025" at bounding box center [152, 163] width 21 height 8
click at [386, 121] on span "Select Hashtags" at bounding box center [400, 125] width 67 height 14
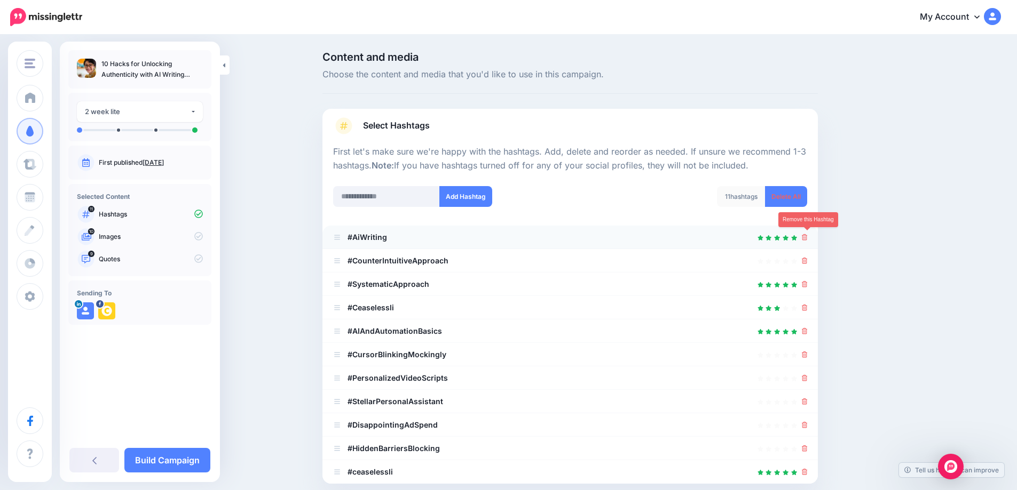
click at [807, 237] on icon at bounding box center [805, 237] width 6 height 6
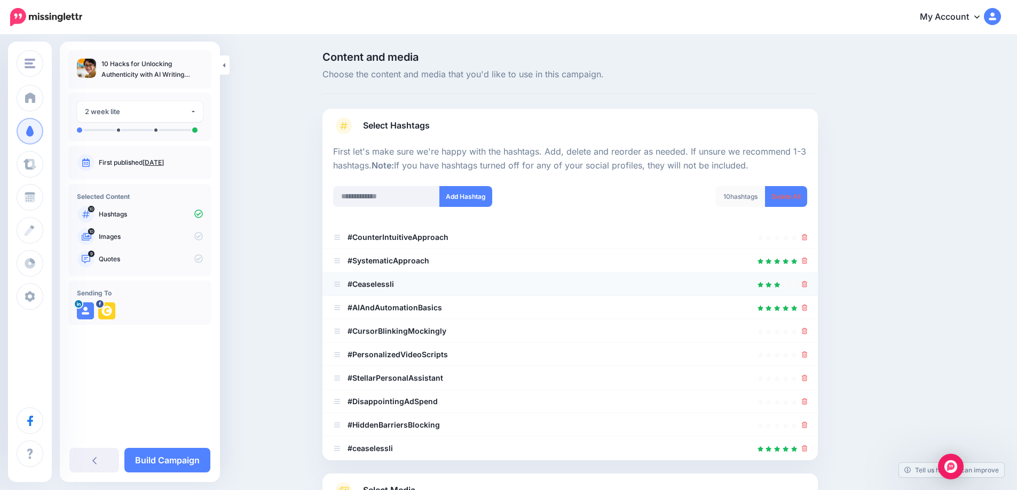
click at [811, 283] on li "#Ceaselessli" at bounding box center [569, 284] width 495 height 23
click at [807, 283] on icon at bounding box center [805, 284] width 6 height 6
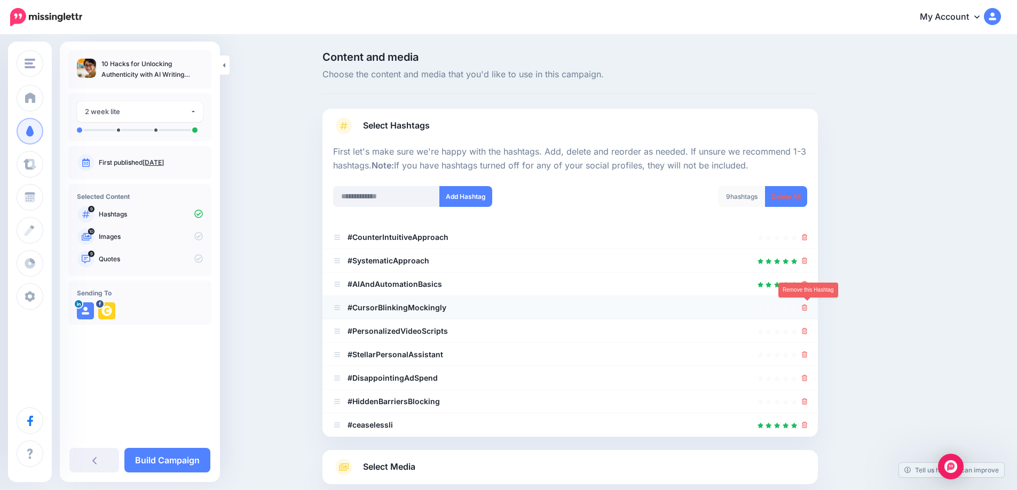
click at [806, 305] on icon at bounding box center [805, 308] width 6 height 6
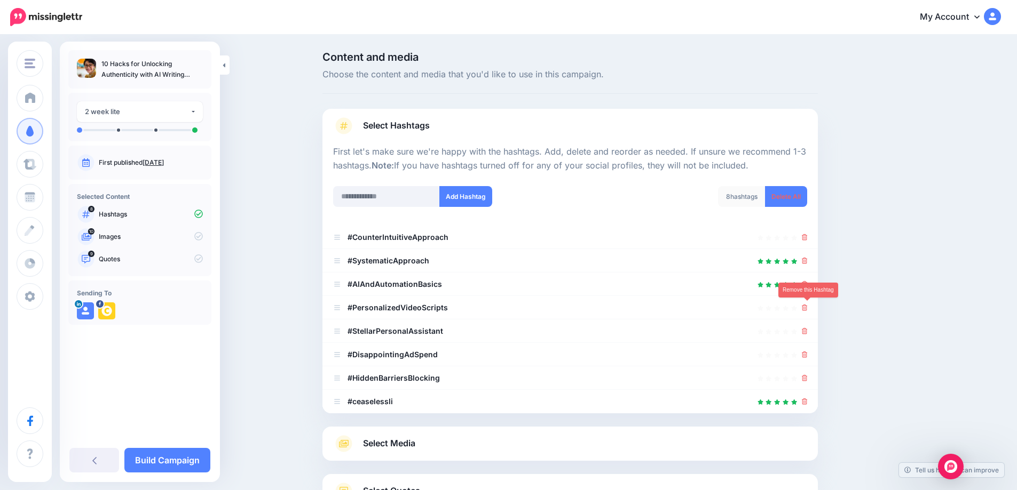
click at [806, 305] on icon at bounding box center [805, 308] width 6 height 6
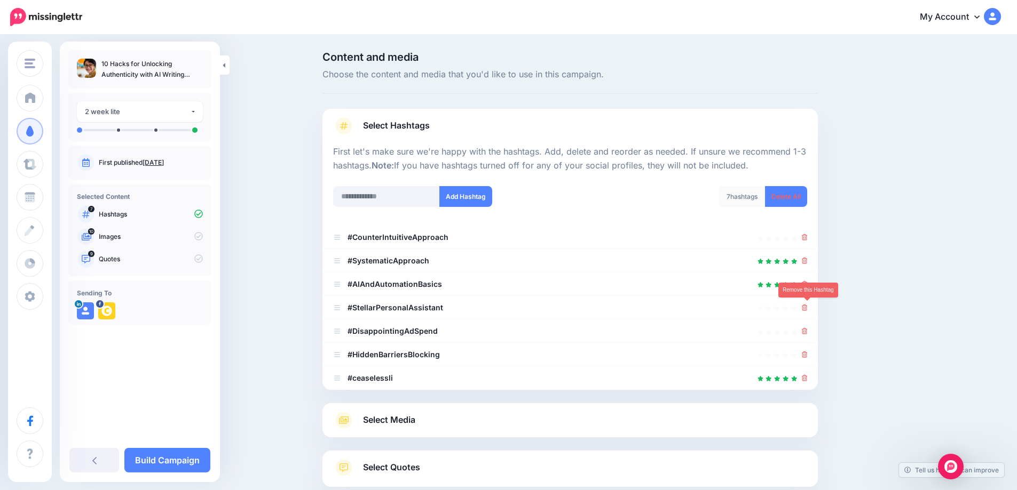
click at [806, 305] on icon at bounding box center [805, 308] width 6 height 6
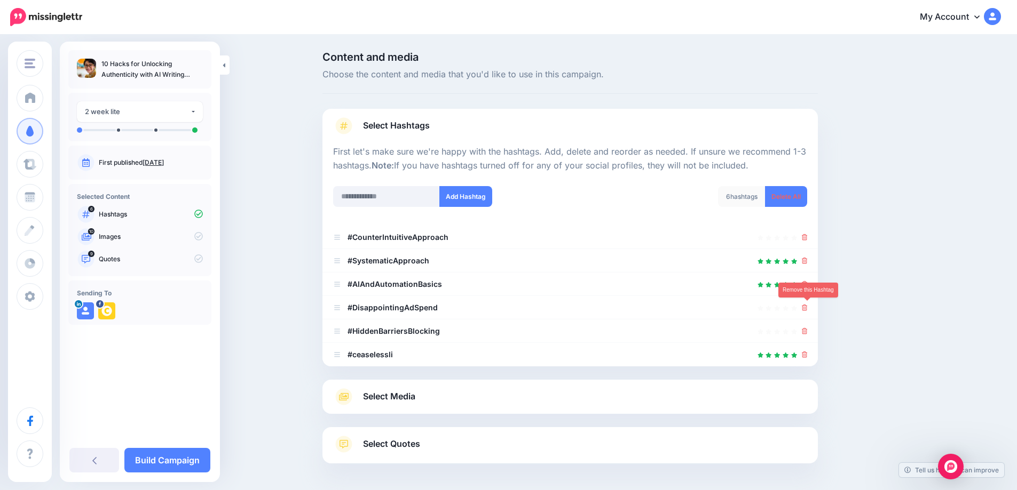
click at [806, 305] on icon at bounding box center [805, 308] width 6 height 6
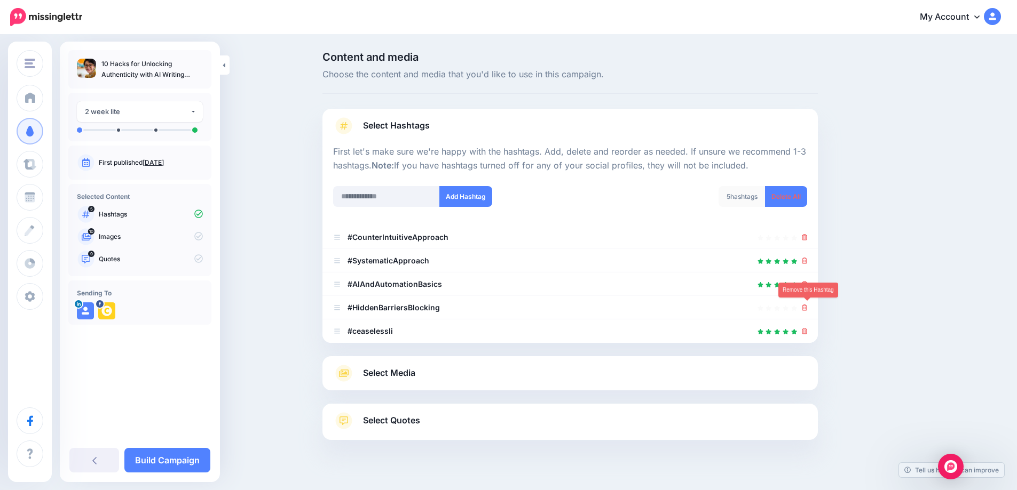
click at [806, 305] on icon at bounding box center [805, 308] width 6 height 6
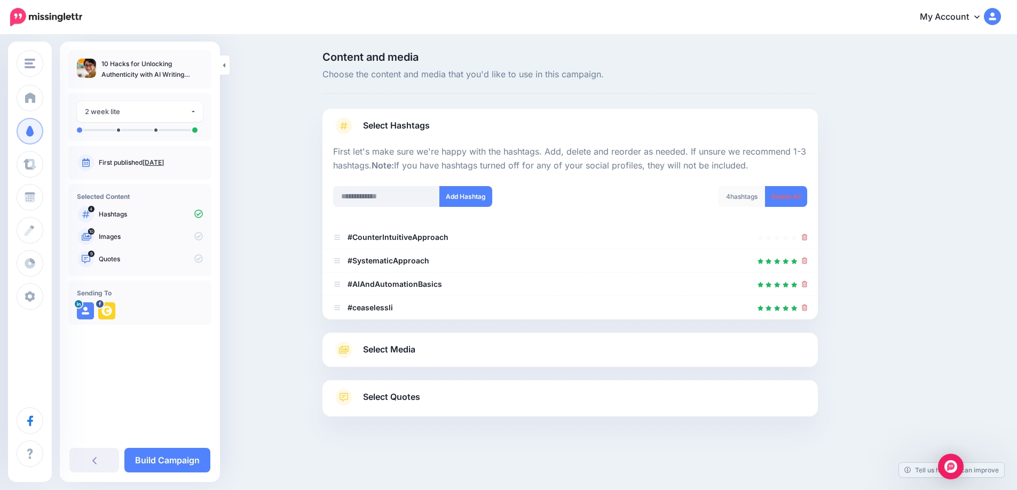
click at [399, 347] on span "Select Media" at bounding box center [389, 350] width 52 height 14
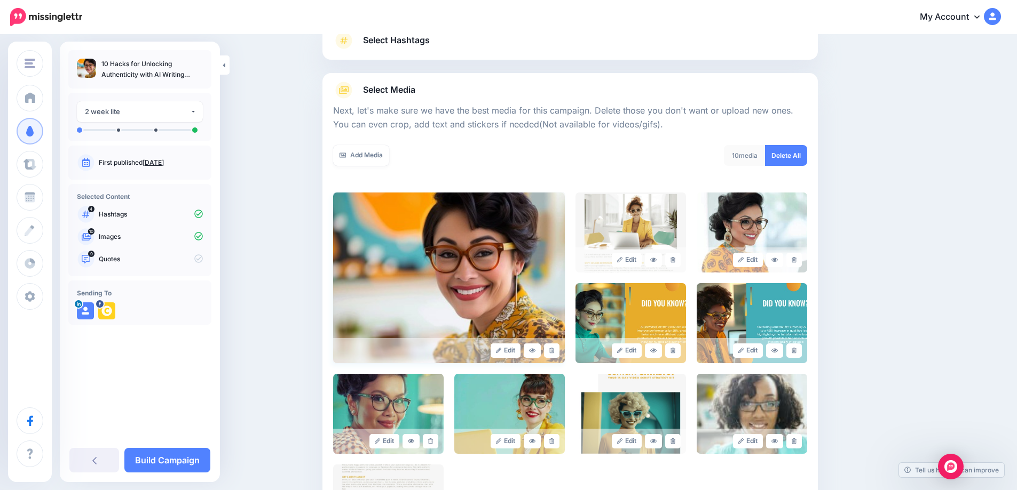
scroll to position [86, 0]
click at [675, 260] on icon at bounding box center [672, 260] width 5 height 6
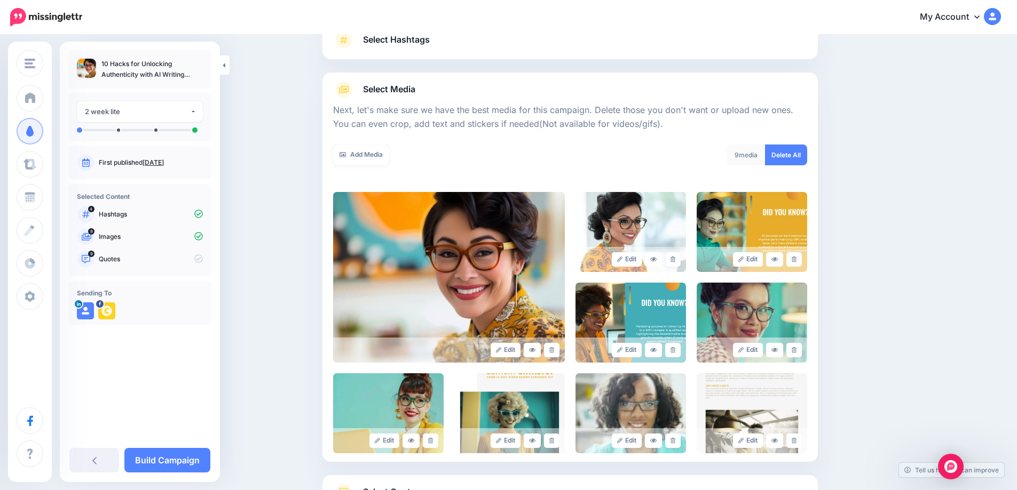
click at [675, 260] on icon at bounding box center [672, 260] width 5 height 6
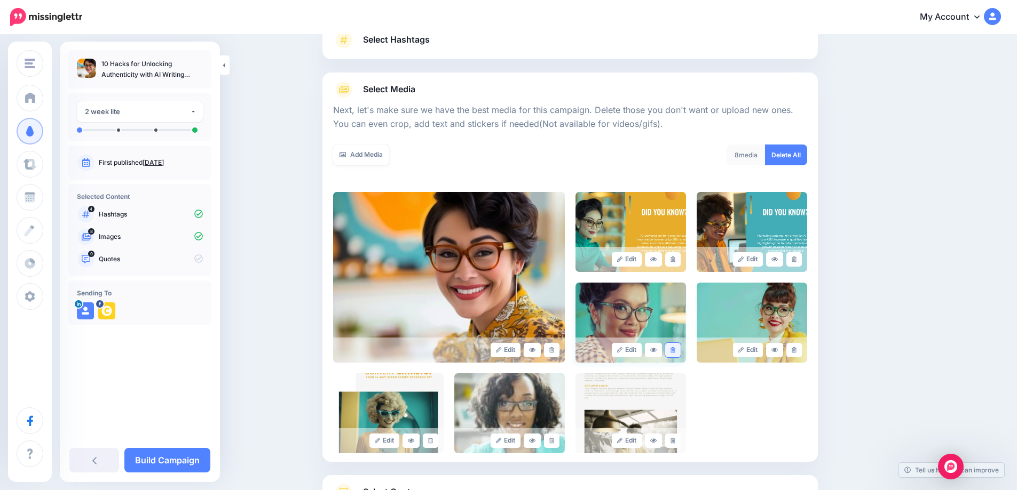
click at [678, 347] on link at bounding box center [672, 350] width 15 height 14
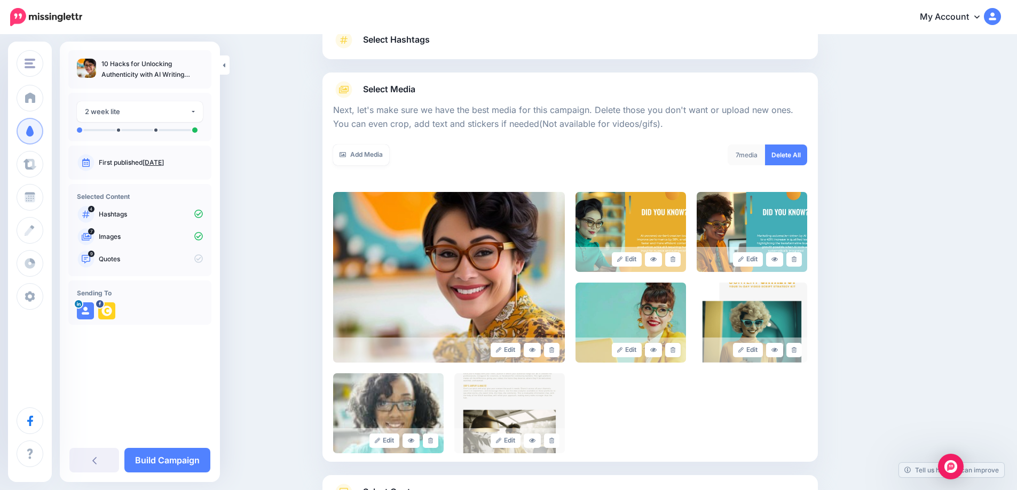
click at [678, 347] on link at bounding box center [672, 350] width 15 height 14
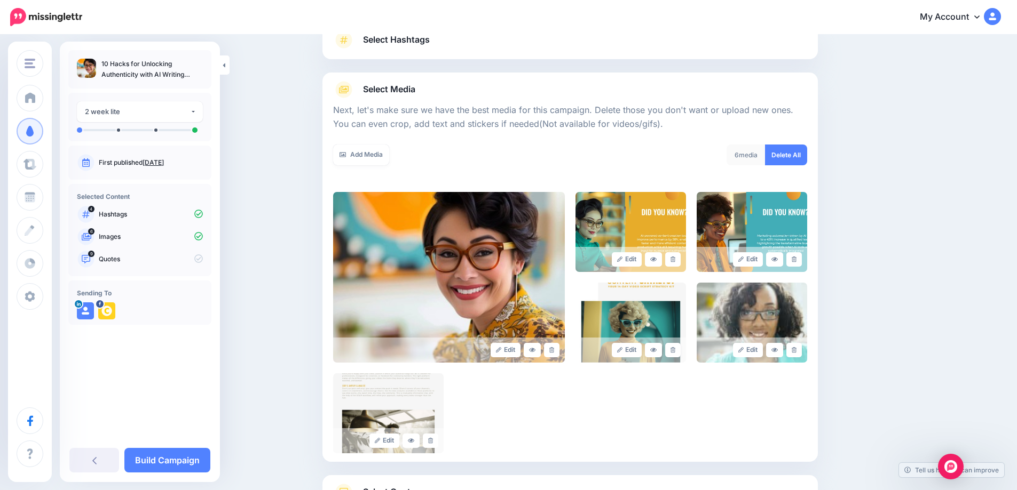
click at [678, 347] on link at bounding box center [672, 350] width 15 height 14
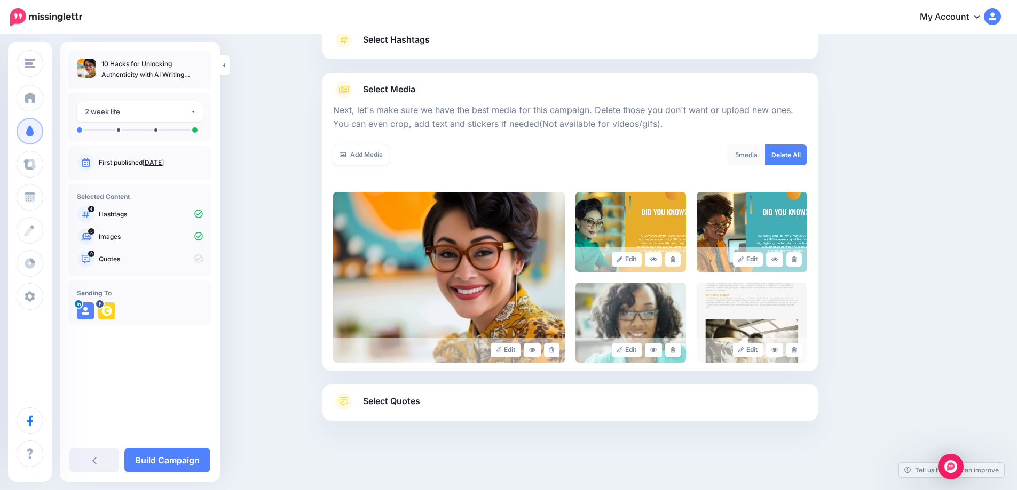
click at [678, 347] on link at bounding box center [672, 350] width 15 height 14
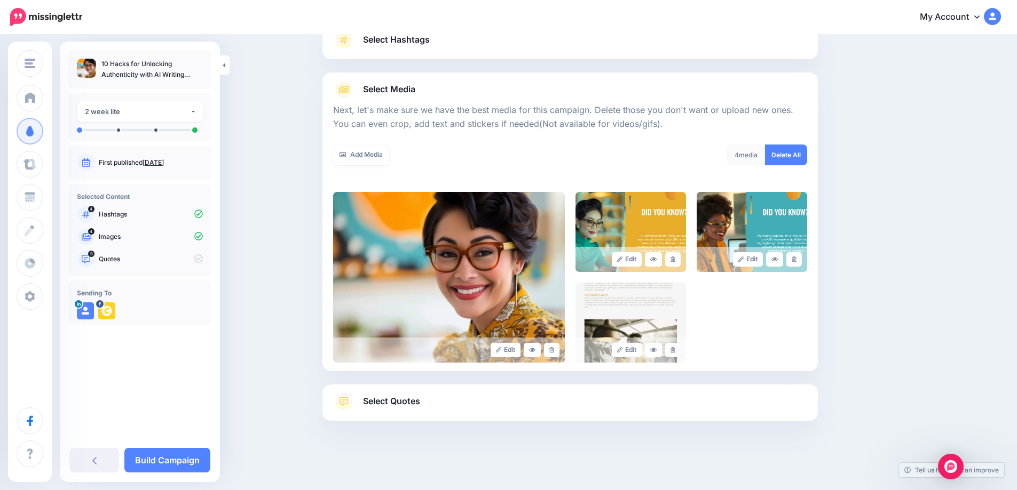
click at [678, 347] on link at bounding box center [672, 350] width 15 height 14
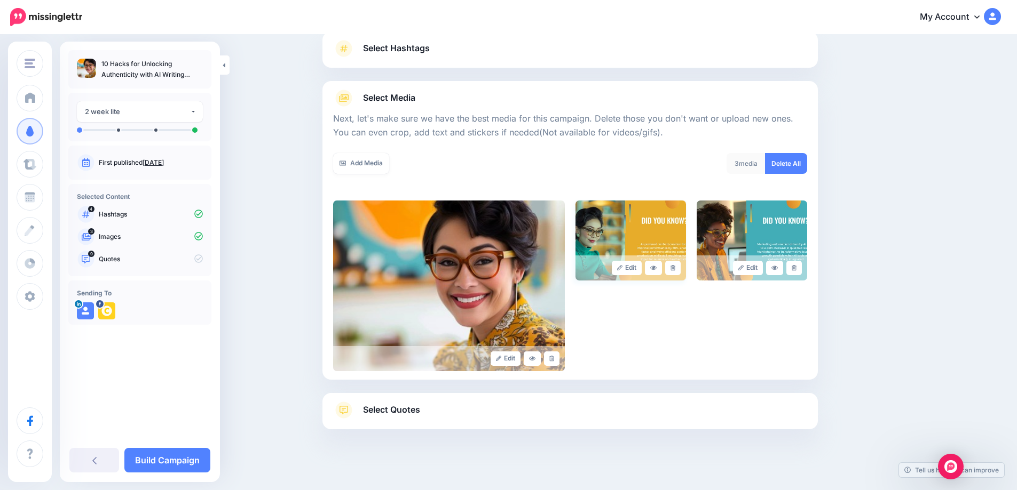
scroll to position [101, 0]
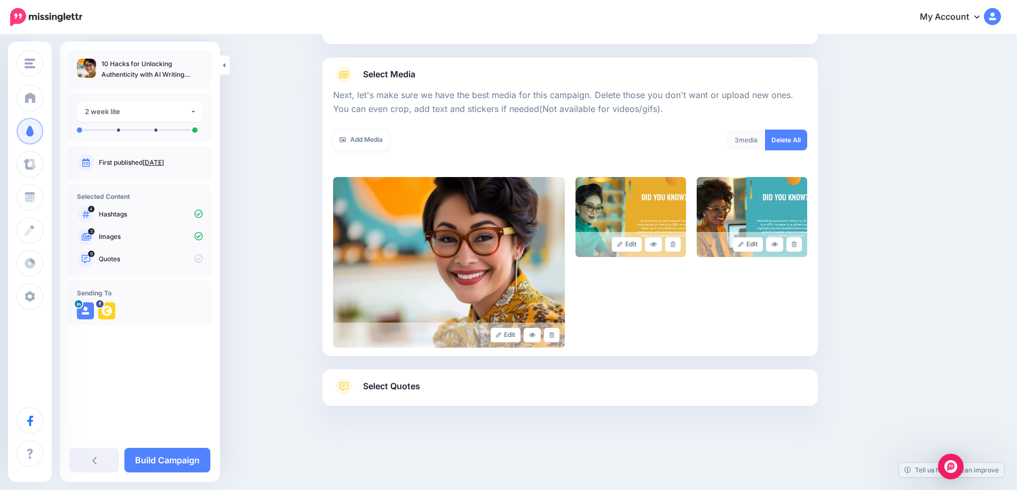
click at [395, 384] on span "Select Quotes" at bounding box center [391, 386] width 57 height 14
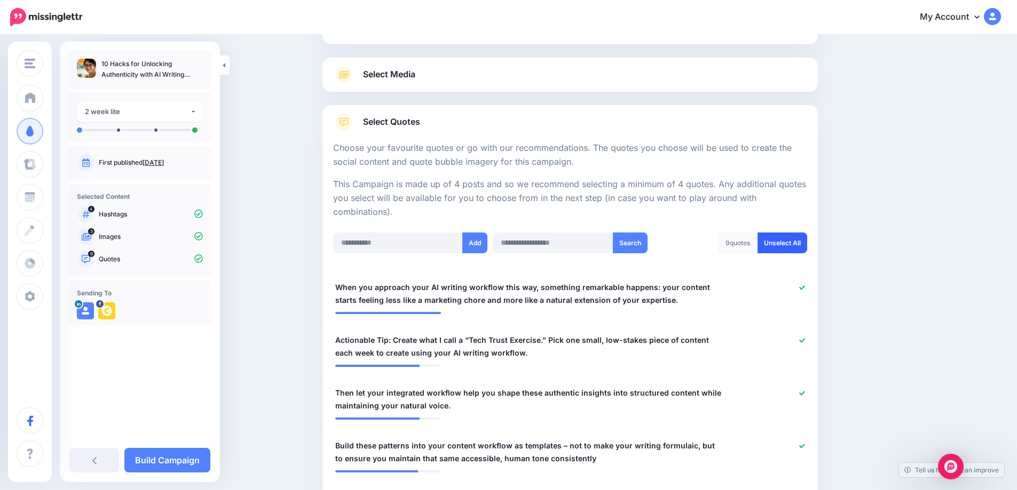
click at [788, 244] on link "Unselect All" at bounding box center [782, 243] width 50 height 21
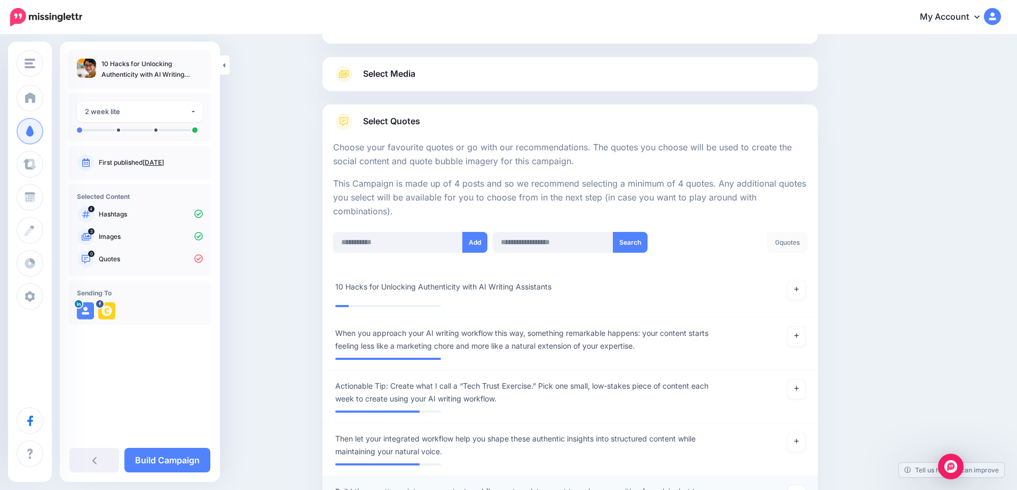
scroll to position [105, 0]
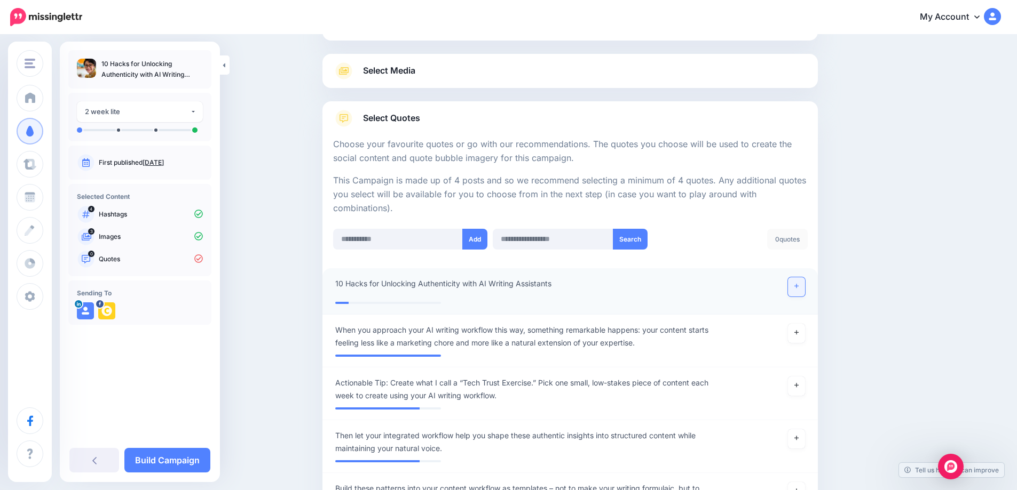
click at [800, 294] on link at bounding box center [796, 287] width 17 height 19
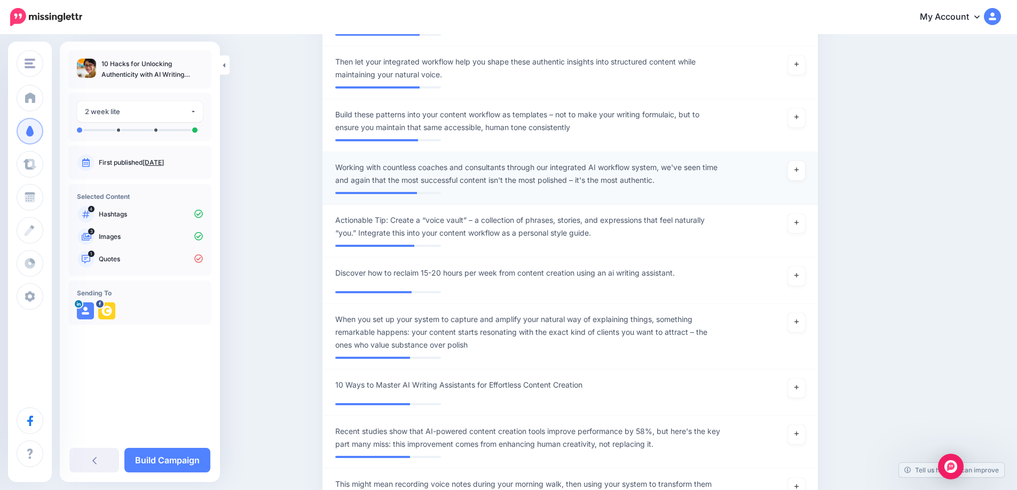
scroll to position [473, 0]
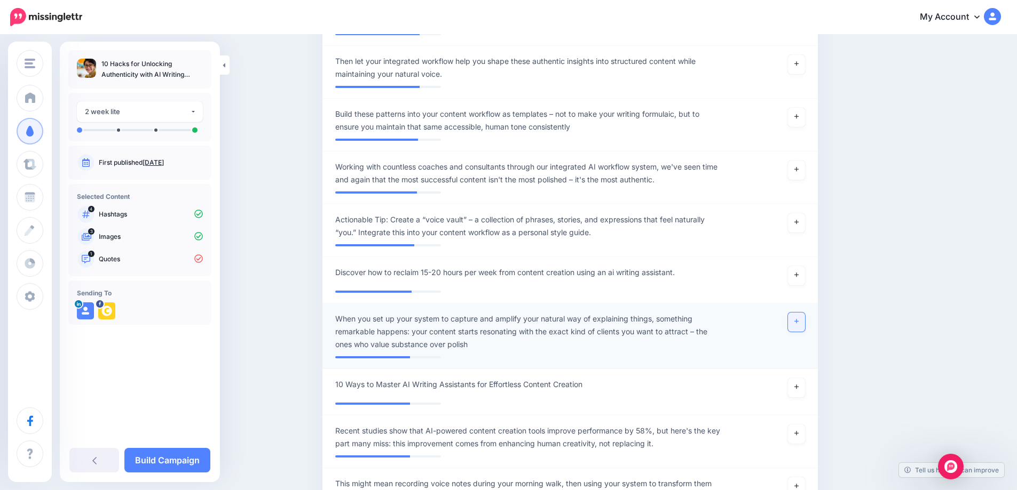
click at [800, 319] on link at bounding box center [796, 322] width 17 height 19
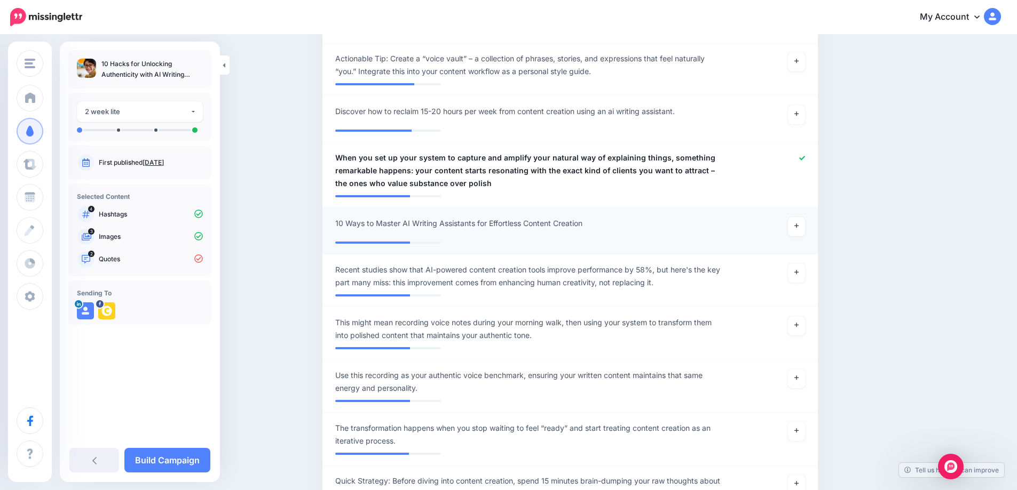
scroll to position [635, 0]
click at [802, 277] on link at bounding box center [796, 272] width 17 height 19
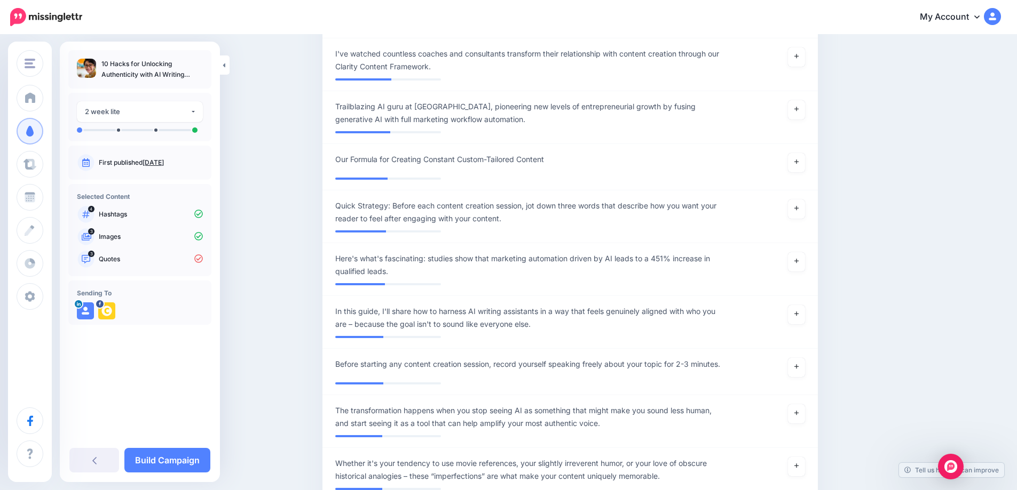
scroll to position [1624, 0]
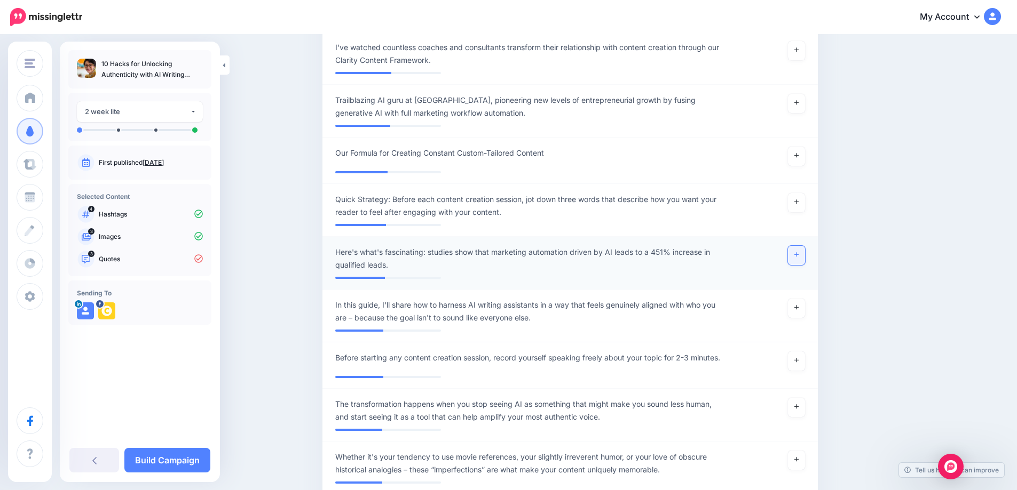
click at [799, 265] on link at bounding box center [796, 255] width 17 height 19
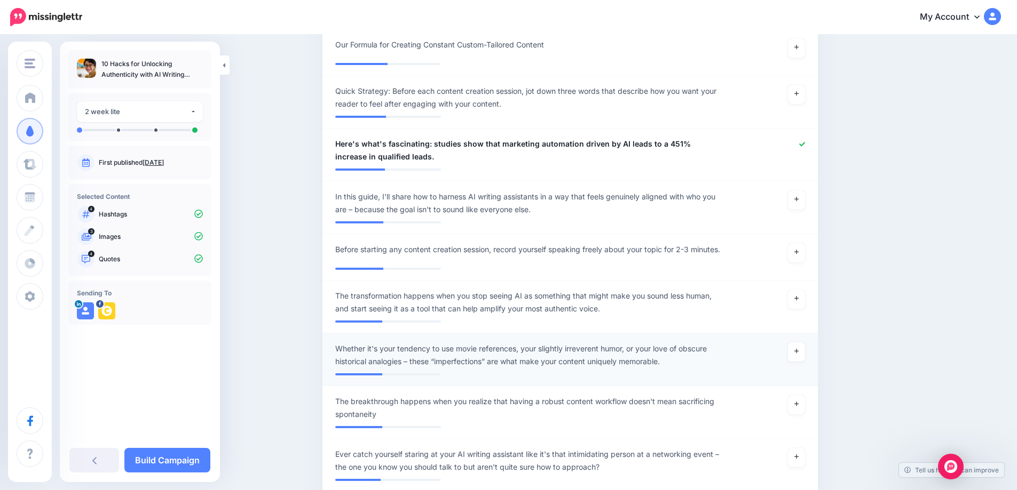
scroll to position [1734, 0]
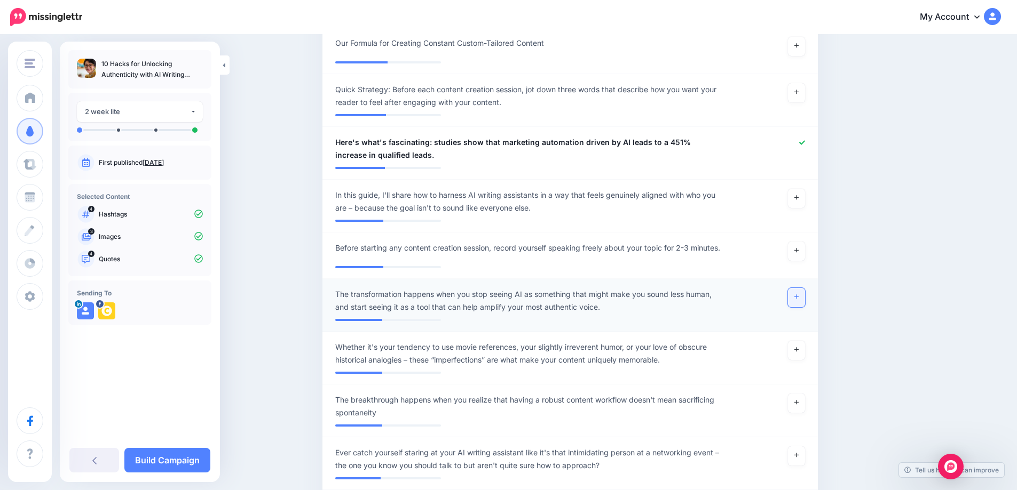
click at [798, 300] on icon at bounding box center [796, 297] width 4 height 6
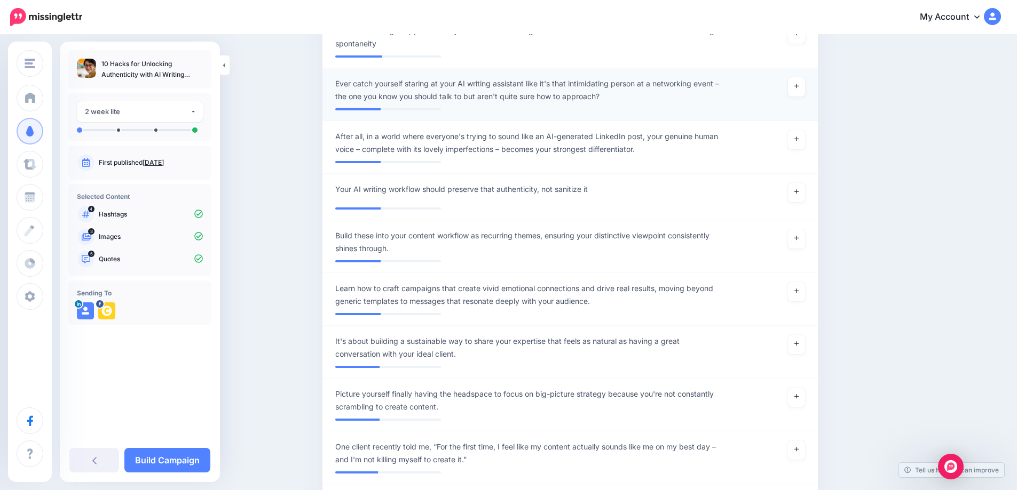
scroll to position [2104, 0]
click at [797, 301] on link at bounding box center [796, 291] width 17 height 19
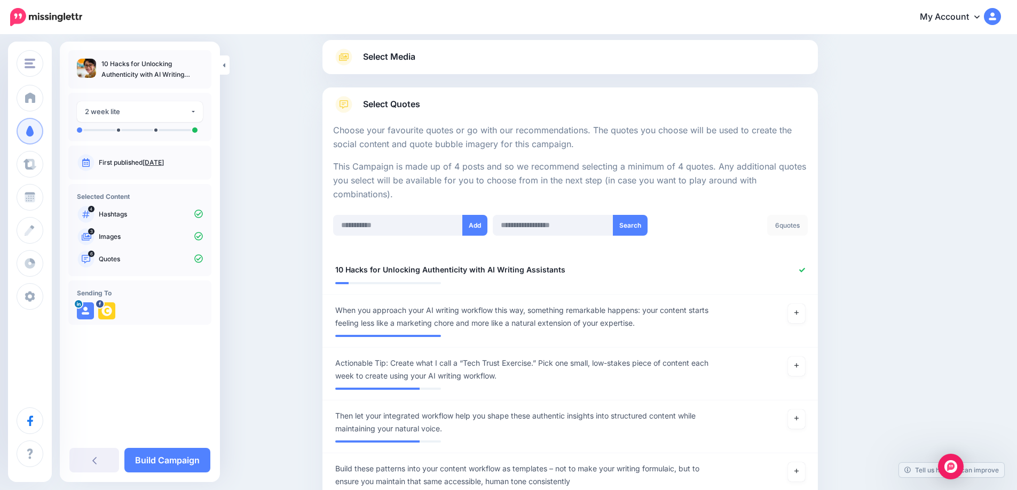
scroll to position [0, 0]
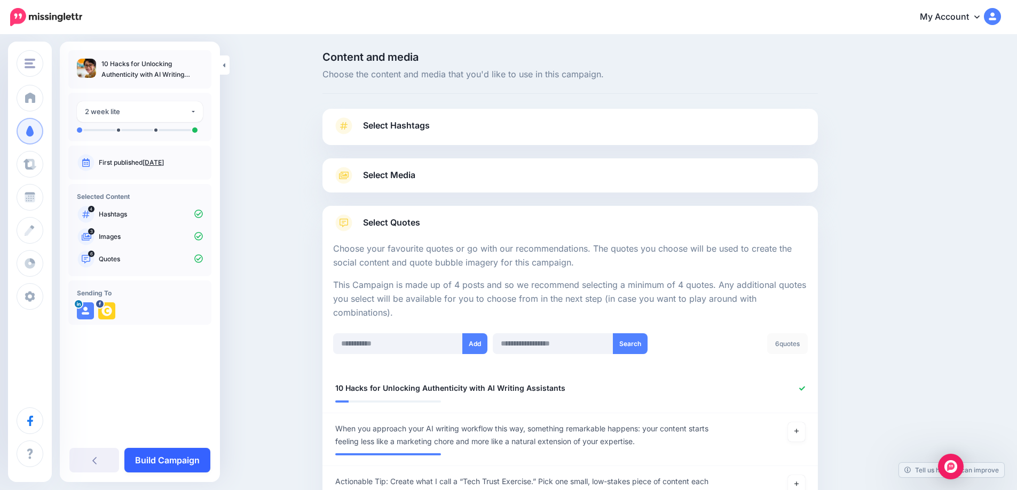
click at [167, 468] on link "Build Campaign" at bounding box center [167, 460] width 86 height 25
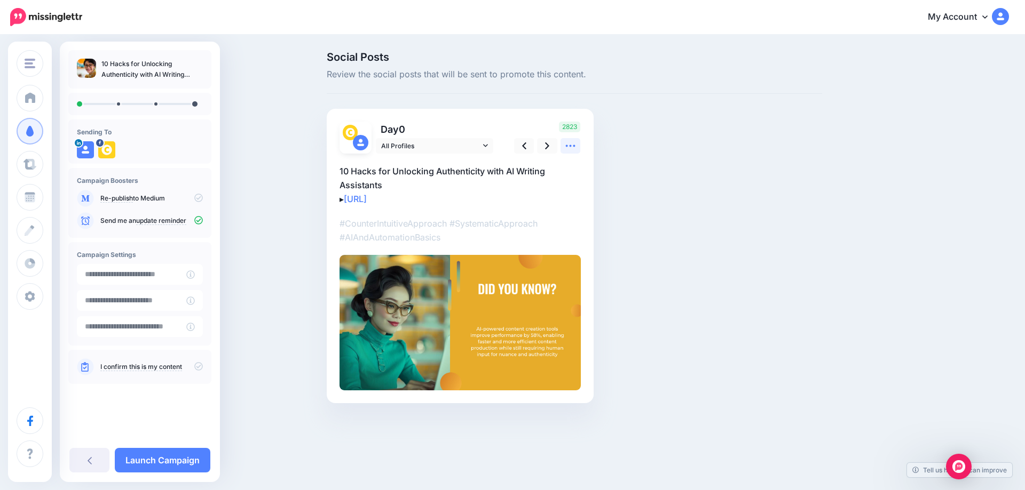
click at [568, 151] on icon at bounding box center [570, 145] width 11 height 11
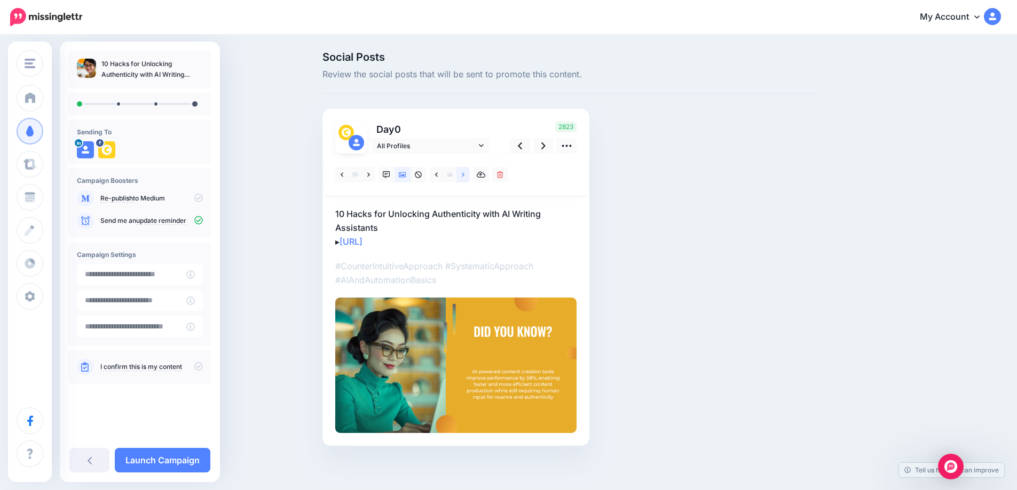
click at [464, 174] on icon at bounding box center [463, 174] width 3 height 4
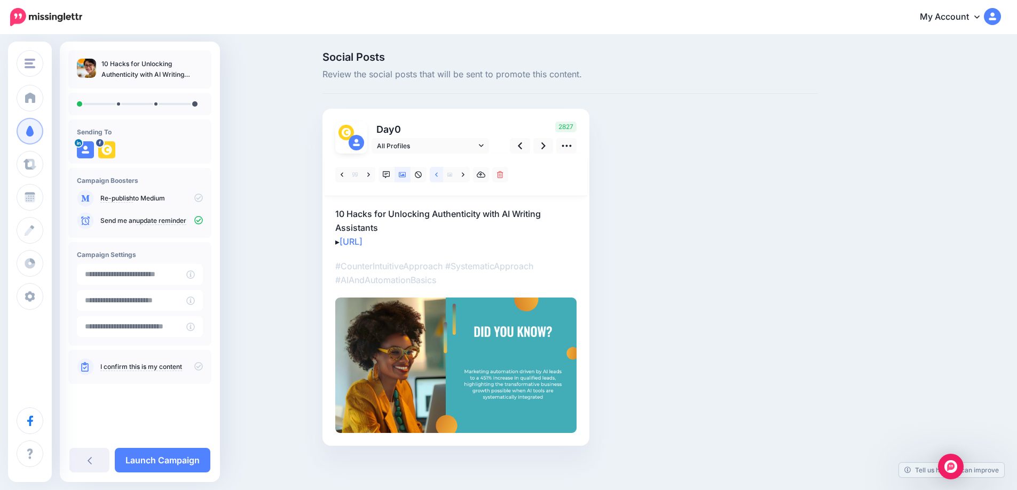
click at [438, 176] on icon at bounding box center [436, 174] width 3 height 7
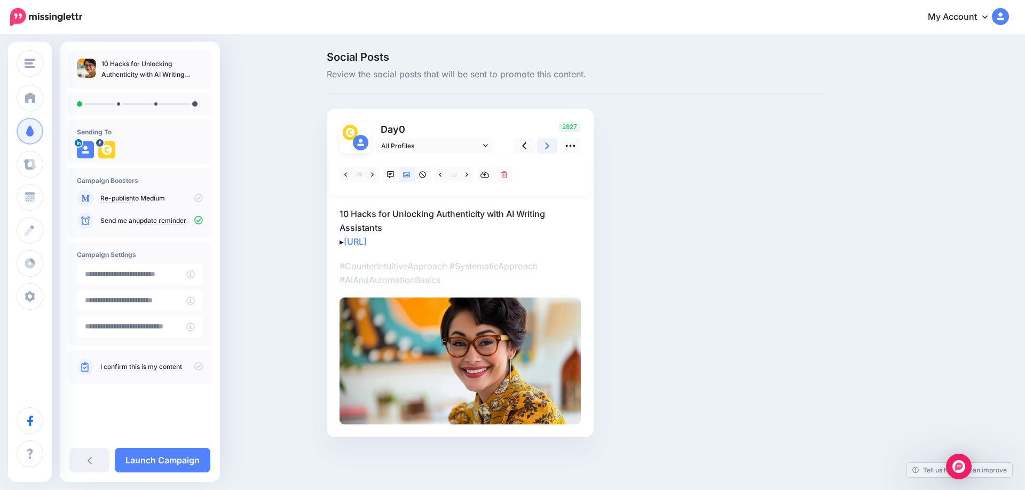
click at [549, 147] on icon at bounding box center [547, 145] width 4 height 11
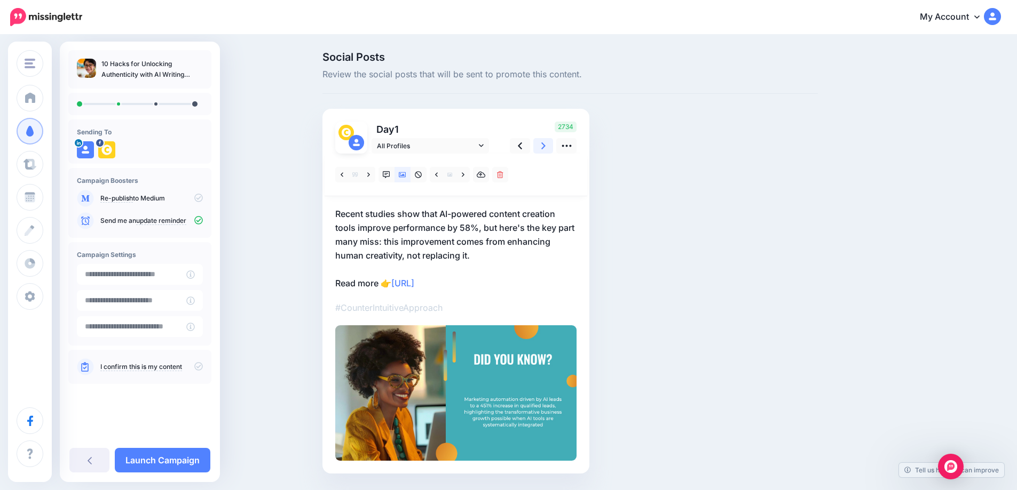
click at [545, 148] on icon at bounding box center [543, 145] width 4 height 7
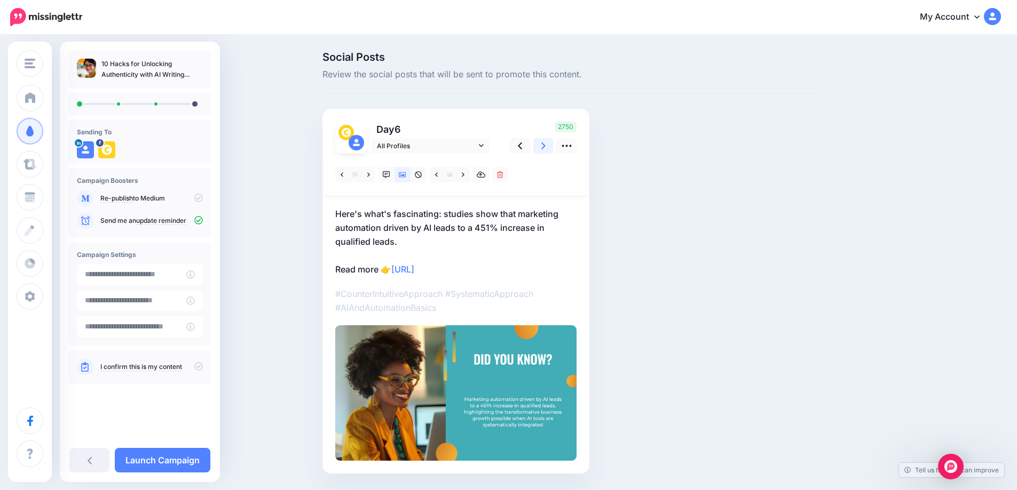
click at [543, 150] on link at bounding box center [543, 145] width 20 height 15
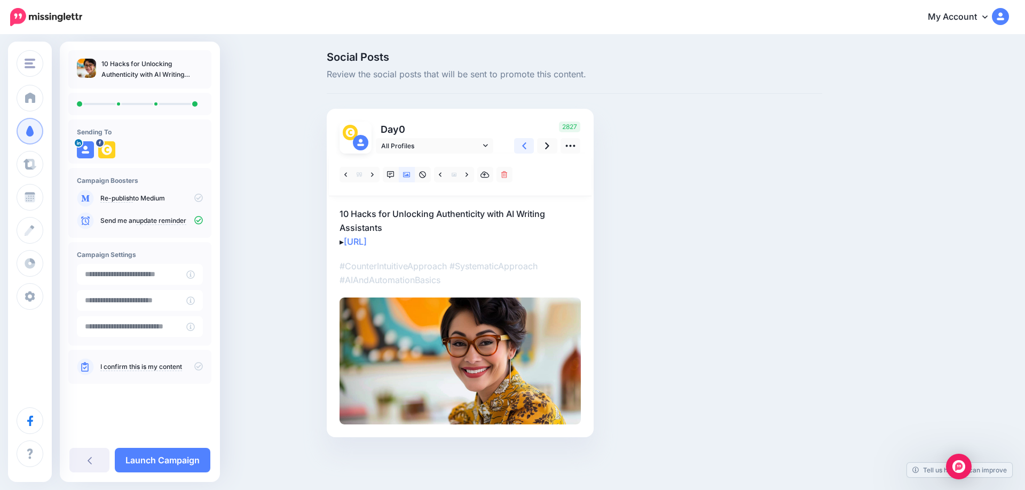
click at [529, 147] on link at bounding box center [524, 145] width 20 height 15
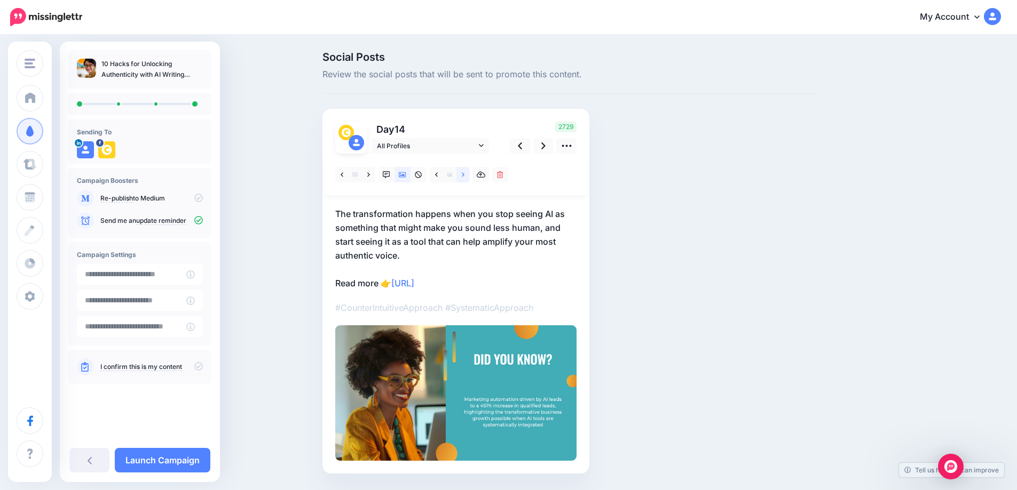
click at [464, 176] on icon at bounding box center [463, 174] width 3 height 7
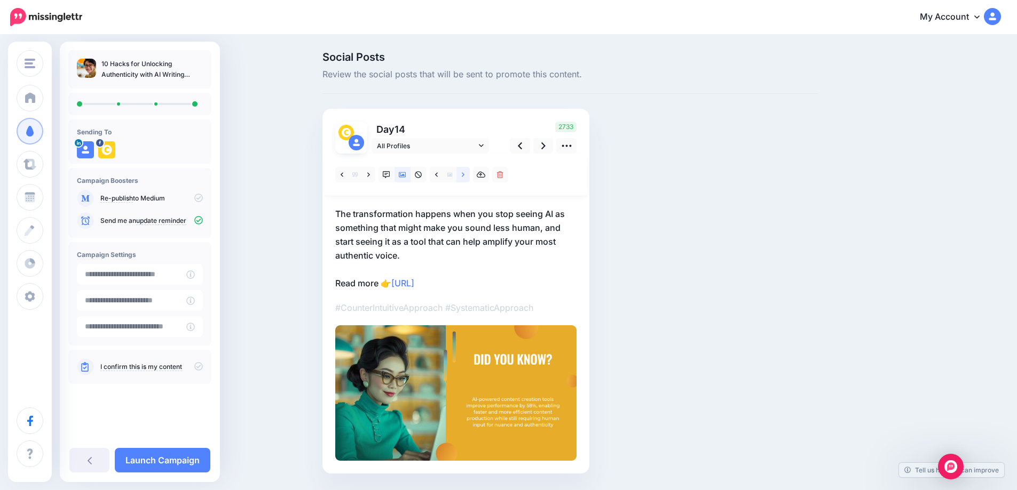
click at [464, 176] on icon at bounding box center [463, 174] width 3 height 7
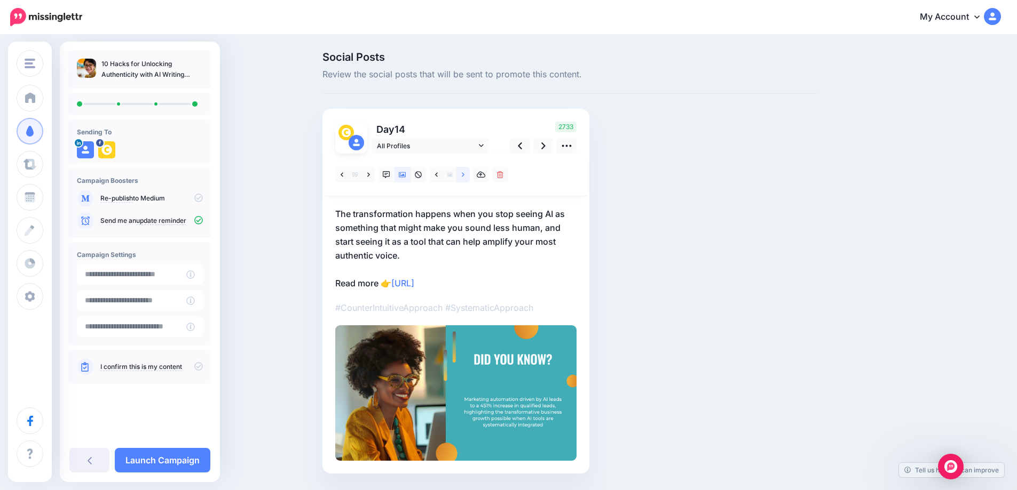
click at [464, 176] on icon at bounding box center [463, 174] width 3 height 7
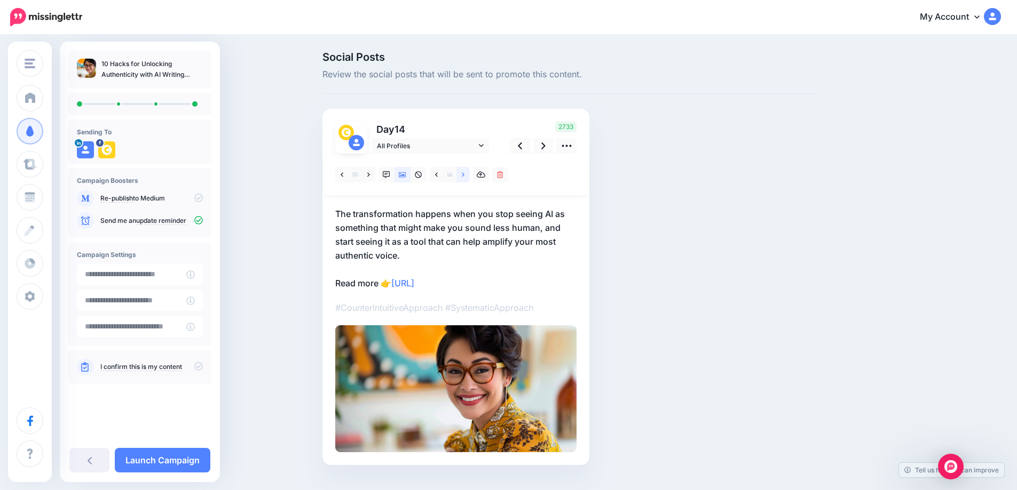
click at [464, 176] on icon at bounding box center [463, 174] width 3 height 7
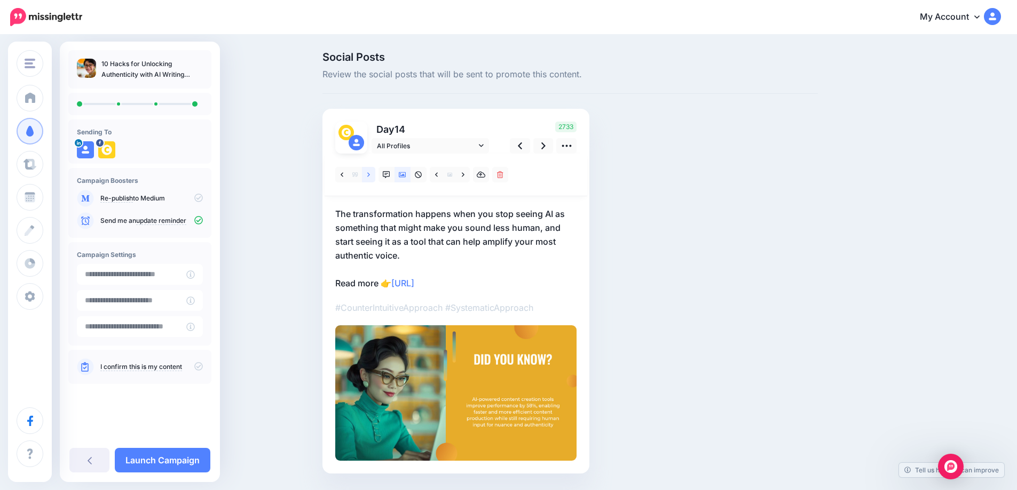
click at [370, 176] on icon at bounding box center [368, 174] width 3 height 4
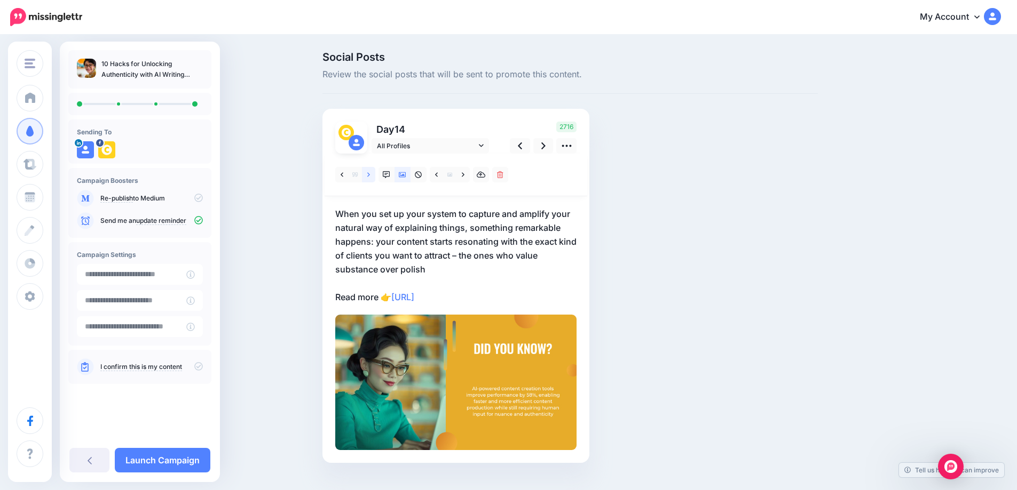
click at [370, 176] on icon at bounding box center [368, 174] width 3 height 4
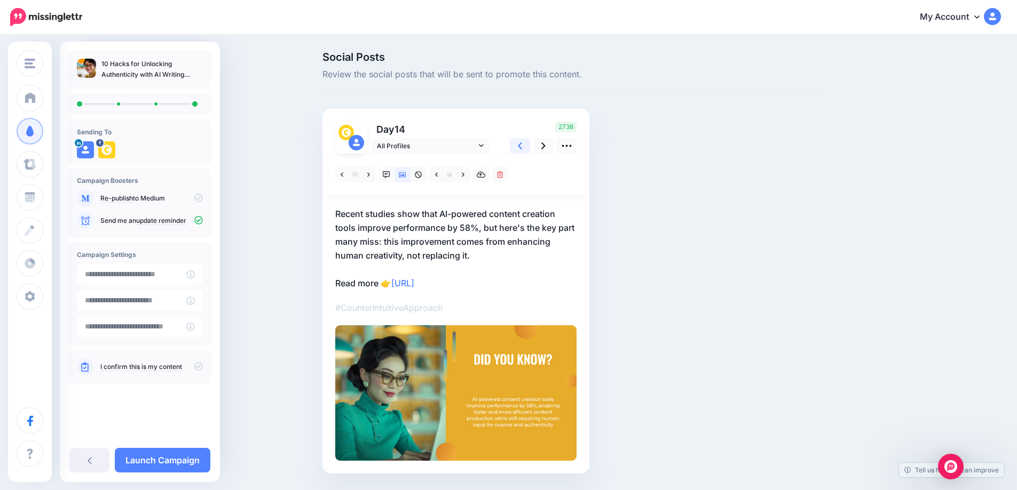
click at [522, 147] on icon at bounding box center [520, 145] width 4 height 11
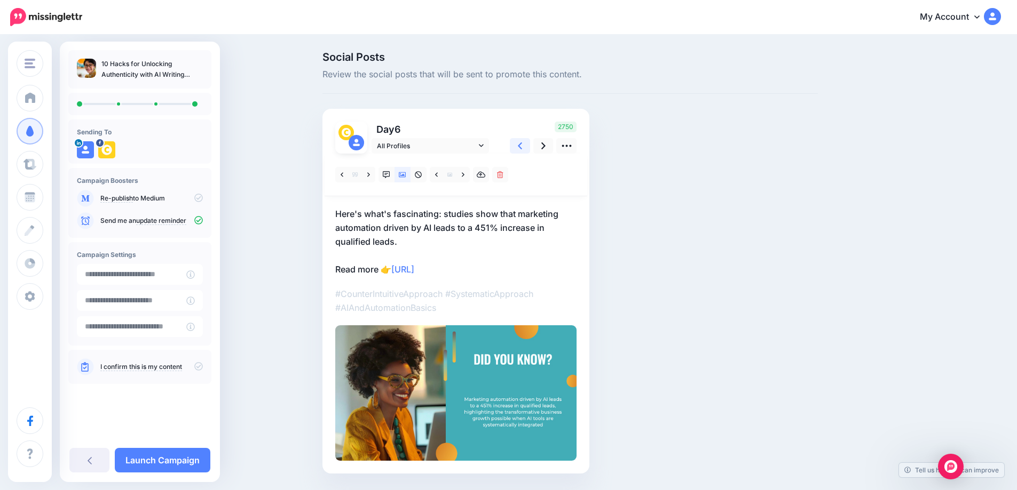
click at [522, 147] on icon at bounding box center [520, 145] width 4 height 11
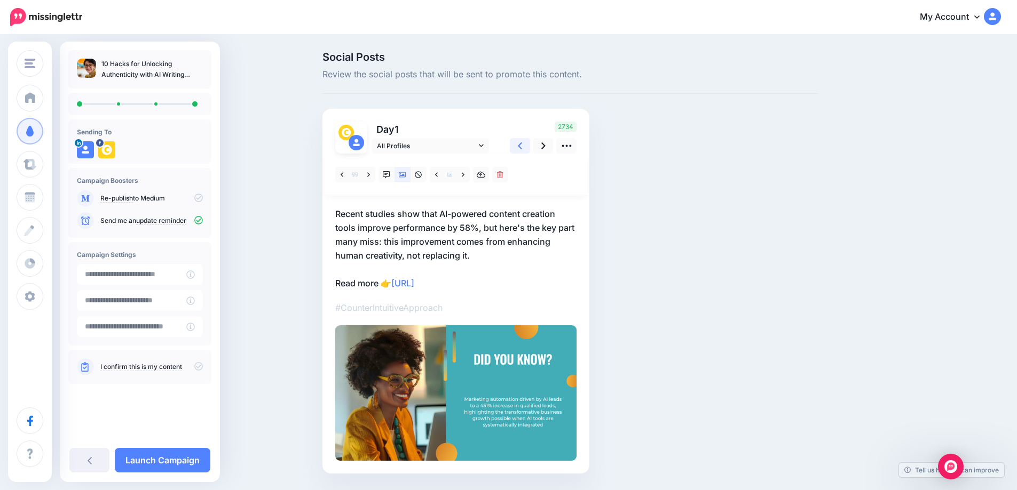
click at [522, 147] on icon at bounding box center [520, 145] width 4 height 11
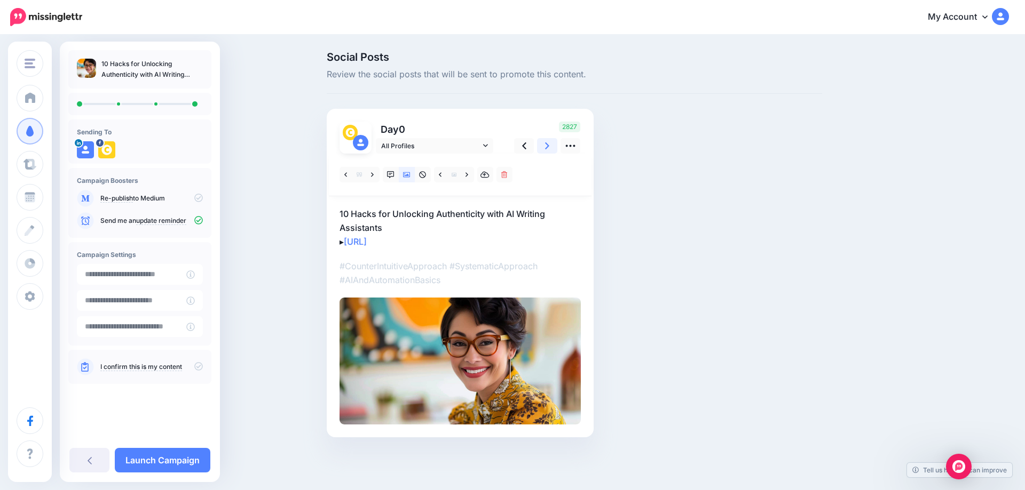
click at [541, 147] on link at bounding box center [547, 145] width 20 height 15
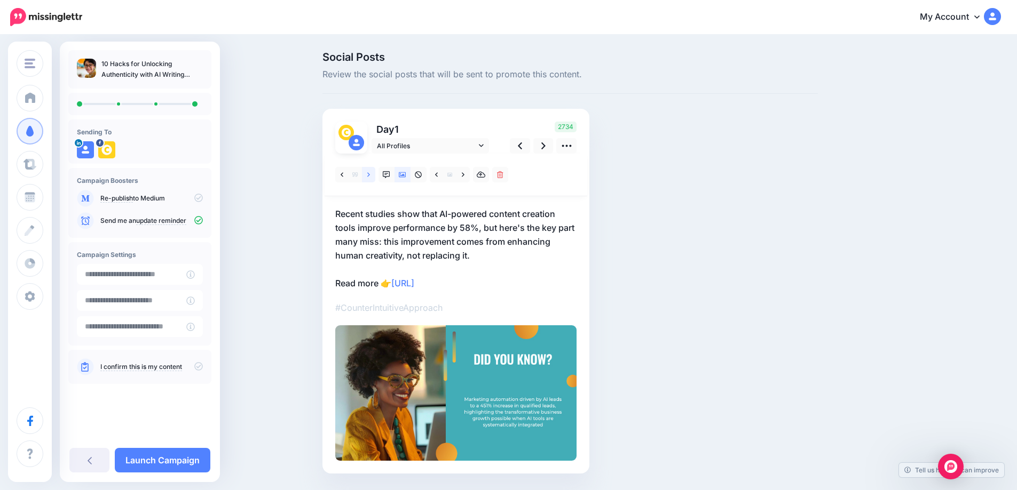
click at [370, 176] on link at bounding box center [368, 174] width 13 height 15
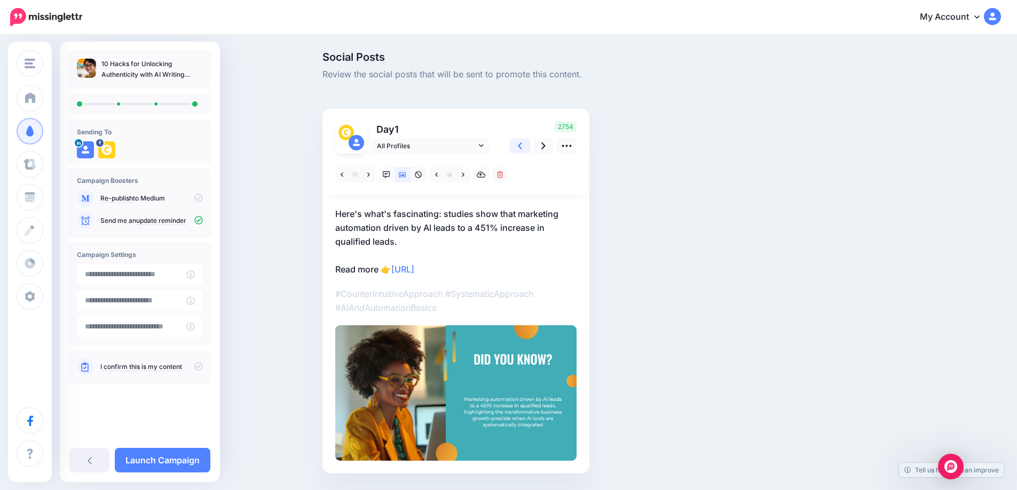
click at [522, 147] on icon at bounding box center [520, 145] width 4 height 11
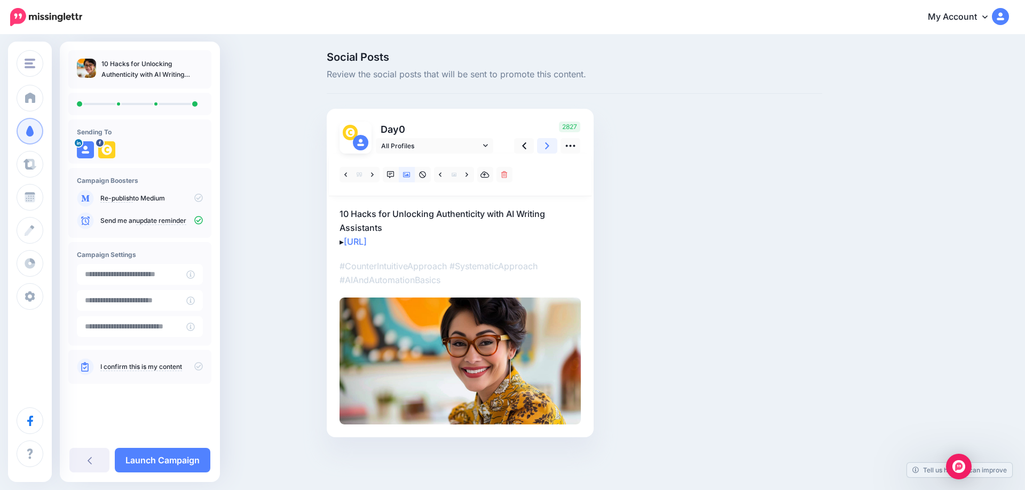
click at [549, 149] on icon at bounding box center [547, 145] width 4 height 11
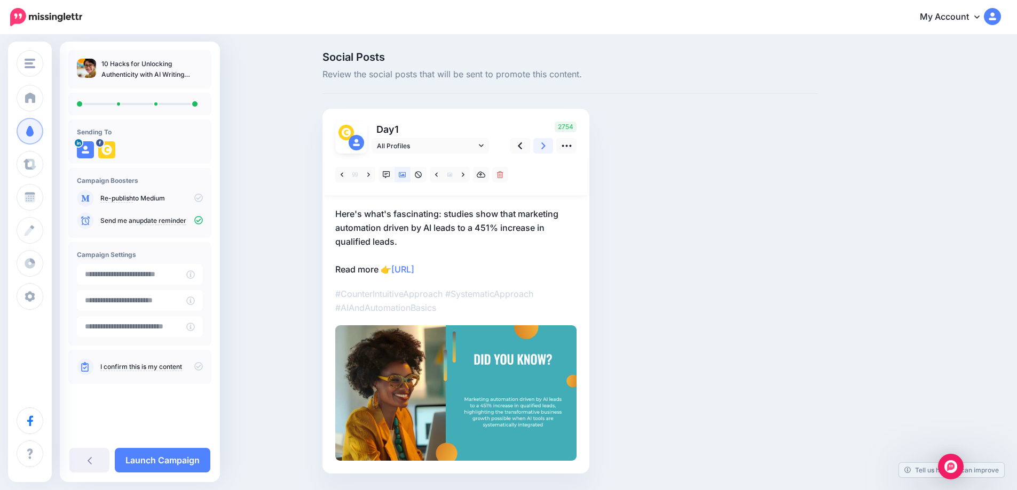
click at [545, 149] on icon at bounding box center [543, 145] width 4 height 11
click at [528, 147] on link at bounding box center [520, 145] width 20 height 15
click at [545, 147] on icon at bounding box center [543, 145] width 4 height 11
click at [527, 147] on link at bounding box center [520, 145] width 20 height 15
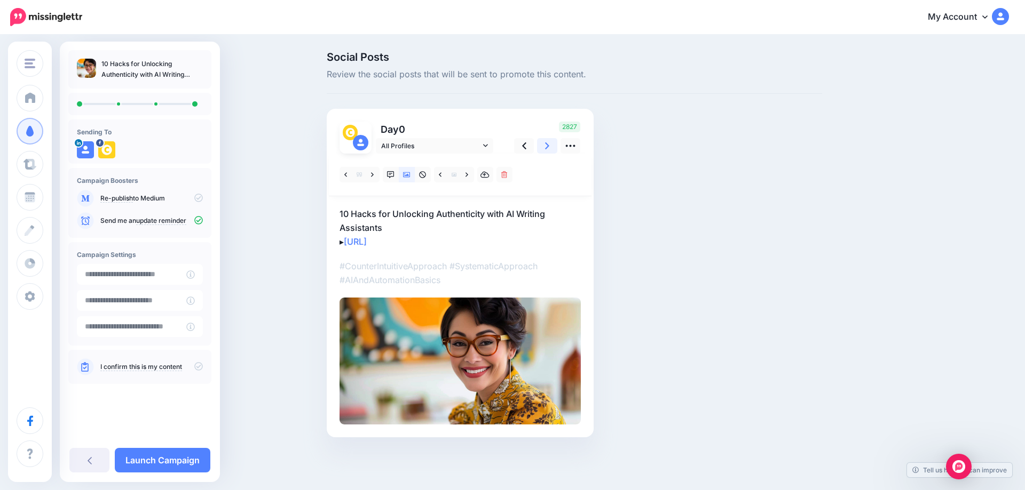
click at [544, 146] on link at bounding box center [547, 145] width 20 height 15
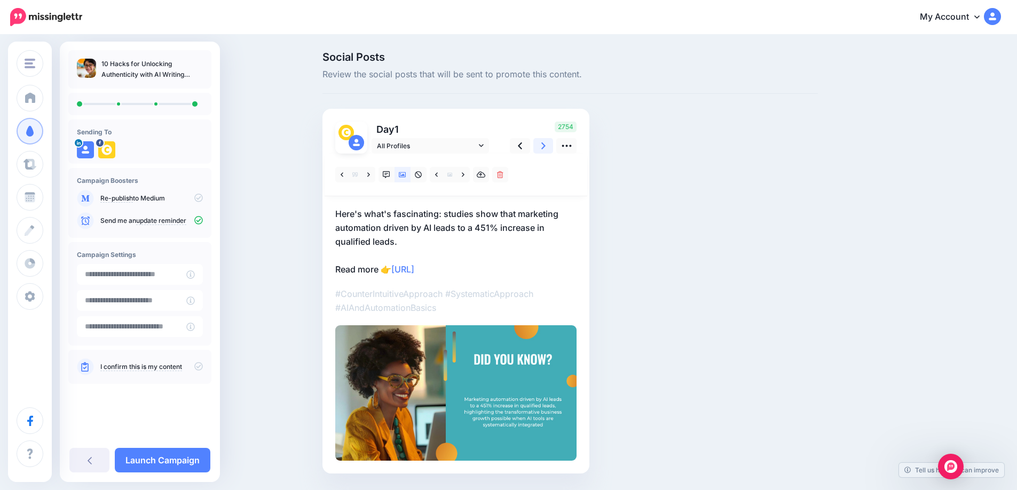
click at [544, 146] on link at bounding box center [543, 145] width 20 height 15
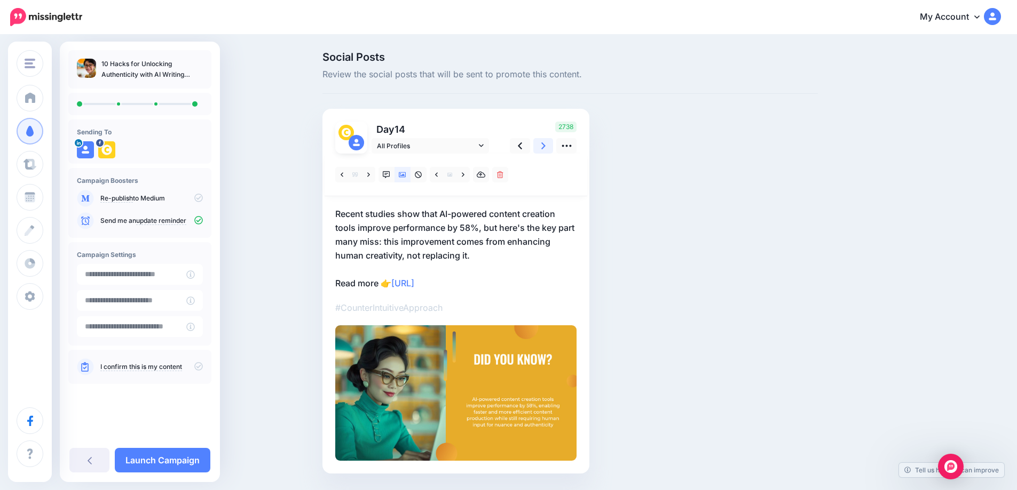
click at [544, 146] on link at bounding box center [543, 145] width 20 height 15
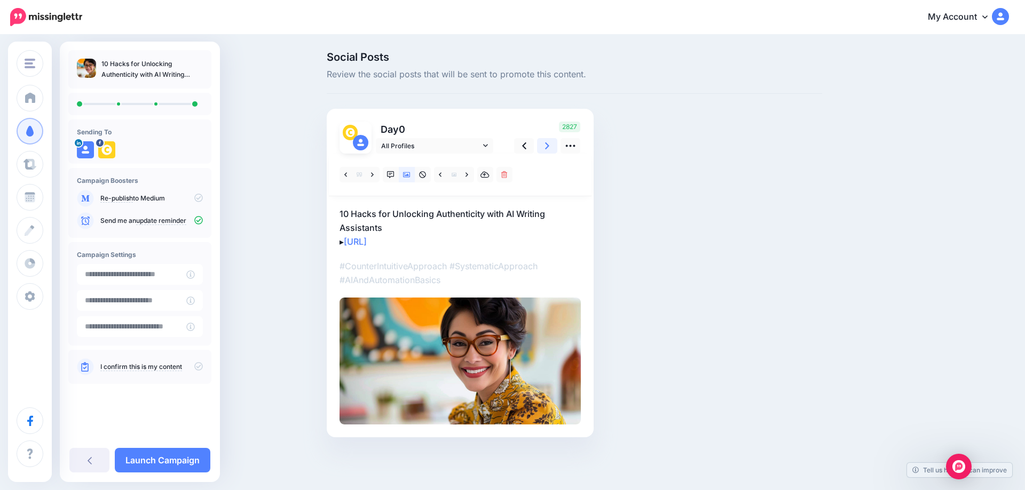
click at [545, 146] on icon at bounding box center [547, 145] width 4 height 11
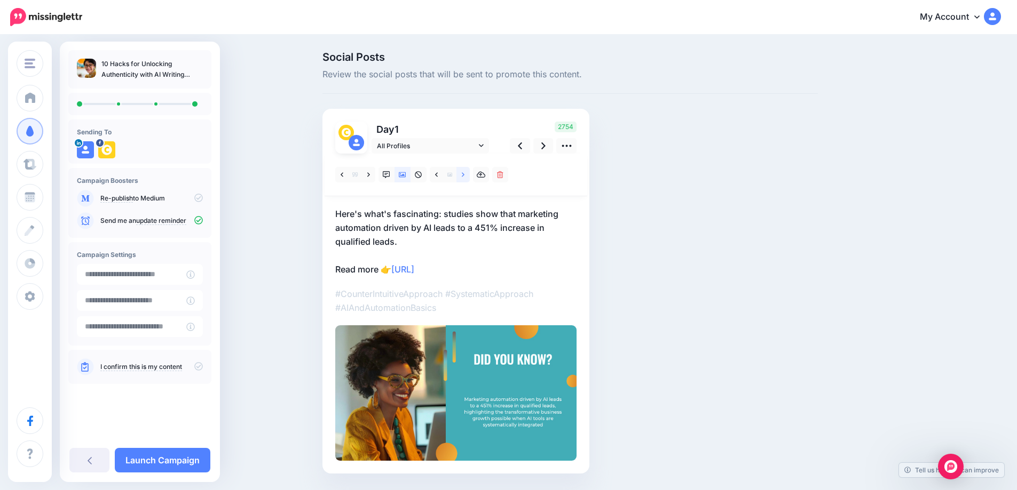
click at [464, 176] on icon at bounding box center [463, 174] width 3 height 4
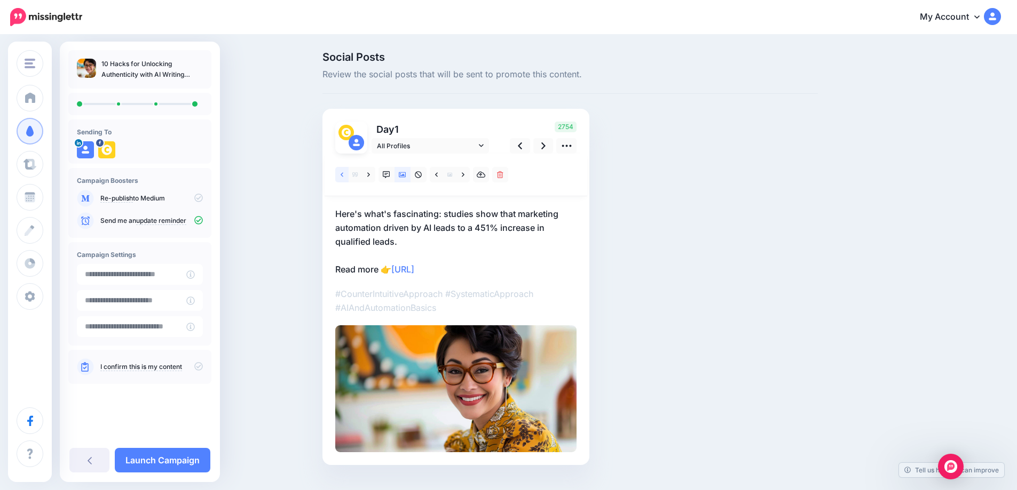
click at [343, 176] on icon at bounding box center [341, 174] width 3 height 7
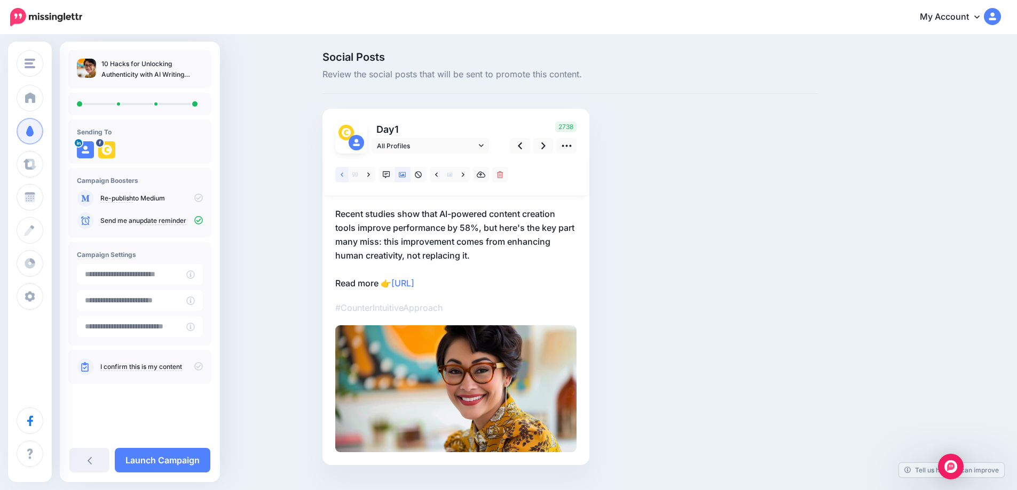
click at [343, 176] on icon at bounding box center [341, 174] width 3 height 7
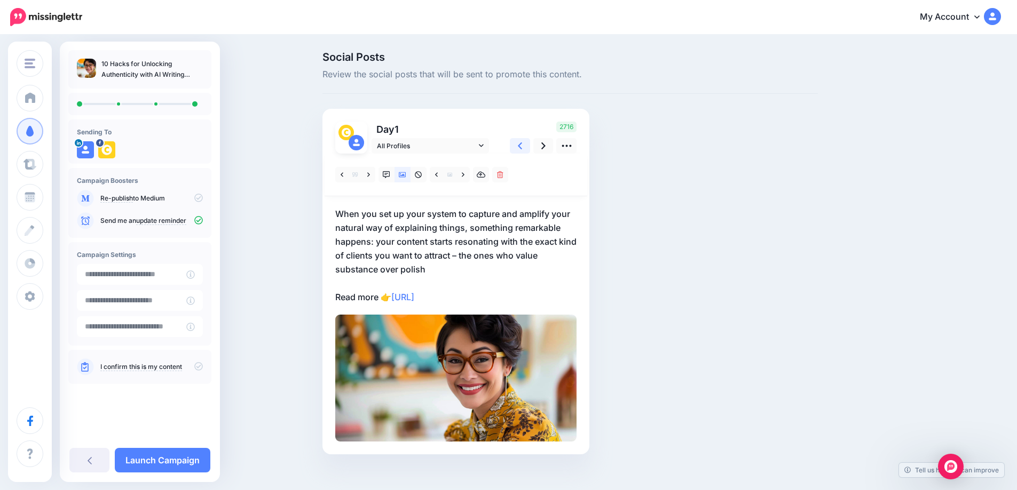
click at [522, 148] on icon at bounding box center [520, 145] width 4 height 11
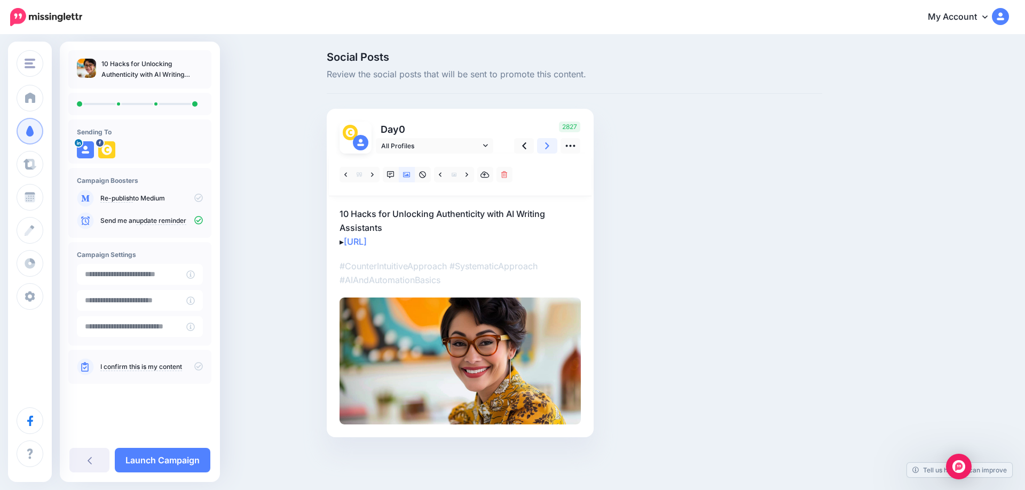
click at [553, 147] on link at bounding box center [547, 145] width 20 height 15
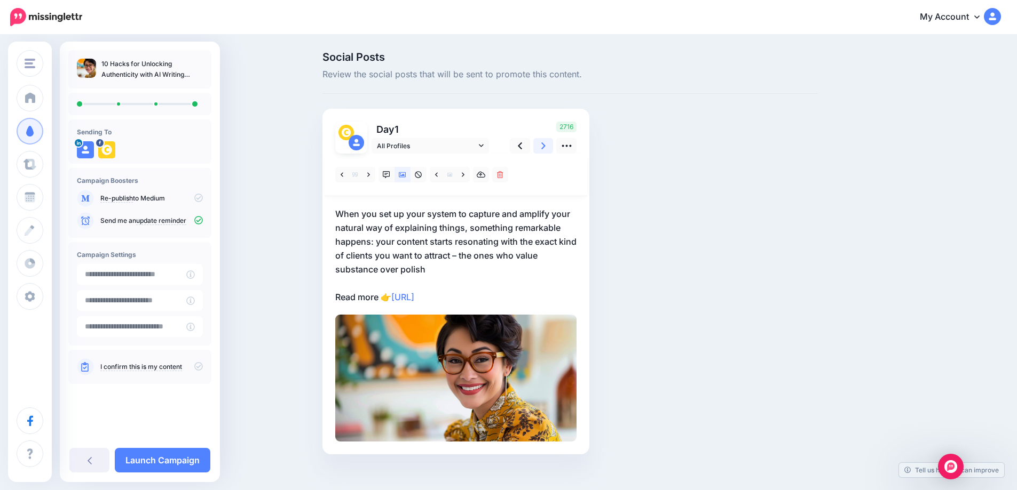
click at [553, 147] on link at bounding box center [543, 145] width 20 height 15
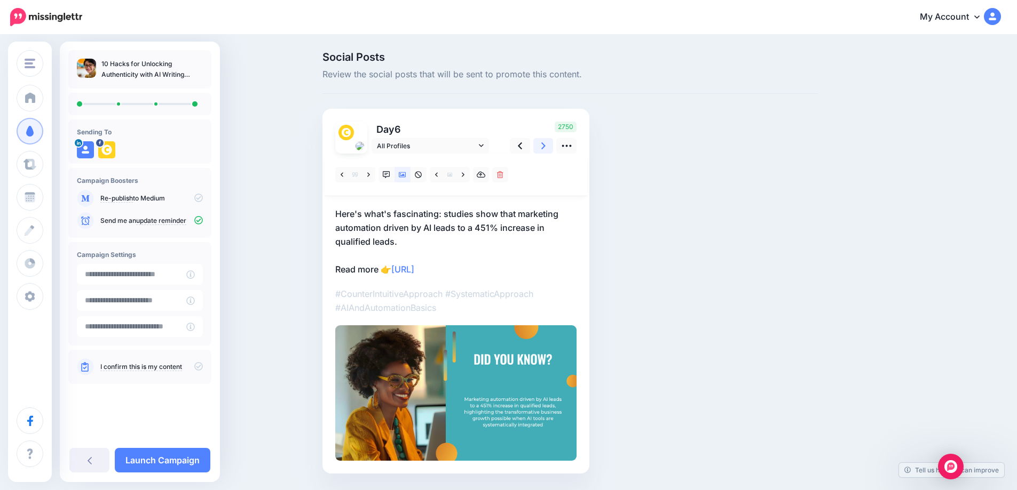
click at [553, 147] on link at bounding box center [543, 145] width 20 height 15
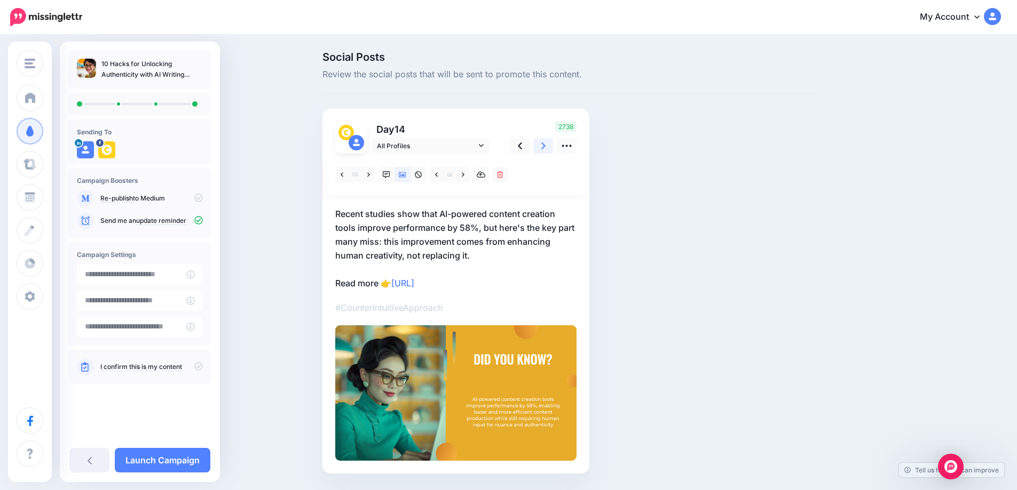
click at [553, 147] on link at bounding box center [543, 145] width 20 height 15
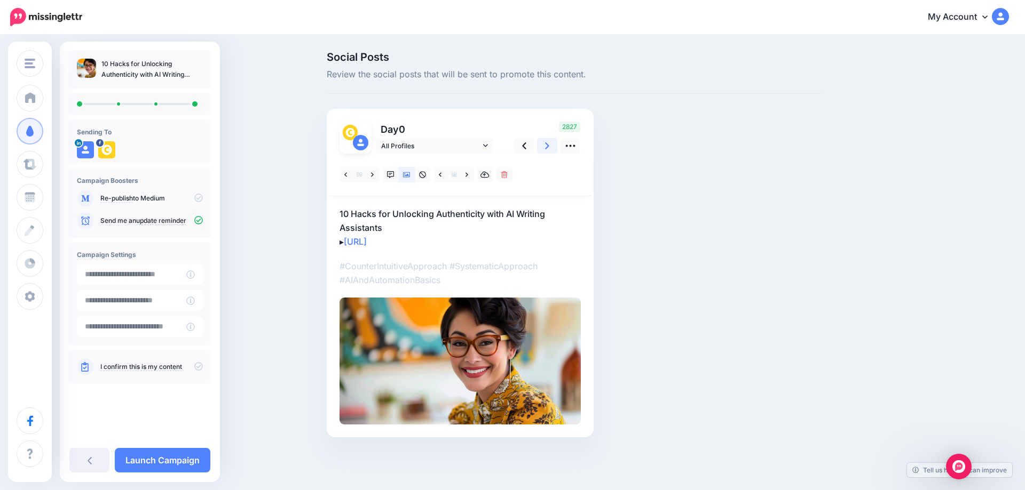
click at [553, 147] on link at bounding box center [547, 145] width 20 height 15
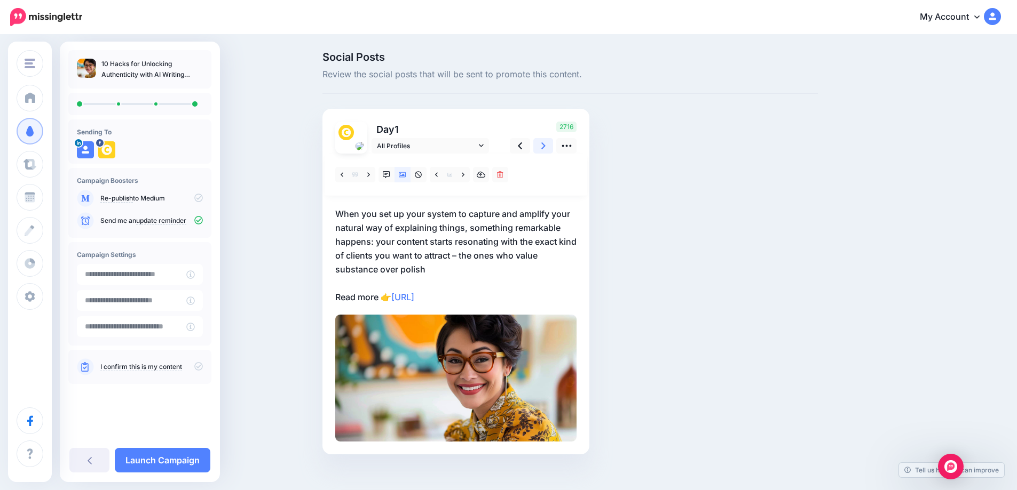
click at [553, 147] on link at bounding box center [543, 145] width 20 height 15
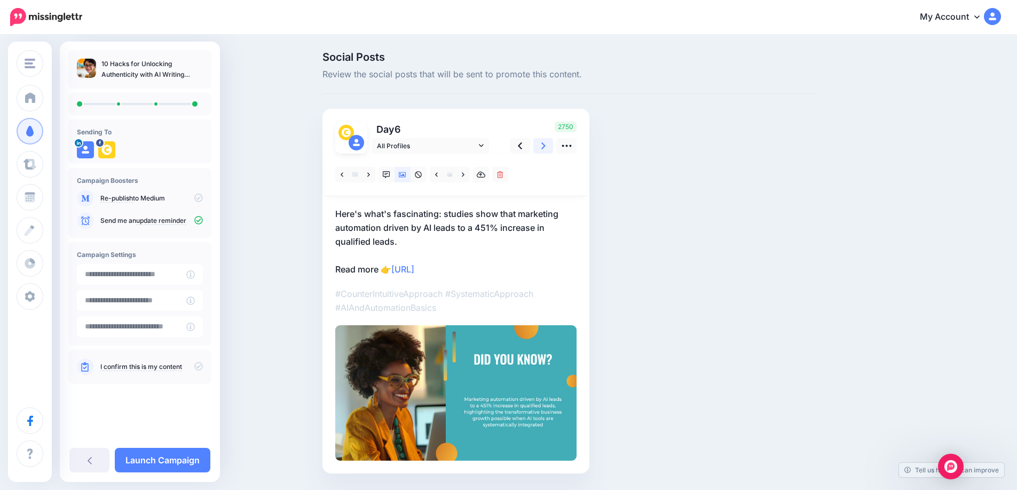
click at [553, 147] on link at bounding box center [543, 145] width 20 height 15
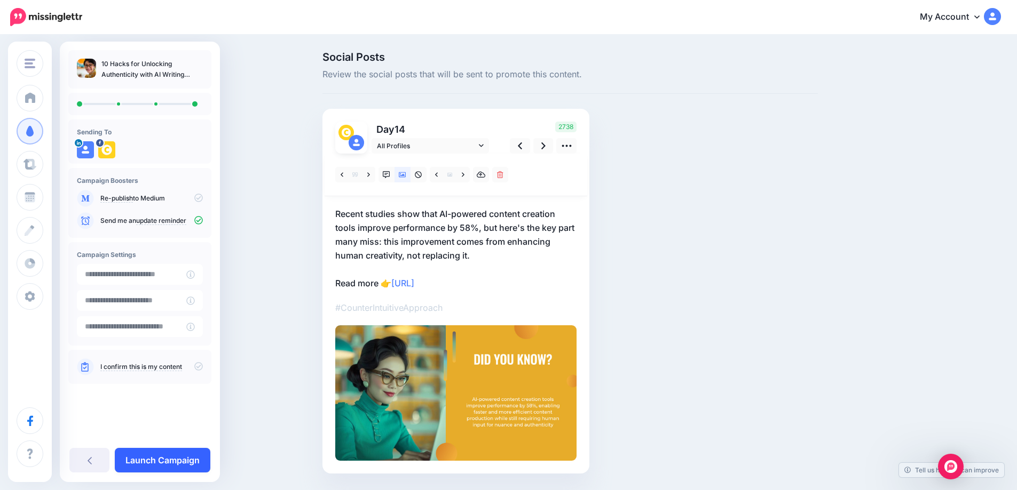
click at [133, 465] on link "Launch Campaign" at bounding box center [163, 460] width 96 height 25
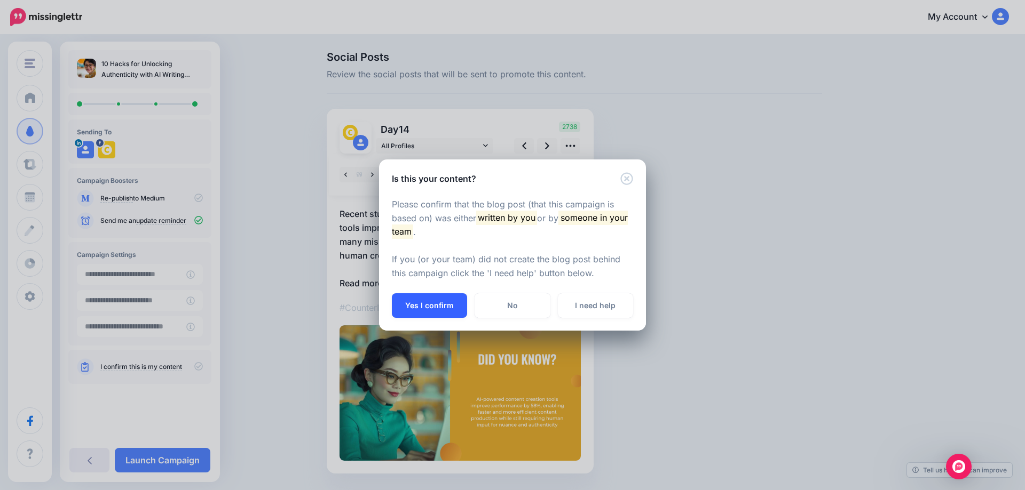
click at [399, 306] on button "Yes I confirm" at bounding box center [429, 306] width 75 height 25
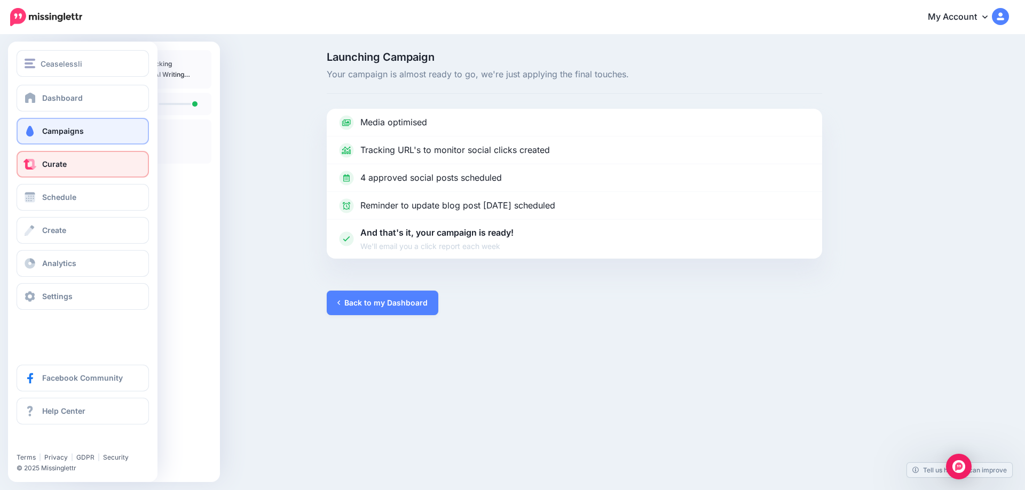
click at [35, 168] on span at bounding box center [30, 164] width 14 height 11
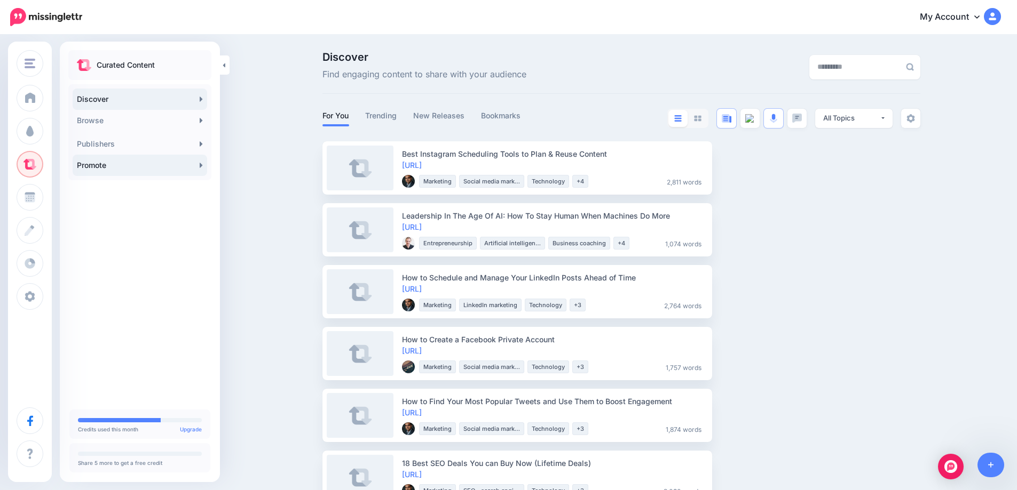
click at [199, 169] on link "Promote" at bounding box center [140, 165] width 134 height 21
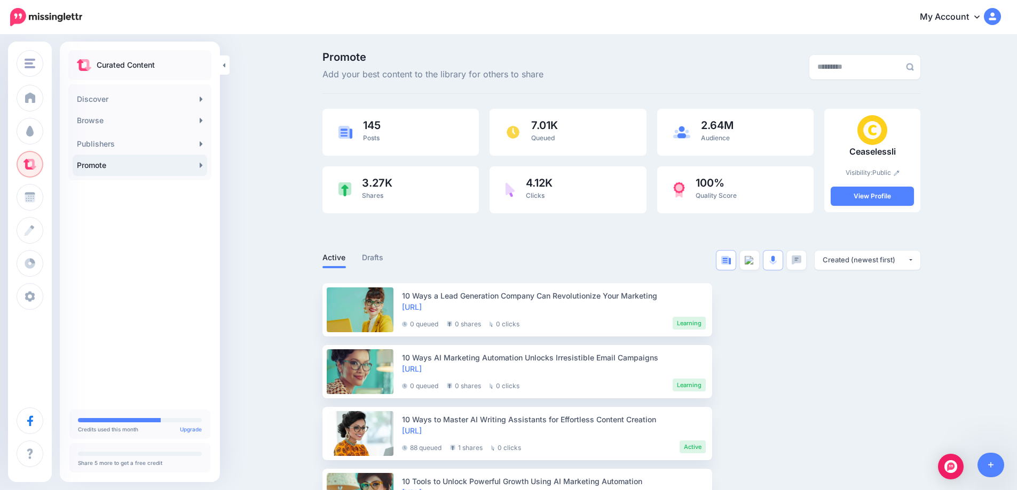
click at [197, 169] on link "Promote" at bounding box center [140, 165] width 134 height 21
click at [992, 465] on icon at bounding box center [991, 465] width 6 height 7
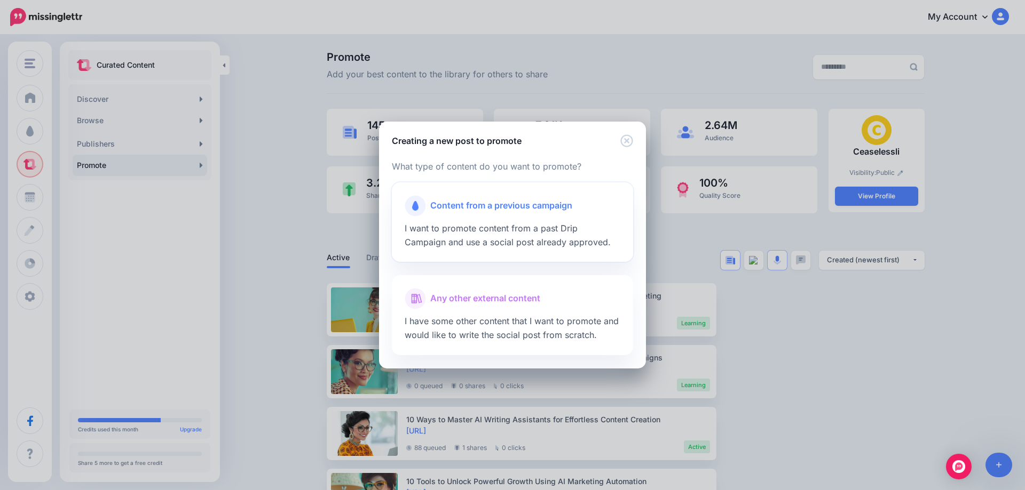
click at [480, 225] on span "I want to promote content from a past Drip Campaign and use a social post alrea…" at bounding box center [508, 235] width 206 height 25
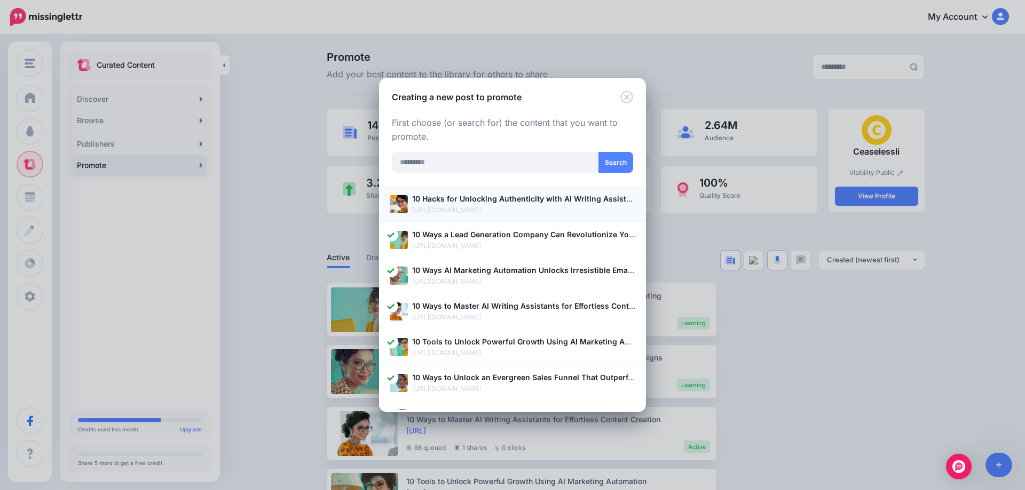
click at [473, 213] on p "[URL][DOMAIN_NAME]" at bounding box center [523, 210] width 223 height 11
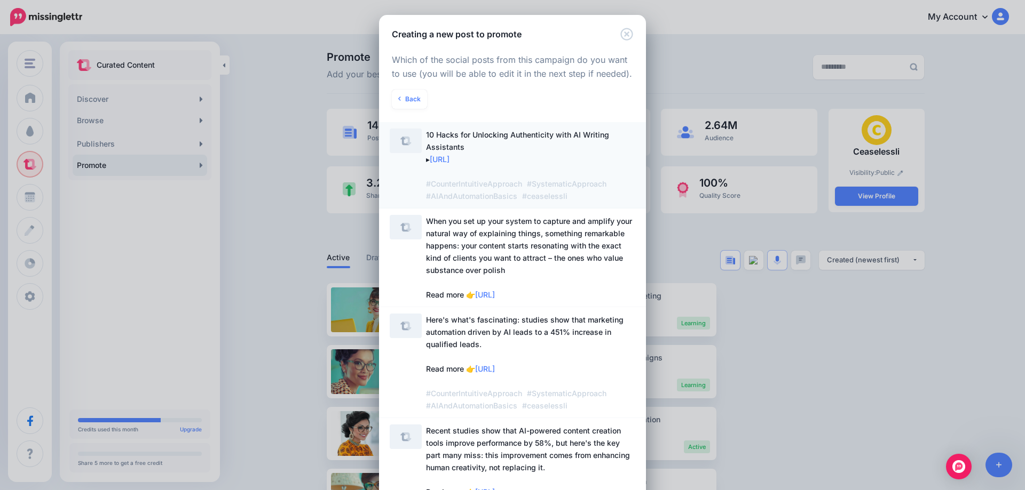
click at [465, 142] on span "10 Hacks for Unlocking Authenticity with AI Writing Assistants ▸ https://lttr.a…" at bounding box center [517, 165] width 183 height 70
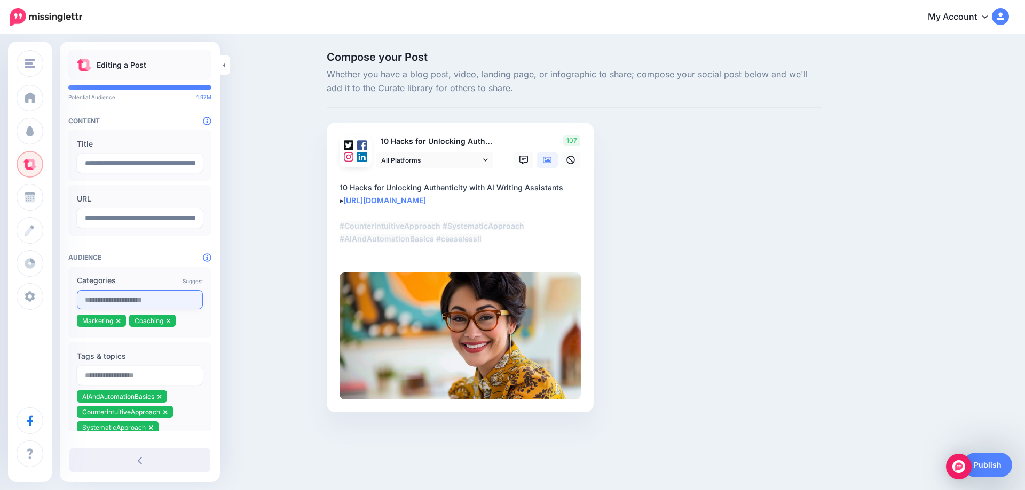
click at [136, 305] on input "text" at bounding box center [140, 299] width 126 height 19
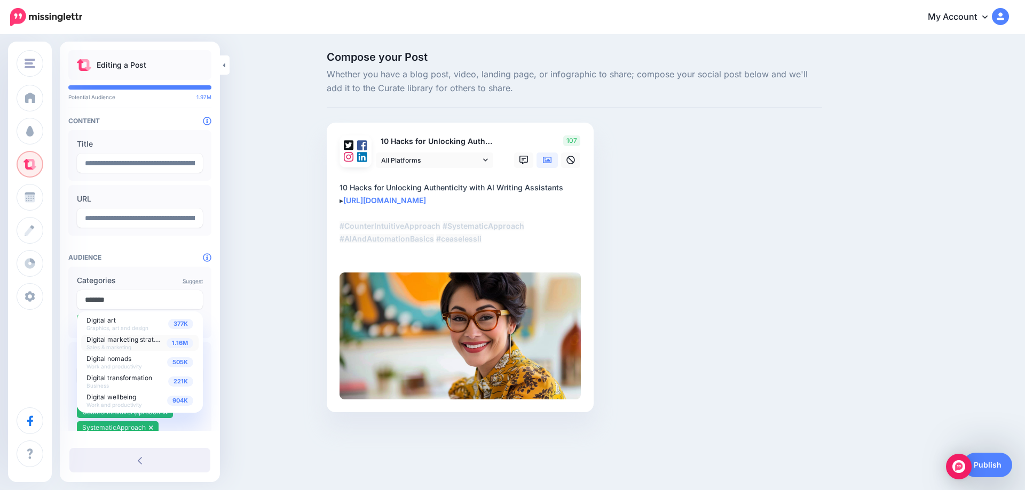
type input "*******"
click at [157, 343] on span "Digital marketing strategy" at bounding box center [125, 339] width 78 height 9
click at [265, 323] on div "Compose your Post Whether you have a blog post, video, landing page, or infogra…" at bounding box center [512, 248] width 1025 height 425
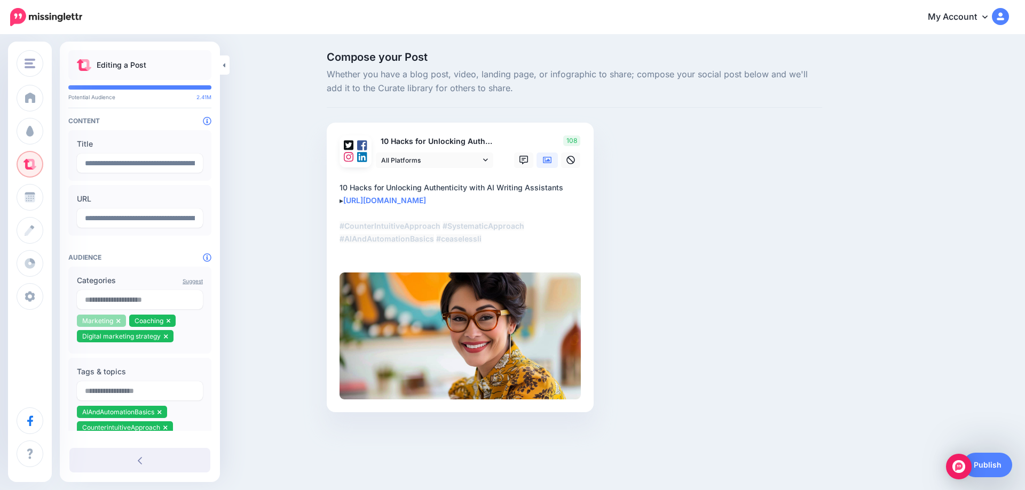
click at [117, 322] on icon at bounding box center [118, 321] width 4 height 4
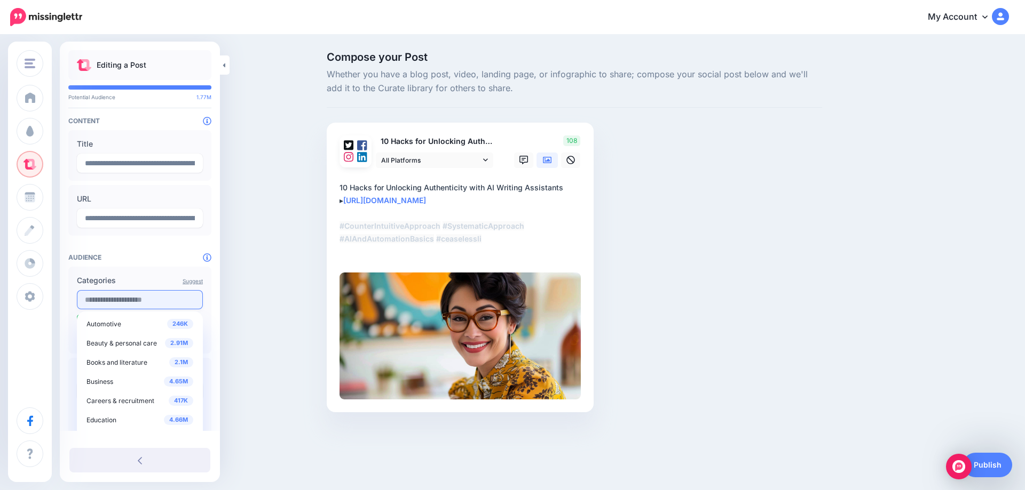
click at [125, 304] on input "text" at bounding box center [140, 299] width 126 height 19
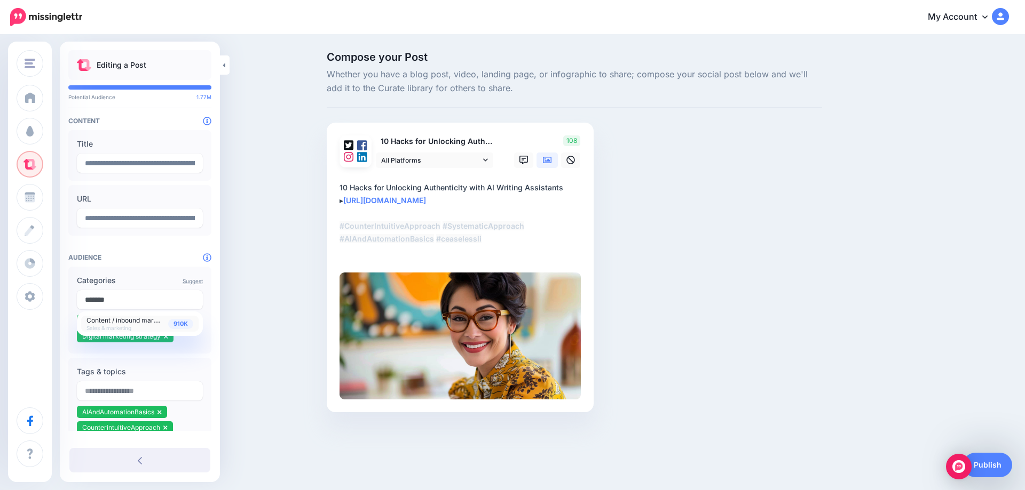
type input "*******"
click at [134, 324] on span "Content / inbound marketing" at bounding box center [129, 319] width 86 height 9
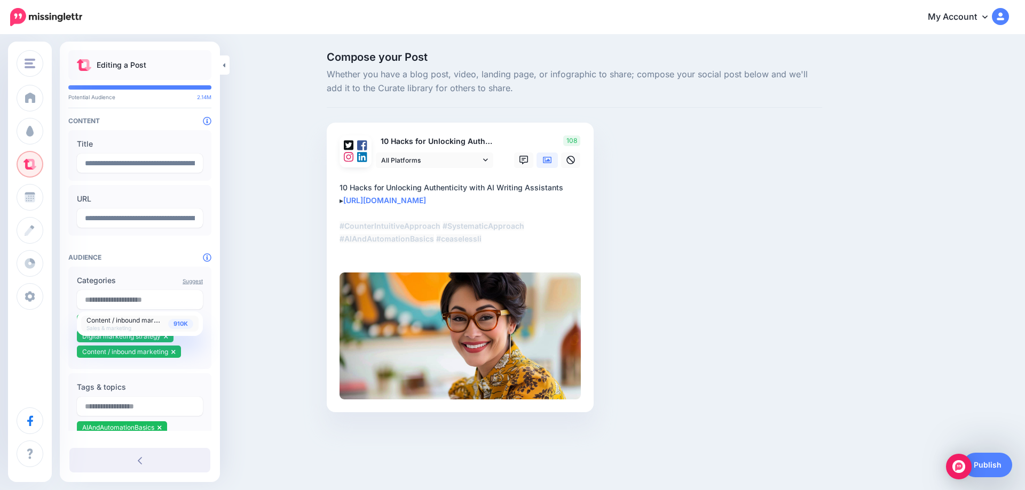
click at [270, 283] on div "Compose your Post Whether you have a blog post, video, landing page, or infogra…" at bounding box center [512, 248] width 1025 height 425
click at [991, 470] on link "Publish" at bounding box center [987, 465] width 49 height 25
